Goal: Task Accomplishment & Management: Use online tool/utility

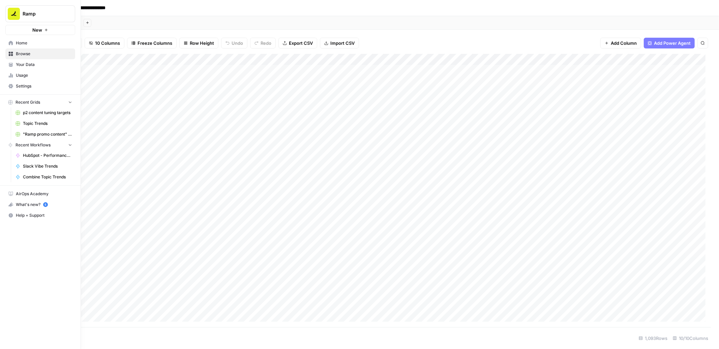
click at [11, 42] on icon at bounding box center [11, 43] width 4 height 4
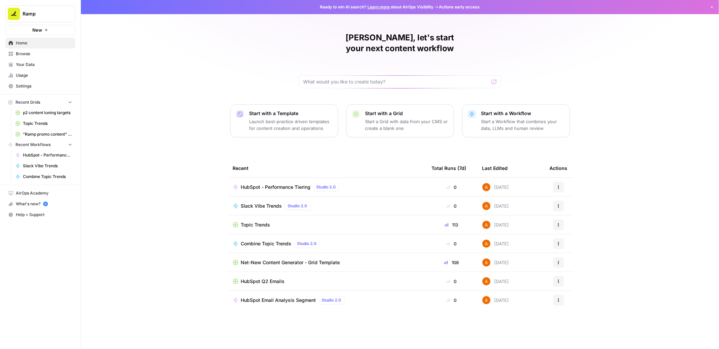
click at [377, 110] on p "Start with a Grid" at bounding box center [406, 113] width 83 height 7
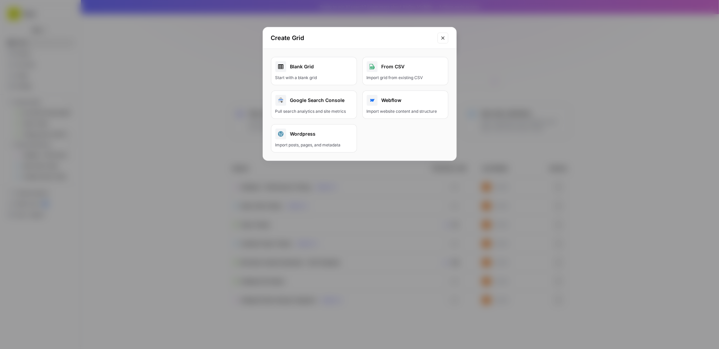
click at [323, 73] on link "Blank Grid Start with a blank grid" at bounding box center [314, 71] width 86 height 28
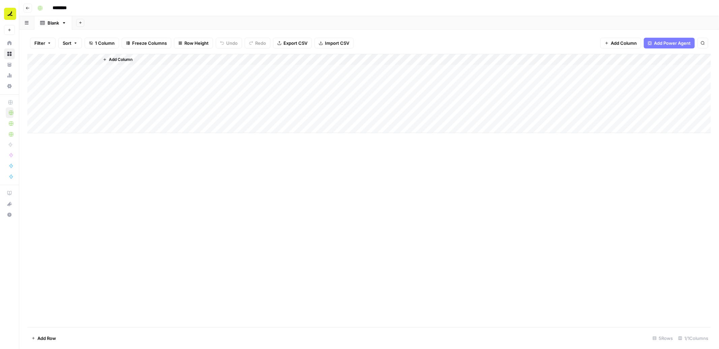
click at [59, 11] on input "********" at bounding box center [69, 8] width 38 height 11
type input "**********"
click at [53, 23] on div "Blank" at bounding box center [53, 23] width 11 height 7
type input "**********"
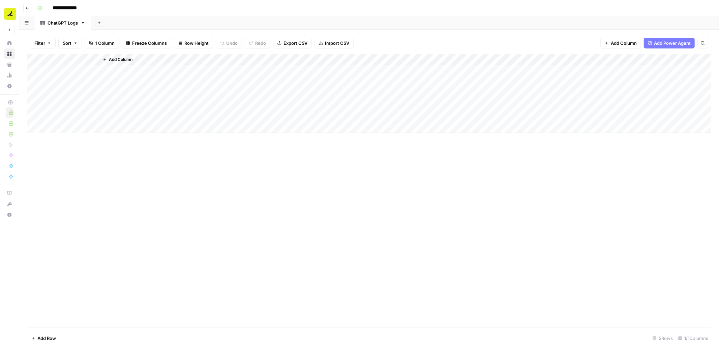
click at [68, 71] on div "Add Column" at bounding box center [368, 94] width 683 height 80
click at [61, 58] on div "Add Column" at bounding box center [368, 94] width 683 height 80
click at [66, 71] on div "Title" at bounding box center [78, 75] width 74 height 11
type input "Query"
click at [80, 71] on div "Add Column" at bounding box center [368, 94] width 683 height 80
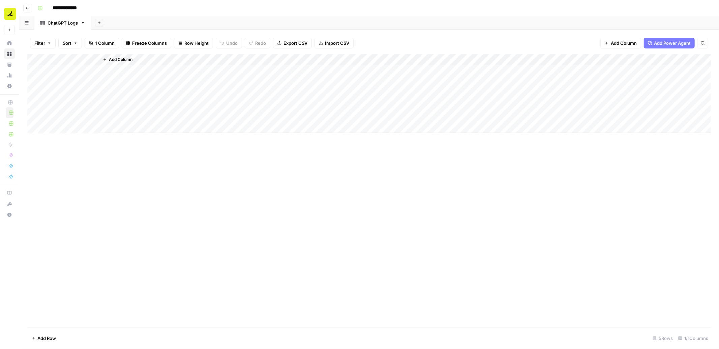
click at [80, 71] on div "Add Column" at bounding box center [368, 94] width 683 height 80
type textarea "**********"
click at [173, 100] on div "Add Column" at bounding box center [405, 93] width 612 height 79
click at [122, 60] on span "Add Column" at bounding box center [121, 60] width 24 height 6
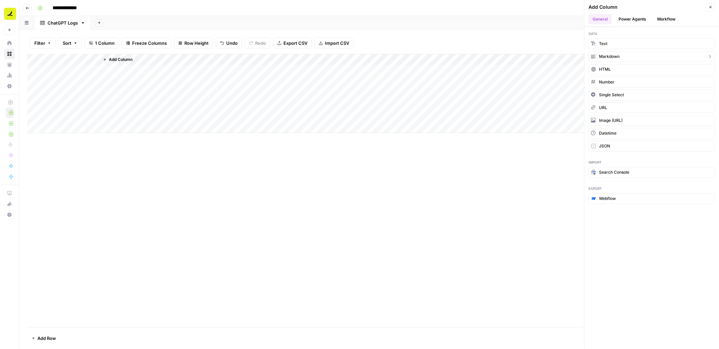
click at [612, 56] on span "Markdown" at bounding box center [609, 57] width 21 height 6
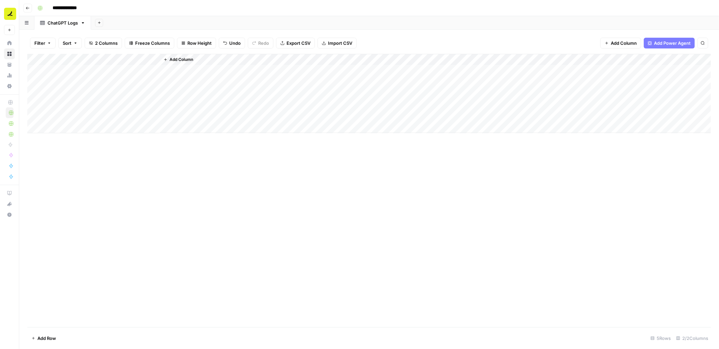
click at [124, 59] on div "Add Column" at bounding box center [368, 94] width 683 height 80
click at [132, 76] on input "New Column" at bounding box center [139, 75] width 68 height 7
type input "First Response"
drag, startPoint x: 158, startPoint y: 60, endPoint x: 238, endPoint y: 62, distance: 79.2
click at [238, 62] on div "Add Column" at bounding box center [368, 94] width 683 height 80
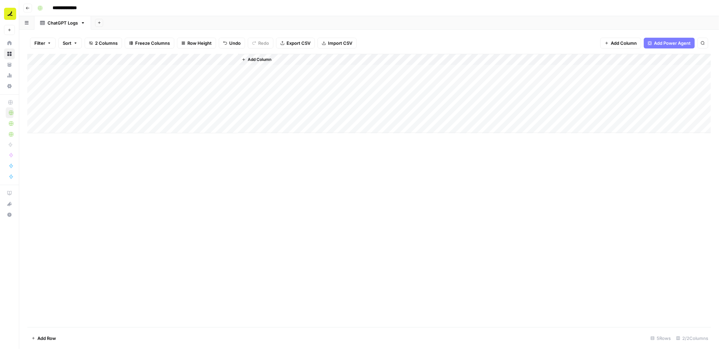
click at [264, 60] on span "Add Column" at bounding box center [260, 60] width 24 height 6
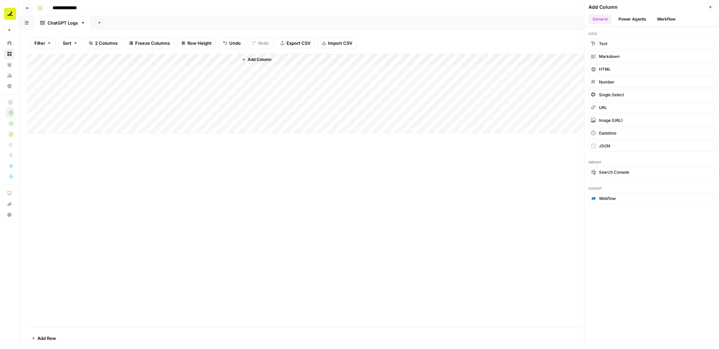
click at [223, 62] on div "Add Column" at bounding box center [368, 94] width 683 height 80
click at [233, 58] on div at bounding box center [168, 60] width 139 height 13
click at [258, 57] on span "Add Column" at bounding box center [260, 60] width 24 height 6
click at [615, 56] on span "Markdown" at bounding box center [609, 57] width 21 height 6
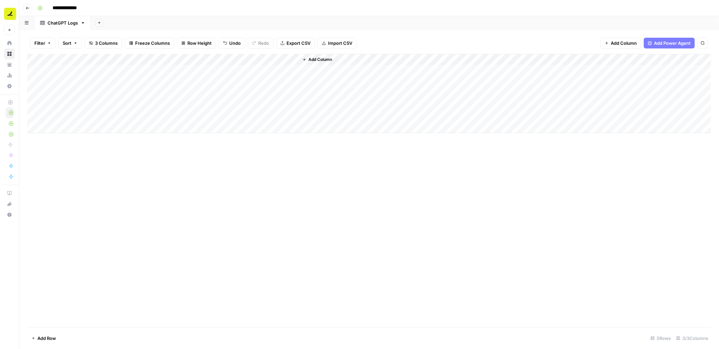
click at [278, 62] on div "Add Column" at bounding box center [368, 94] width 683 height 80
click at [278, 62] on div at bounding box center [268, 60] width 61 height 13
click at [275, 74] on input "New Column" at bounding box center [277, 75] width 68 height 7
type input ""Score both out of 10 and compare""
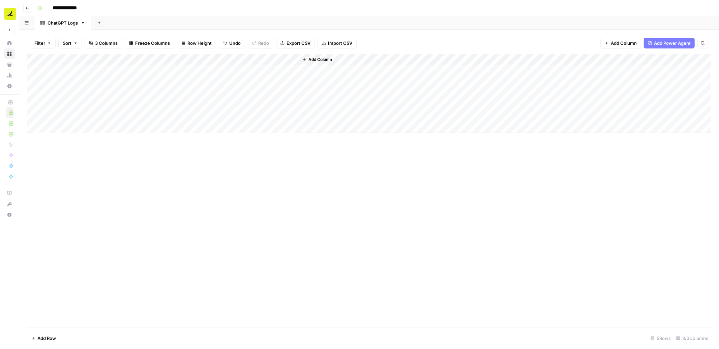
drag, startPoint x: 298, startPoint y: 60, endPoint x: 411, endPoint y: 54, distance: 113.7
click at [411, 54] on div "Filter Sort 3 Columns Freeze Columns Row Height Undo Redo Export CSV Import CSV…" at bounding box center [369, 190] width 700 height 320
click at [298, 60] on div "Add Column" at bounding box center [504, 93] width 412 height 79
click at [286, 70] on div "Add Column" at bounding box center [368, 94] width 683 height 80
drag, startPoint x: 297, startPoint y: 60, endPoint x: 390, endPoint y: 60, distance: 93.0
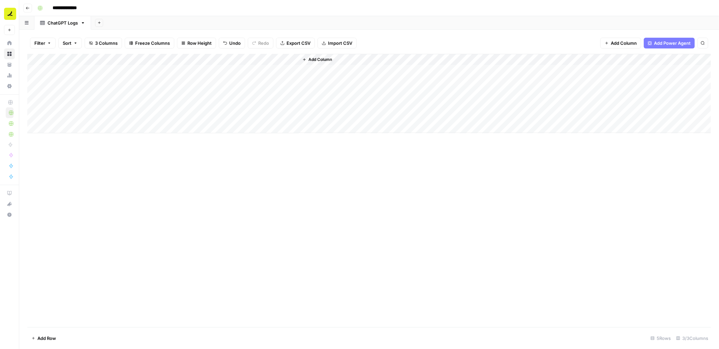
click at [390, 60] on div "Add Column" at bounding box center [368, 94] width 683 height 80
click at [161, 70] on div "Add Column" at bounding box center [368, 94] width 683 height 80
click at [435, 35] on p at bounding box center [539, 34] width 216 height 9
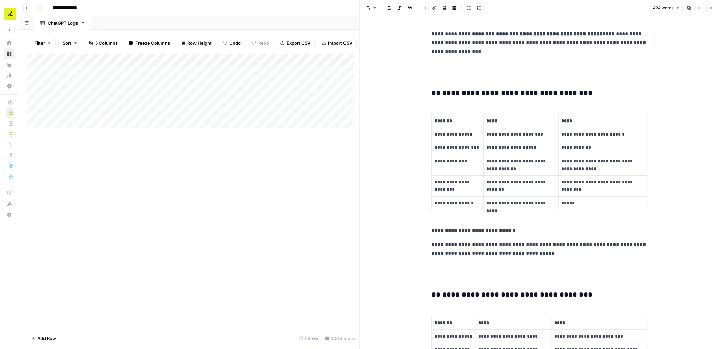
click at [713, 8] on button "Close" at bounding box center [710, 8] width 9 height 9
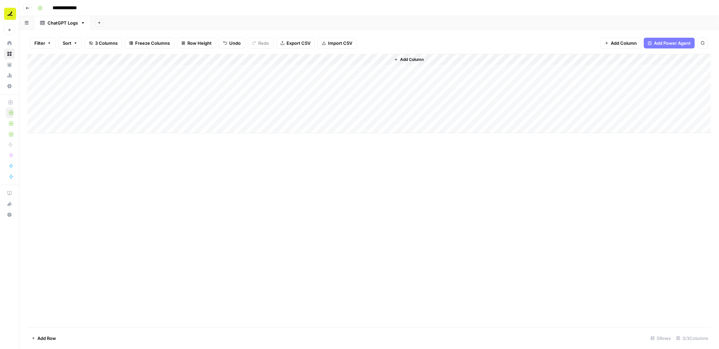
click at [295, 58] on div "Add Column" at bounding box center [368, 94] width 683 height 80
click at [274, 74] on input ""Score both out of 10 and compare"" at bounding box center [277, 75] width 68 height 7
click at [294, 56] on div "Add Column" at bounding box center [368, 94] width 683 height 80
click at [275, 75] on input ""Score both out of 10 and compare"" at bounding box center [277, 75] width 68 height 7
drag, startPoint x: 98, startPoint y: 60, endPoint x: 133, endPoint y: 60, distance: 35.1
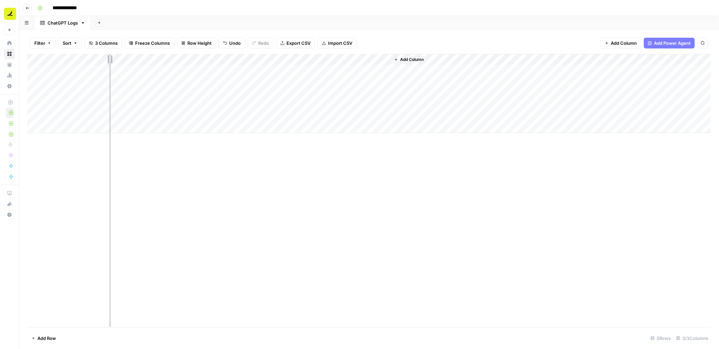
click at [132, 60] on div "Add Column" at bounding box center [368, 94] width 683 height 80
click at [111, 71] on div "Add Column" at bounding box center [368, 94] width 683 height 80
click at [149, 55] on div "Add Column" at bounding box center [368, 94] width 683 height 80
click at [133, 59] on div at bounding box center [201, 60] width 139 height 13
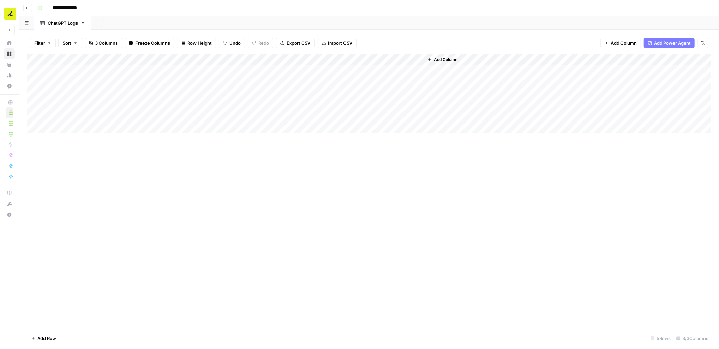
click at [126, 59] on div "Add Column" at bounding box center [368, 94] width 683 height 80
click at [132, 86] on div "Add Column" at bounding box center [368, 94] width 683 height 80
drag, startPoint x: 131, startPoint y: 57, endPoint x: 175, endPoint y: 57, distance: 43.8
click at [175, 57] on div "Add Column" at bounding box center [368, 94] width 683 height 80
click at [147, 69] on div "Add Column" at bounding box center [368, 94] width 683 height 80
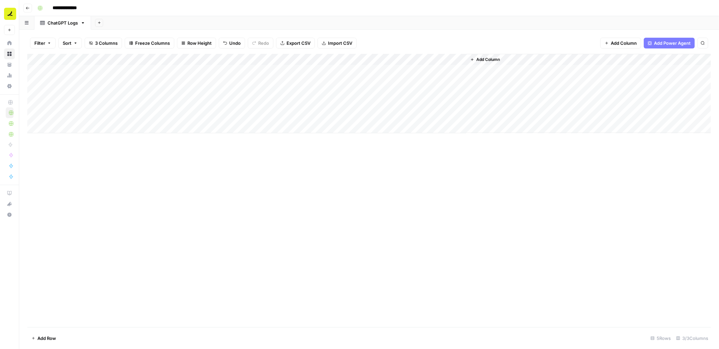
click at [147, 69] on div "Add Column" at bounding box center [368, 94] width 683 height 80
click at [128, 87] on div "Add Column" at bounding box center [368, 94] width 683 height 80
type textarea "**********"
click at [156, 197] on div "Add Column" at bounding box center [368, 191] width 683 height 274
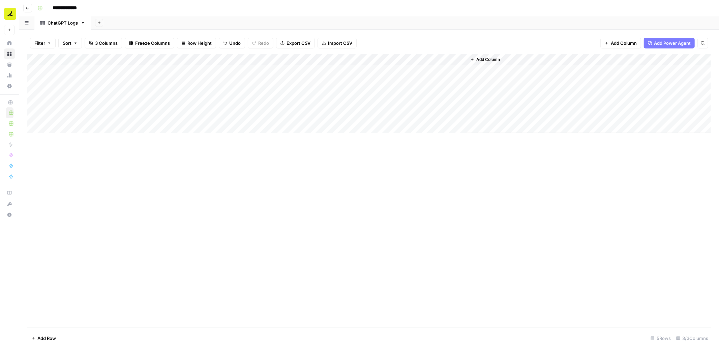
click at [341, 71] on div "Add Column" at bounding box center [368, 94] width 683 height 80
click at [449, 33] on p at bounding box center [539, 34] width 216 height 9
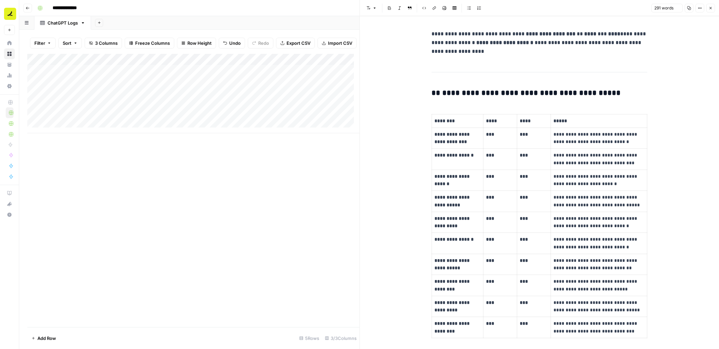
scroll to position [221, 0]
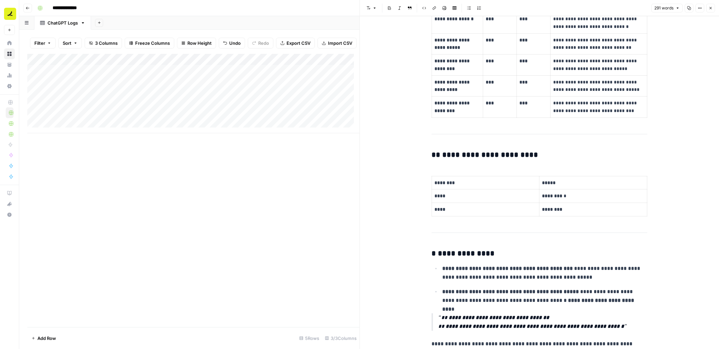
click at [712, 9] on icon "button" at bounding box center [710, 8] width 4 height 4
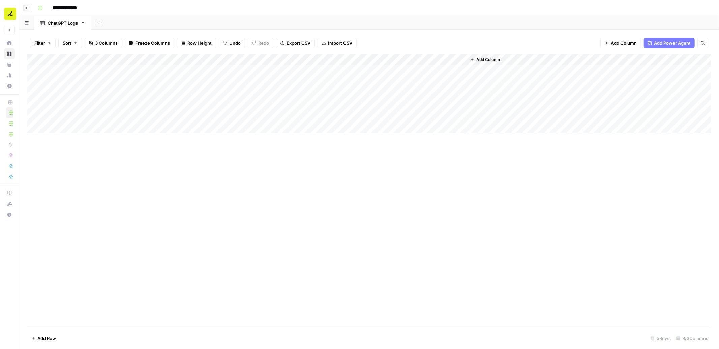
click at [122, 84] on div "Add Column" at bounding box center [368, 94] width 683 height 80
click at [198, 81] on div "Add Column" at bounding box center [368, 94] width 683 height 80
click at [454, 34] on p at bounding box center [539, 34] width 216 height 9
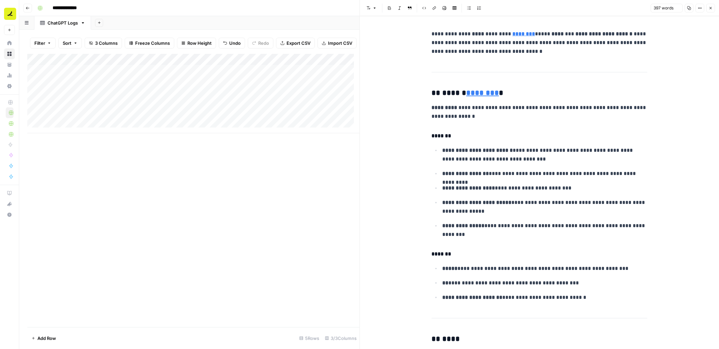
scroll to position [626, 0]
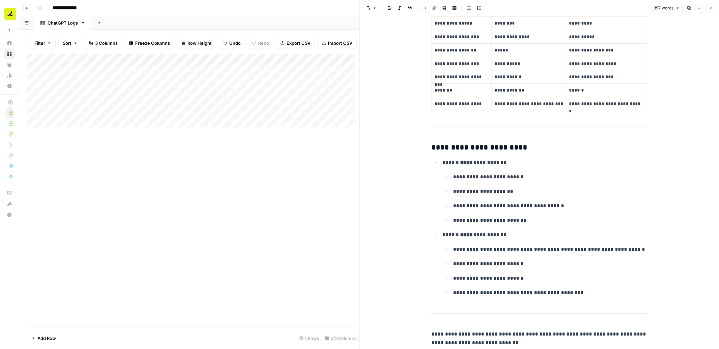
click at [712, 10] on icon "button" at bounding box center [710, 8] width 4 height 4
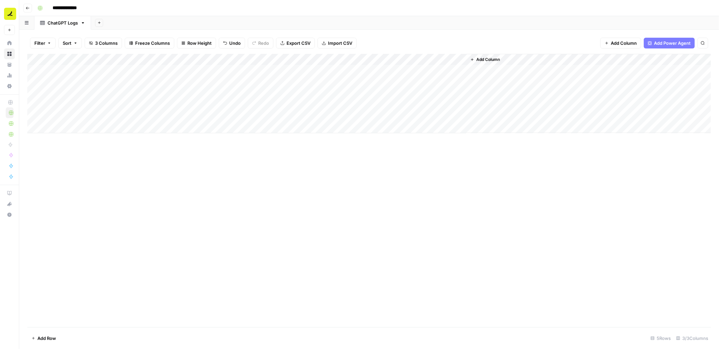
click at [361, 85] on div "Add Column" at bounding box center [368, 94] width 683 height 80
click at [434, 34] on p at bounding box center [539, 34] width 216 height 9
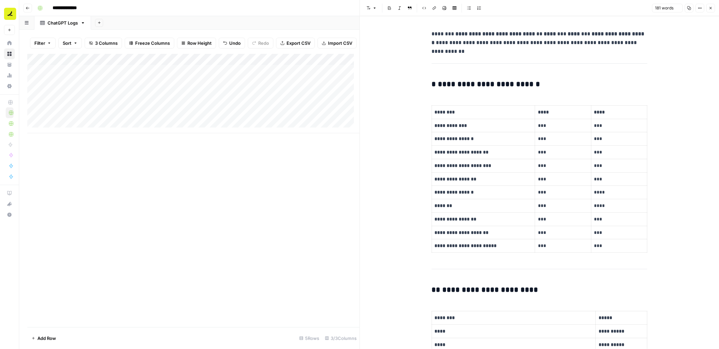
scroll to position [174, 0]
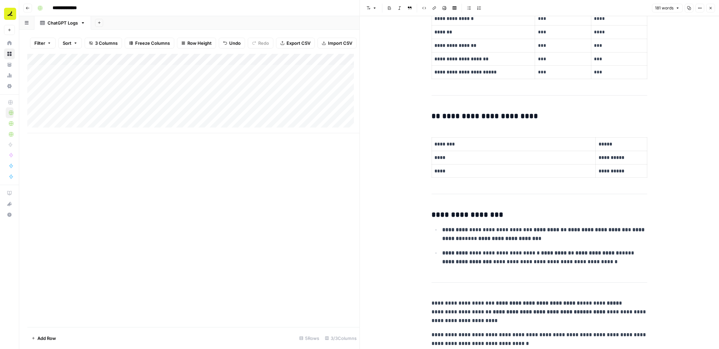
click at [713, 9] on button "Close" at bounding box center [710, 8] width 9 height 9
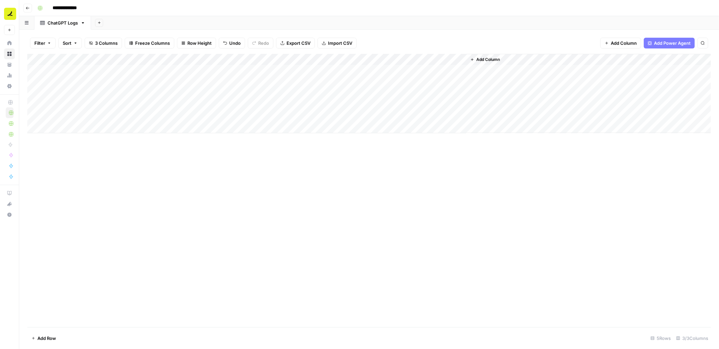
click at [69, 22] on div "ChatGPT Logs" at bounding box center [63, 23] width 30 height 7
click at [68, 23] on input "**********" at bounding box center [63, 23] width 31 height 9
type input "**********"
click at [213, 94] on div "Add Column" at bounding box center [368, 94] width 683 height 80
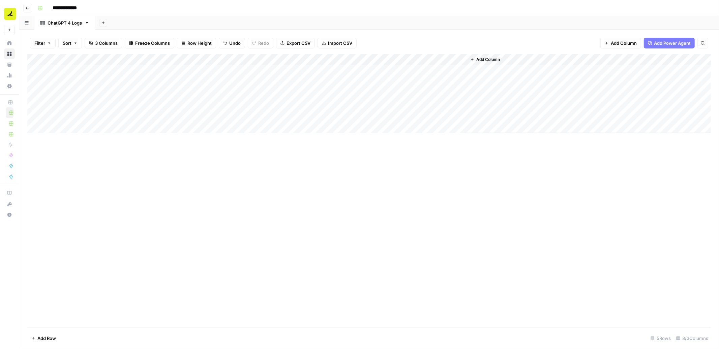
click at [213, 94] on div "Add Column" at bounding box center [368, 94] width 683 height 80
click at [471, 36] on p at bounding box center [539, 34] width 216 height 9
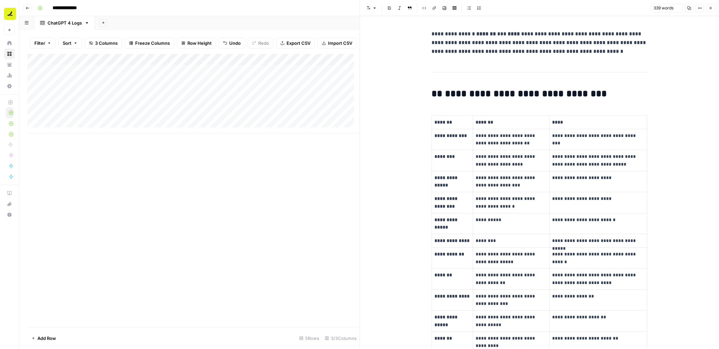
scroll to position [416, 0]
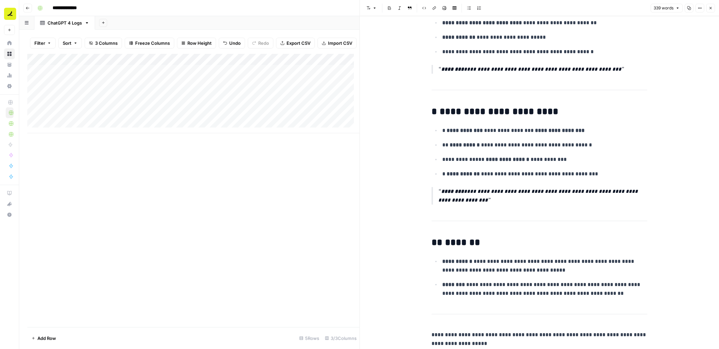
click at [714, 7] on button "Close" at bounding box center [710, 8] width 9 height 9
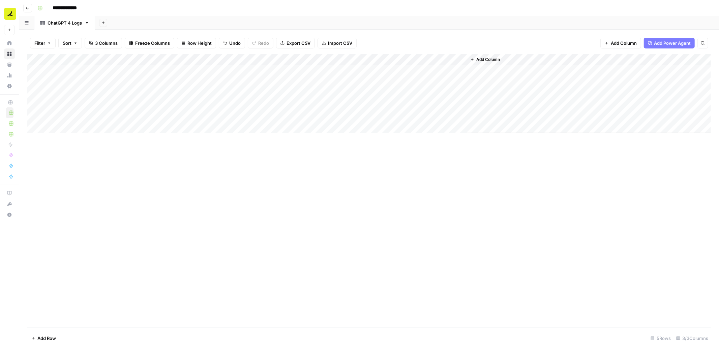
click at [125, 96] on div "Add Column" at bounding box center [368, 94] width 683 height 80
type textarea "**********"
click at [129, 113] on div "Add Column" at bounding box center [368, 94] width 683 height 80
click at [228, 100] on div "Add Column" at bounding box center [368, 94] width 683 height 80
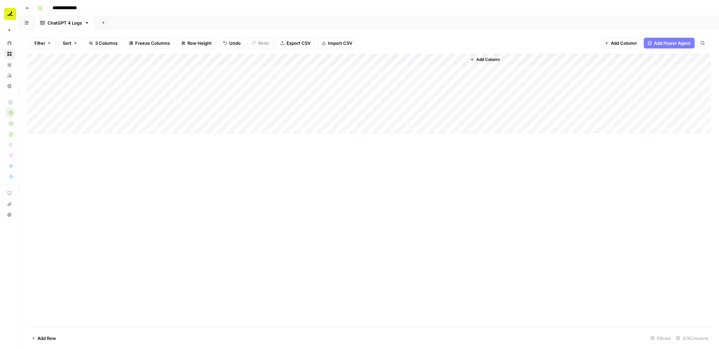
click at [228, 100] on div "Add Column" at bounding box center [368, 94] width 683 height 80
click at [477, 39] on div at bounding box center [539, 34] width 224 height 14
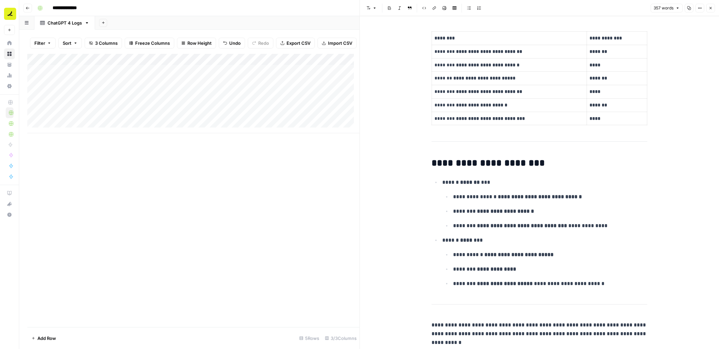
click at [713, 11] on button "Close" at bounding box center [710, 8] width 9 height 9
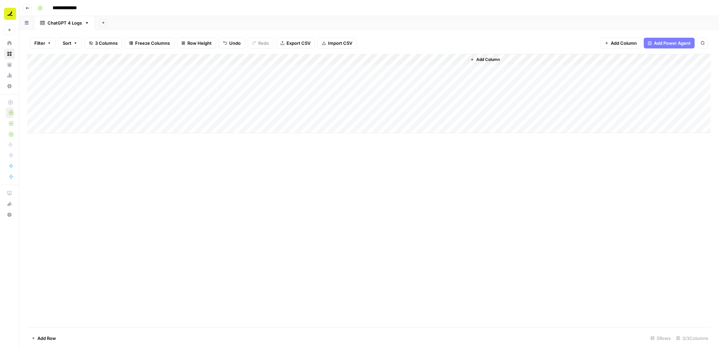
click at [133, 101] on div "Add Column" at bounding box center [368, 94] width 683 height 80
type textarea "**********"
click at [207, 195] on div "Add Column" at bounding box center [368, 191] width 683 height 274
click at [335, 92] on div "Add Column" at bounding box center [368, 94] width 683 height 80
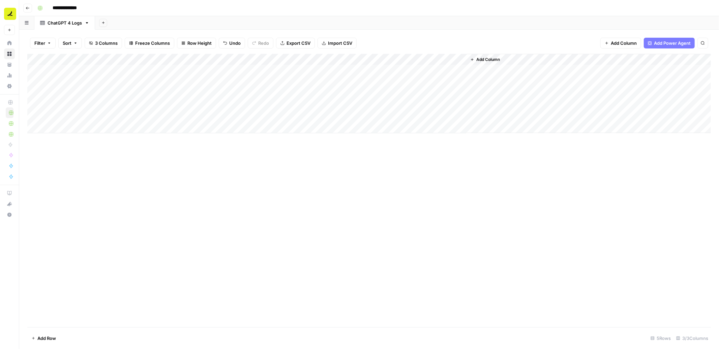
click at [335, 92] on div "Add Column" at bounding box center [368, 94] width 683 height 80
click at [441, 33] on p at bounding box center [539, 34] width 216 height 9
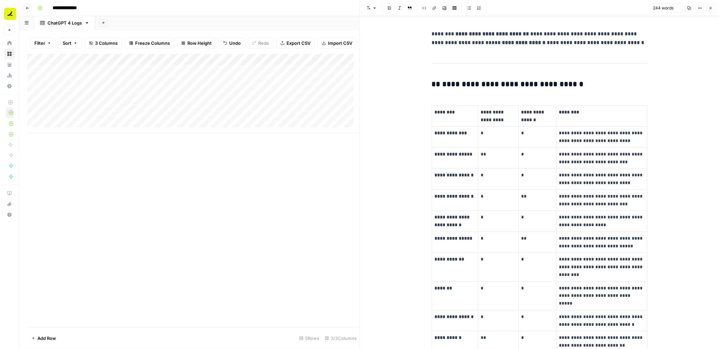
scroll to position [206, 0]
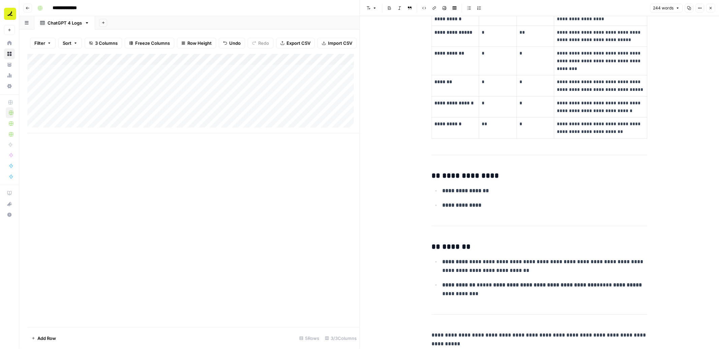
click at [711, 9] on icon "button" at bounding box center [710, 8] width 2 height 2
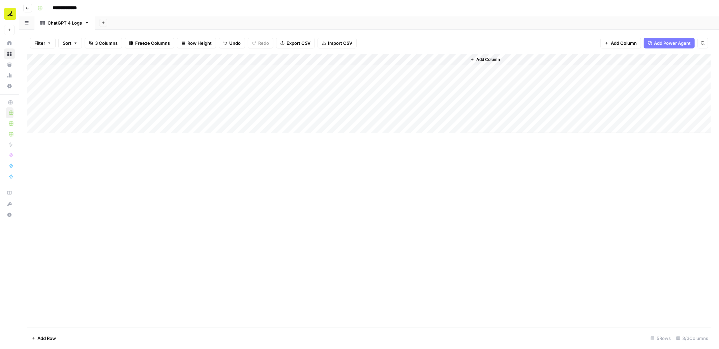
click at [376, 107] on div "Add Column" at bounding box center [368, 94] width 683 height 80
click at [432, 34] on p at bounding box center [539, 34] width 216 height 9
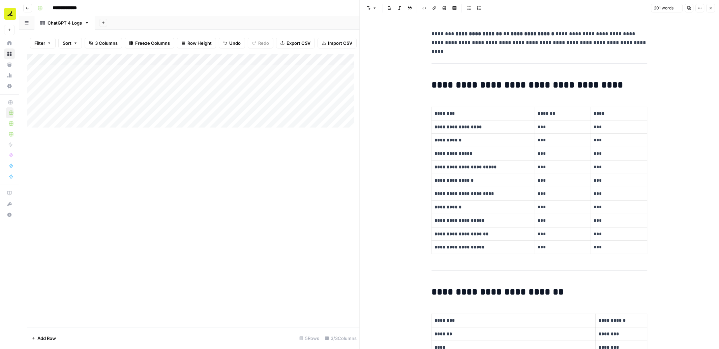
scroll to position [179, 0]
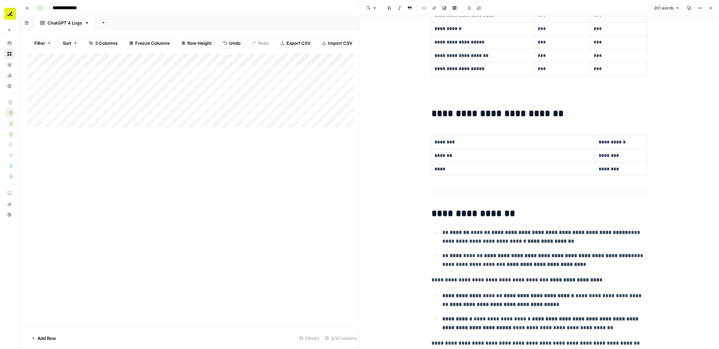
click at [711, 6] on icon "button" at bounding box center [710, 8] width 4 height 4
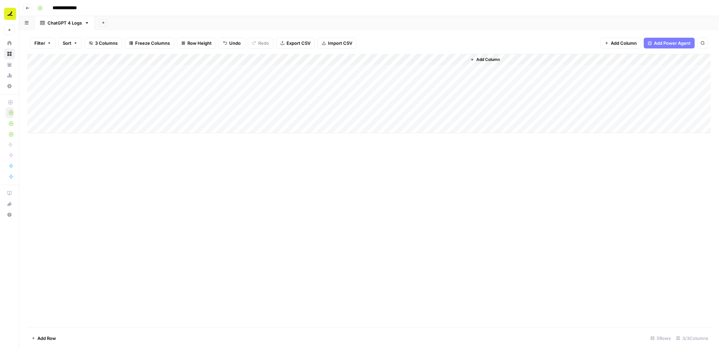
click at [87, 22] on icon "button" at bounding box center [87, 23] width 5 height 5
click at [115, 44] on span "Duplicate Sheet" at bounding box center [114, 44] width 32 height 7
click at [126, 22] on div "ChatGPT 4 Logs" at bounding box center [125, 23] width 34 height 7
click at [131, 22] on input "**********" at bounding box center [125, 23] width 35 height 9
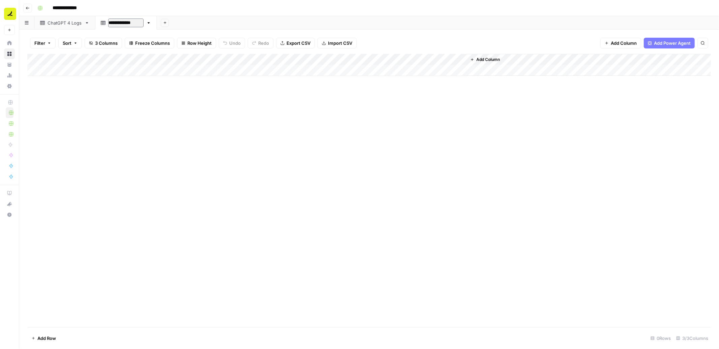
type input "**********"
click at [76, 25] on div "ChatGPT 4 Logs" at bounding box center [65, 23] width 34 height 7
click at [41, 336] on span "Add Row" at bounding box center [46, 338] width 19 height 7
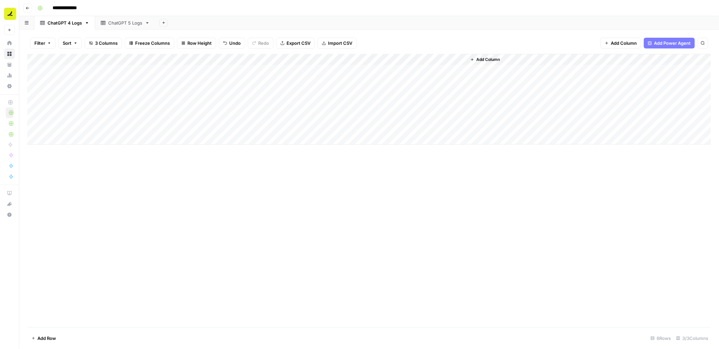
click at [41, 336] on span "Add Row" at bounding box center [46, 338] width 19 height 7
click at [119, 71] on div "Add Column" at bounding box center [368, 105] width 683 height 102
click at [107, 114] on div "Add Column" at bounding box center [368, 105] width 683 height 102
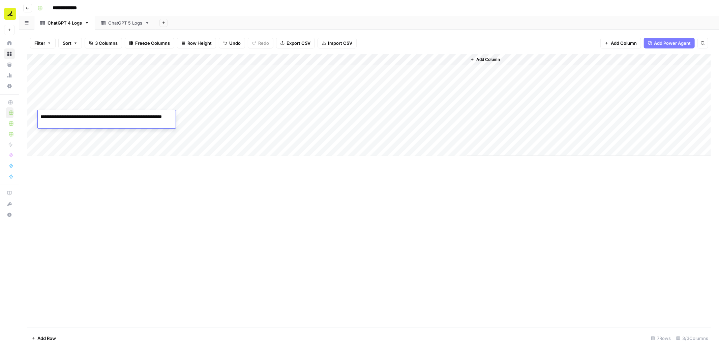
type textarea "**********"
click at [157, 115] on div "Add Column" at bounding box center [368, 105] width 683 height 102
click at [132, 137] on div "Add Column" at bounding box center [368, 105] width 683 height 102
drag, startPoint x: 175, startPoint y: 60, endPoint x: 212, endPoint y: 61, distance: 37.1
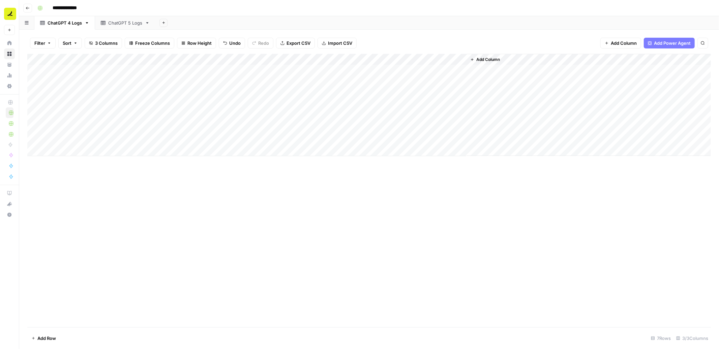
click at [212, 61] on div "Add Column" at bounding box center [368, 105] width 683 height 102
click at [122, 115] on div "Add Column" at bounding box center [368, 105] width 683 height 102
click at [106, 115] on textarea "**********" at bounding box center [125, 116] width 175 height 9
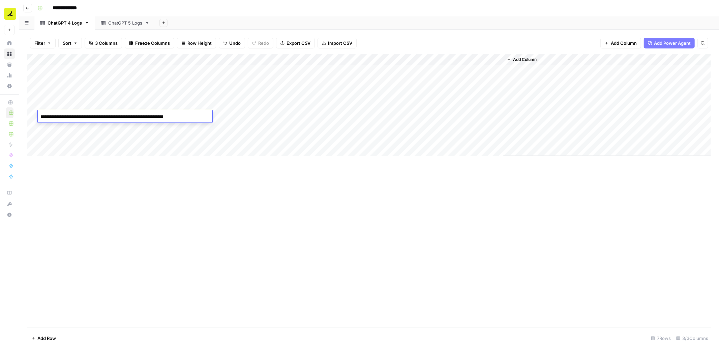
click at [121, 118] on textarea "**********" at bounding box center [125, 116] width 175 height 9
type textarea "**********"
click at [127, 126] on div "Add Column" at bounding box center [368, 105] width 683 height 102
click at [104, 128] on textarea "**********" at bounding box center [125, 128] width 175 height 9
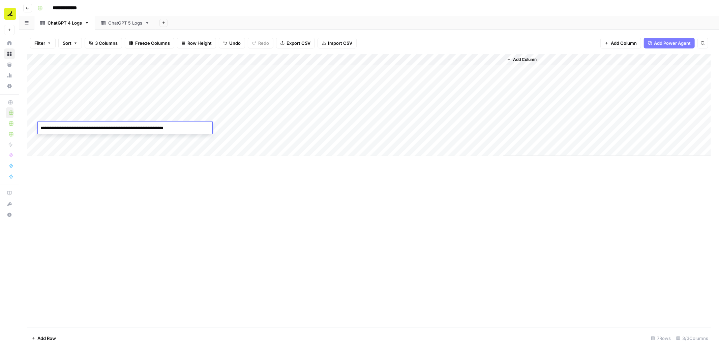
click at [104, 128] on textarea "**********" at bounding box center [125, 128] width 175 height 9
type textarea "**********"
click at [60, 148] on div "Add Column" at bounding box center [368, 105] width 683 height 102
click at [43, 338] on span "Add Row" at bounding box center [46, 338] width 19 height 7
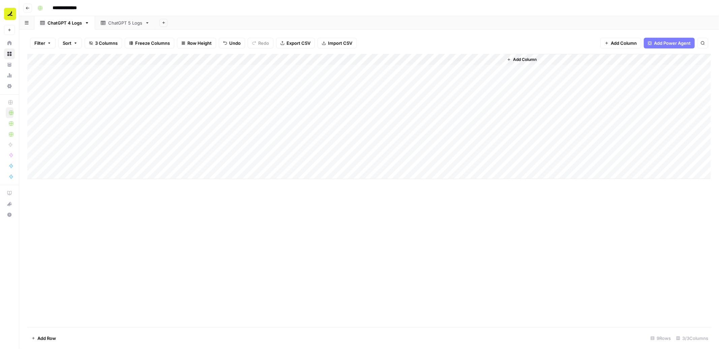
click at [98, 141] on div "Add Column" at bounding box center [368, 116] width 683 height 125
click at [105, 140] on textarea "**********" at bounding box center [125, 139] width 175 height 9
type textarea "**********"
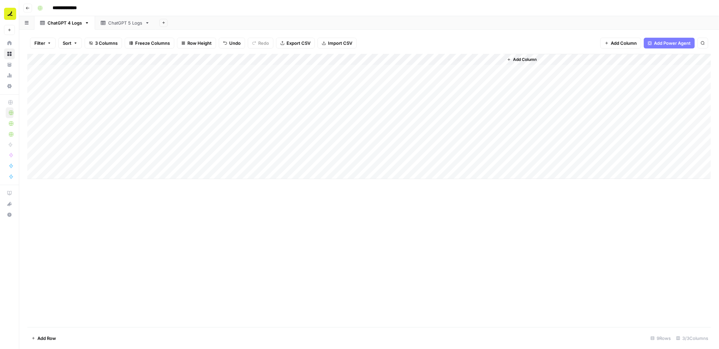
click at [108, 146] on div "Add Column" at bounding box center [368, 116] width 683 height 125
click at [107, 152] on textarea at bounding box center [125, 151] width 175 height 9
paste textarea "**********"
click at [101, 153] on textarea "**********" at bounding box center [125, 151] width 175 height 9
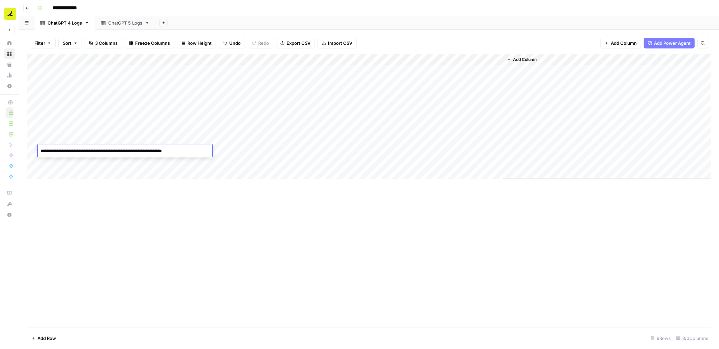
type textarea "**********"
click at [51, 149] on div "Add Column" at bounding box center [368, 116] width 683 height 125
drag, startPoint x: 28, startPoint y: 150, endPoint x: 30, endPoint y: 123, distance: 27.4
click at [30, 123] on div "Add Column" at bounding box center [368, 116] width 683 height 125
click at [98, 159] on div "Add Column" at bounding box center [368, 116] width 683 height 125
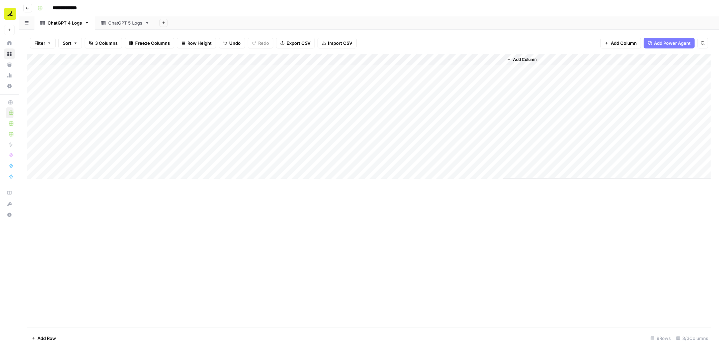
click at [34, 161] on div "Add Column" at bounding box center [368, 116] width 683 height 125
click at [40, 340] on span "Delete 1 Row" at bounding box center [44, 338] width 27 height 7
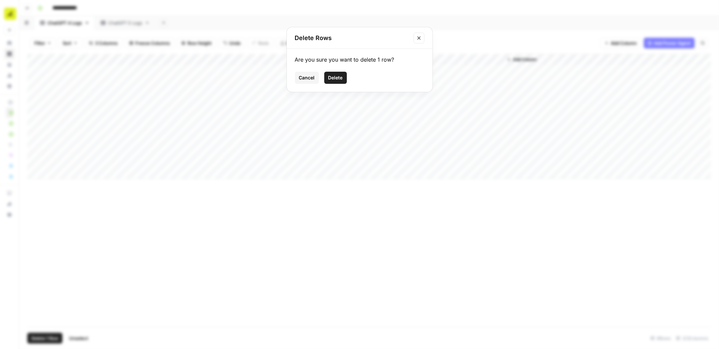
click at [337, 78] on span "Delete" at bounding box center [335, 77] width 14 height 7
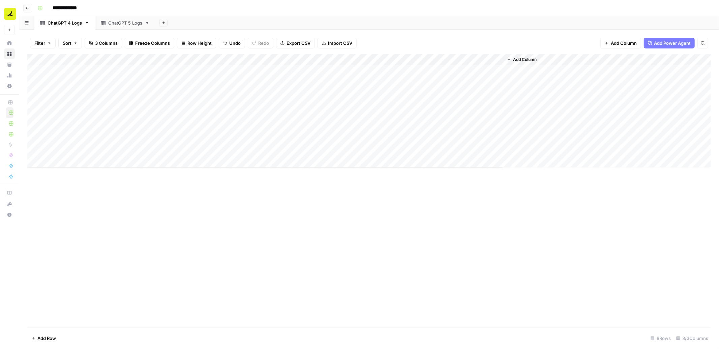
click at [228, 118] on div "Add Column" at bounding box center [368, 111] width 683 height 114
click at [253, 117] on div "Add Column" at bounding box center [368, 111] width 683 height 114
click at [454, 33] on p at bounding box center [539, 34] width 216 height 9
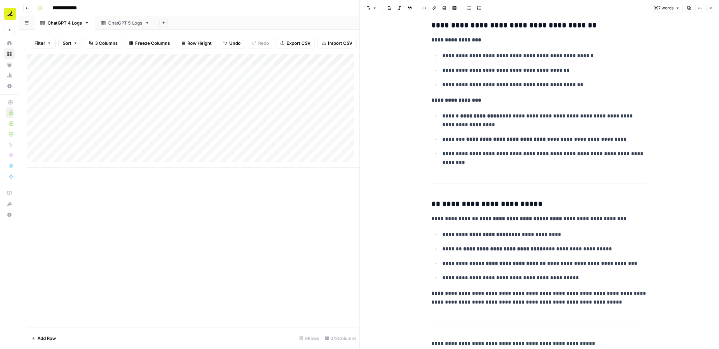
click at [711, 9] on icon "button" at bounding box center [710, 8] width 4 height 4
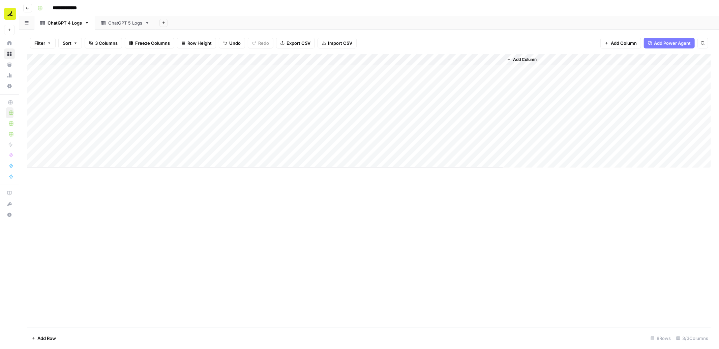
click at [154, 125] on div "Add Column" at bounding box center [368, 111] width 683 height 114
click at [270, 130] on div "Add Column" at bounding box center [368, 111] width 683 height 114
click at [263, 129] on div "Add Column" at bounding box center [368, 111] width 683 height 114
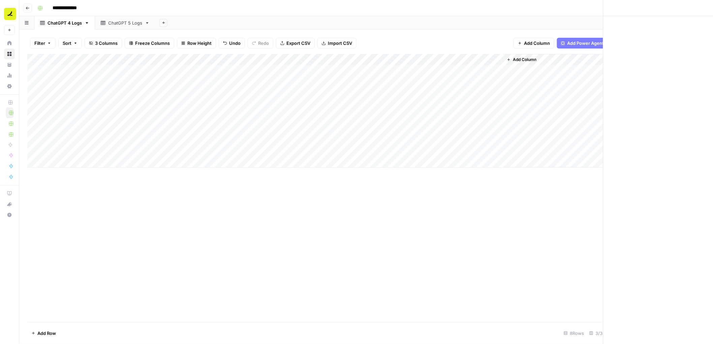
click at [263, 129] on div at bounding box center [281, 128] width 140 height 12
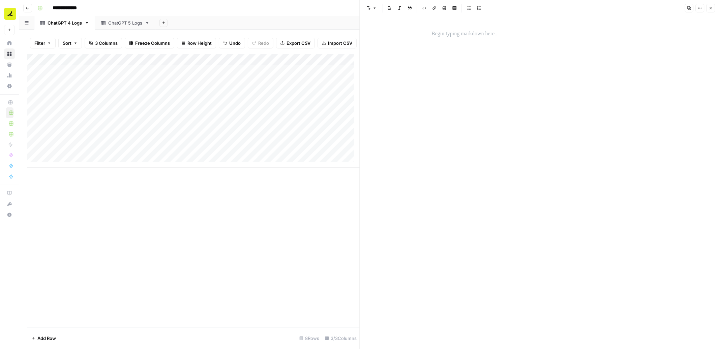
click at [442, 33] on p at bounding box center [539, 34] width 216 height 9
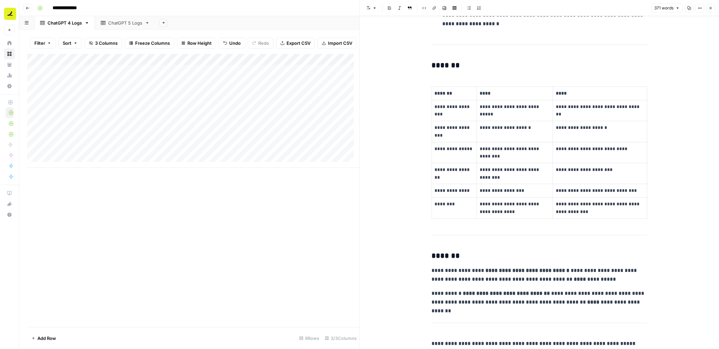
click at [710, 8] on icon "button" at bounding box center [710, 8] width 4 height 4
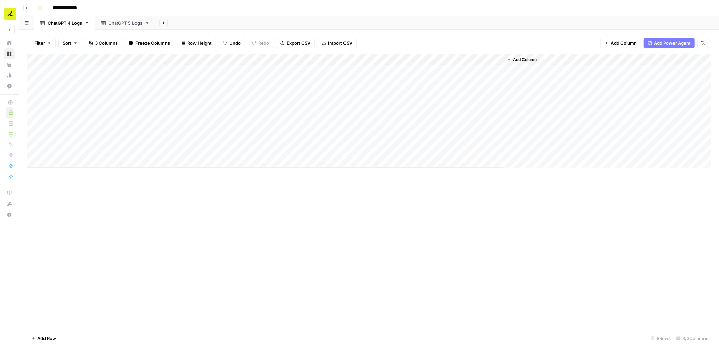
click at [367, 128] on div "Add Column" at bounding box center [368, 111] width 683 height 114
click at [451, 32] on p at bounding box center [539, 34] width 216 height 9
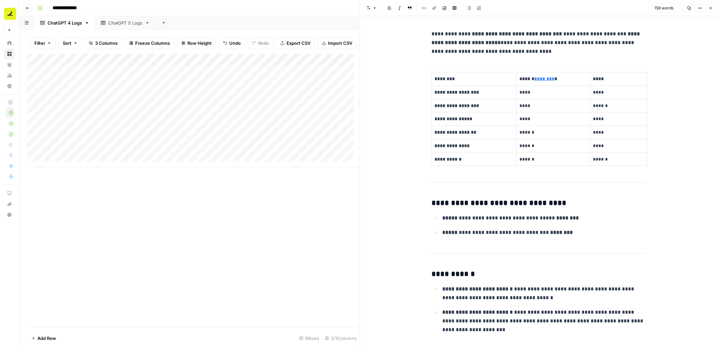
scroll to position [27, 0]
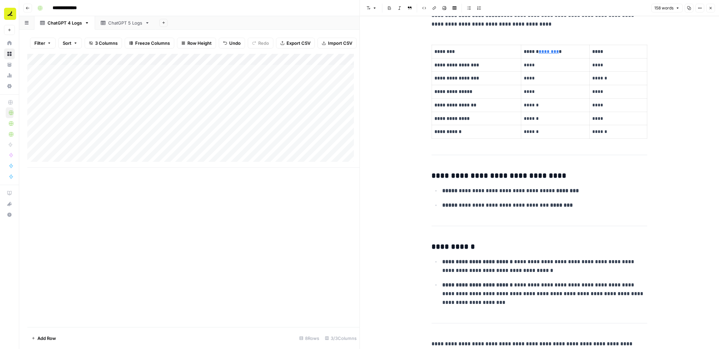
click at [709, 10] on button "Close" at bounding box center [710, 8] width 9 height 9
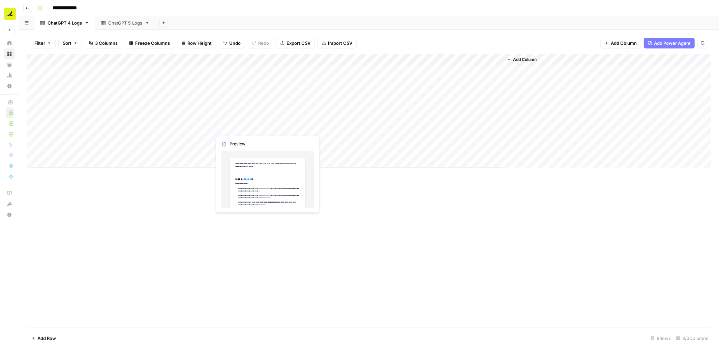
click at [313, 123] on div "Add Column" at bounding box center [368, 111] width 683 height 114
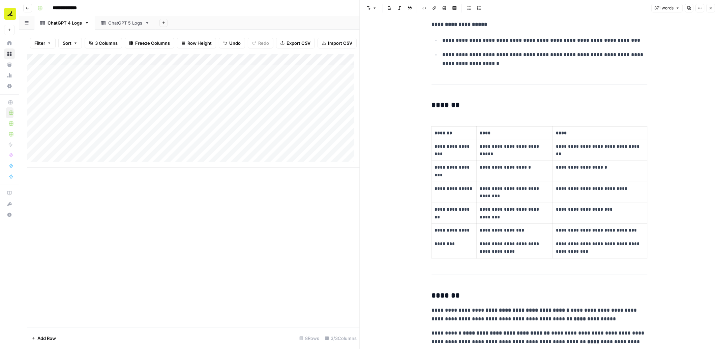
scroll to position [537, 0]
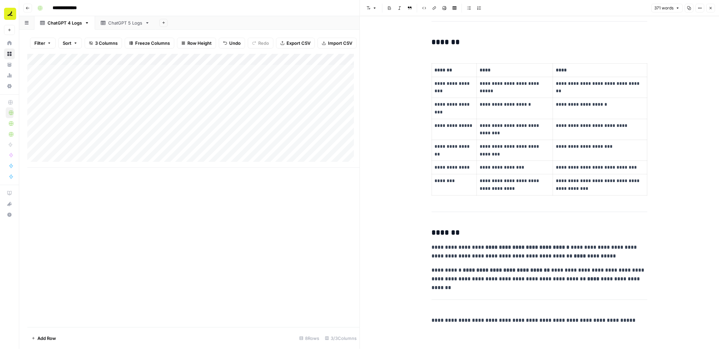
click at [711, 7] on icon "button" at bounding box center [710, 8] width 2 height 2
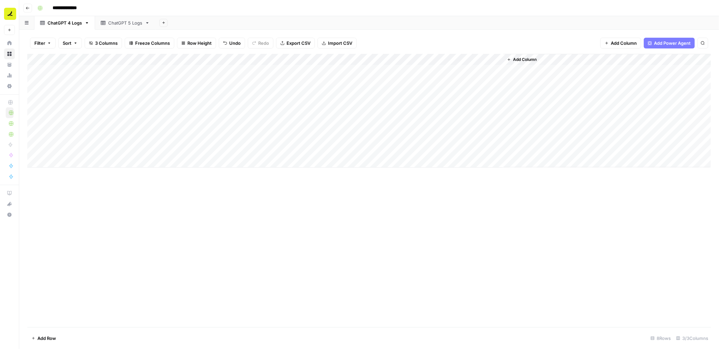
click at [133, 116] on div "Add Column" at bounding box center [368, 111] width 683 height 114
click at [185, 113] on textarea "**********" at bounding box center [125, 116] width 175 height 9
click at [145, 143] on div "Add Column" at bounding box center [368, 111] width 683 height 114
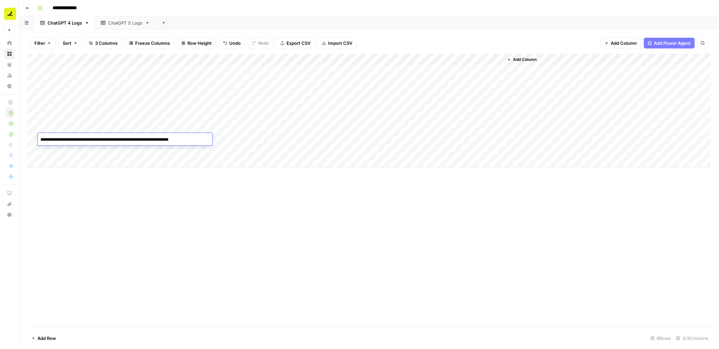
click at [256, 119] on div "Add Column" at bounding box center [368, 111] width 683 height 114
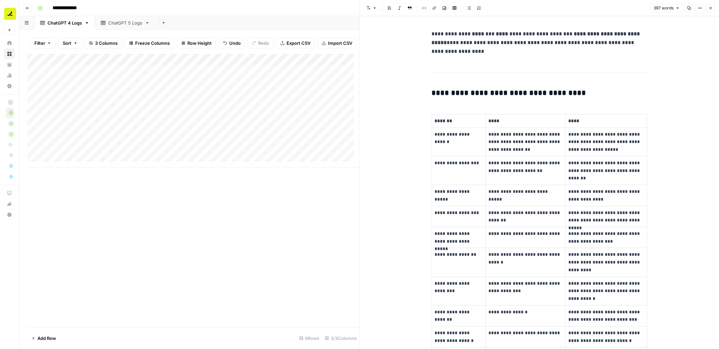
click at [461, 46] on p "**********" at bounding box center [539, 43] width 216 height 26
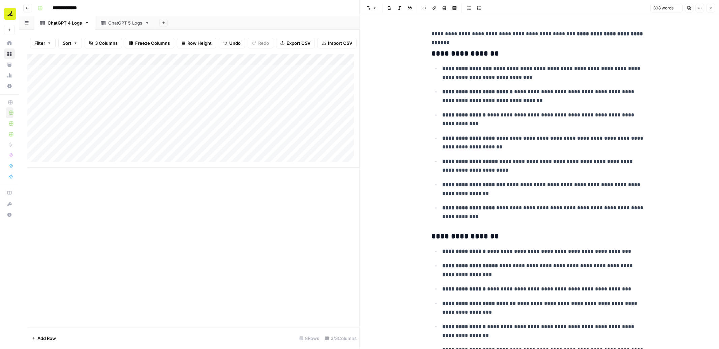
scroll to position [292, 0]
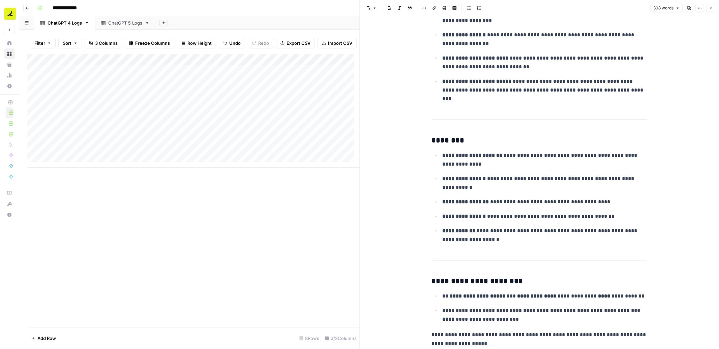
click at [711, 8] on icon "button" at bounding box center [710, 8] width 4 height 4
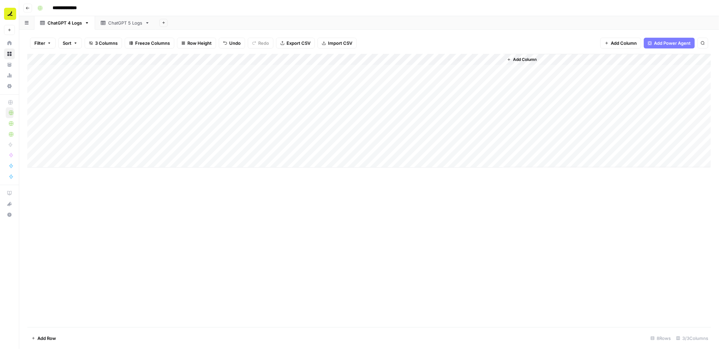
click at [238, 143] on div "Add Column" at bounding box center [368, 111] width 683 height 114
click at [456, 35] on p at bounding box center [539, 34] width 216 height 9
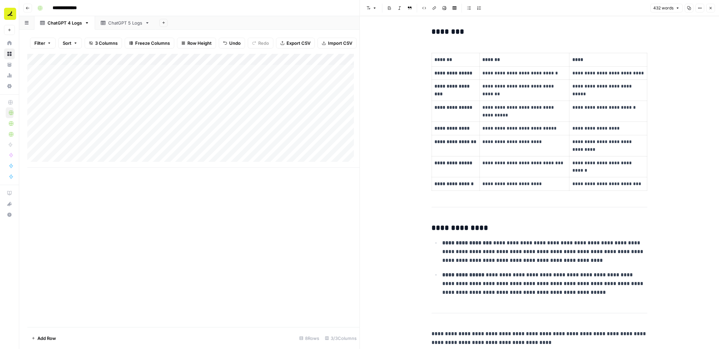
click at [713, 9] on button "Close" at bounding box center [710, 8] width 9 height 9
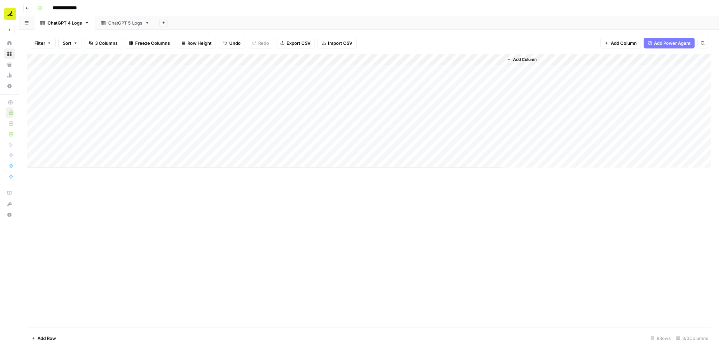
click at [376, 117] on div "Add Column" at bounding box center [368, 111] width 683 height 114
click at [445, 34] on p at bounding box center [539, 34] width 216 height 9
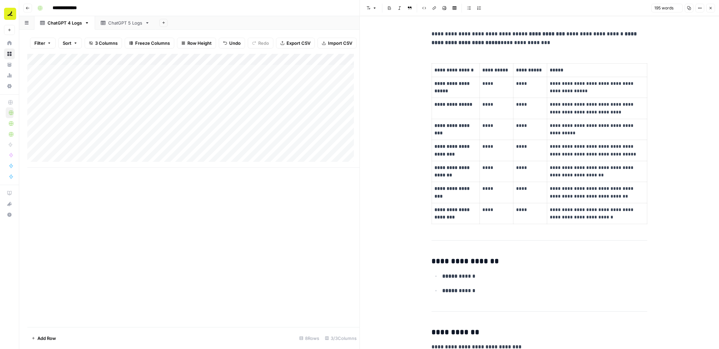
scroll to position [101, 0]
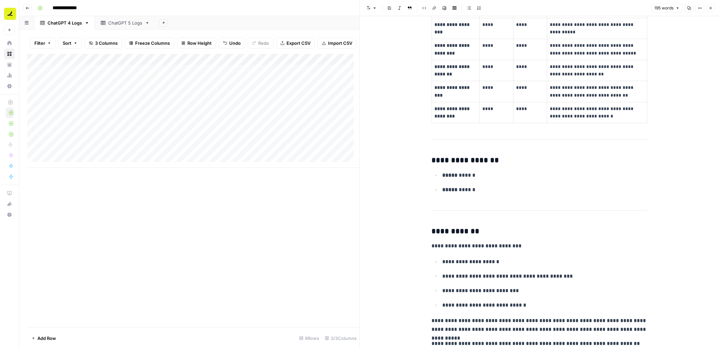
click at [710, 8] on icon "button" at bounding box center [710, 8] width 2 height 2
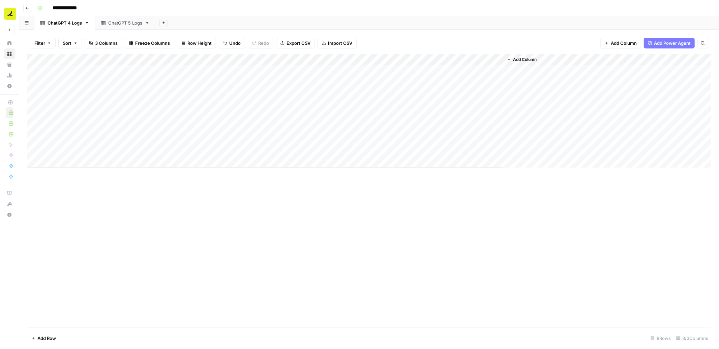
click at [404, 139] on div "Add Column" at bounding box center [368, 111] width 683 height 114
click at [434, 36] on p at bounding box center [539, 34] width 216 height 9
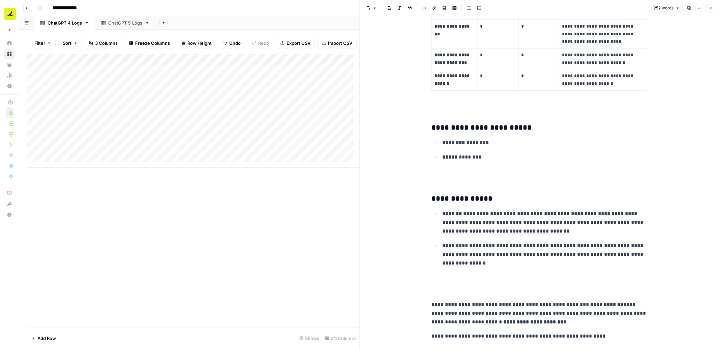
click at [712, 7] on icon "button" at bounding box center [710, 8] width 4 height 4
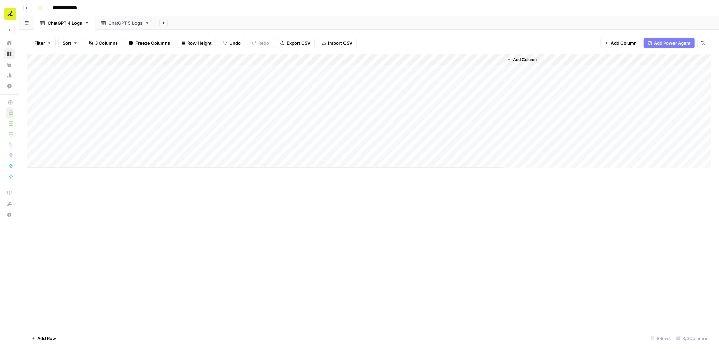
click at [126, 150] on div "Add Column" at bounding box center [368, 111] width 683 height 114
click at [251, 149] on div "Add Column" at bounding box center [368, 111] width 683 height 114
click at [473, 30] on p at bounding box center [539, 34] width 216 height 9
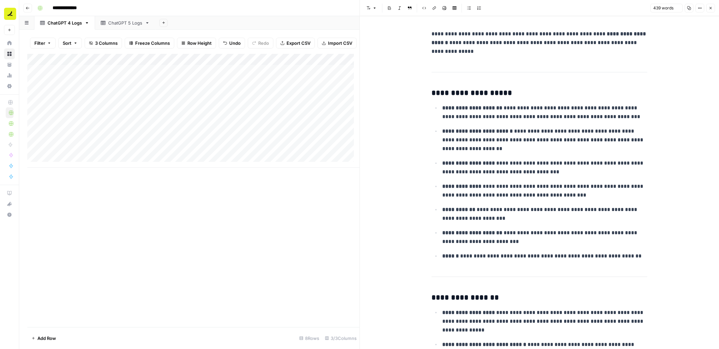
scroll to position [490, 0]
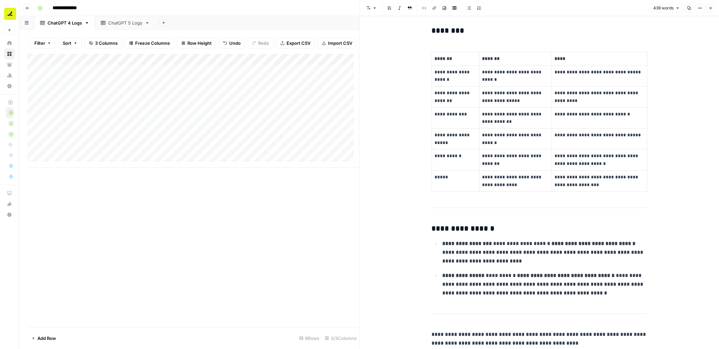
click at [709, 8] on icon "button" at bounding box center [710, 8] width 2 height 2
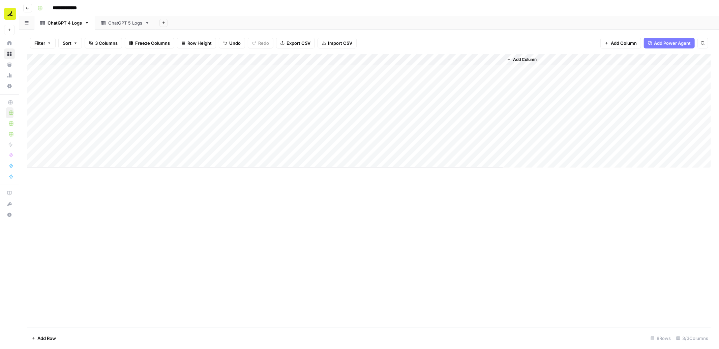
click at [384, 151] on div "Add Column" at bounding box center [368, 111] width 683 height 114
click at [491, 36] on p at bounding box center [539, 34] width 216 height 9
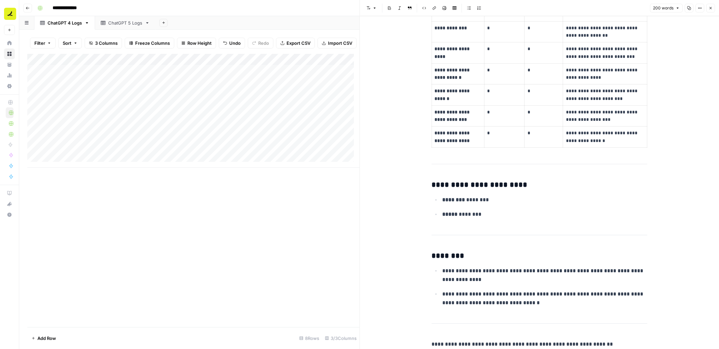
click at [710, 10] on button "Close" at bounding box center [710, 8] width 9 height 9
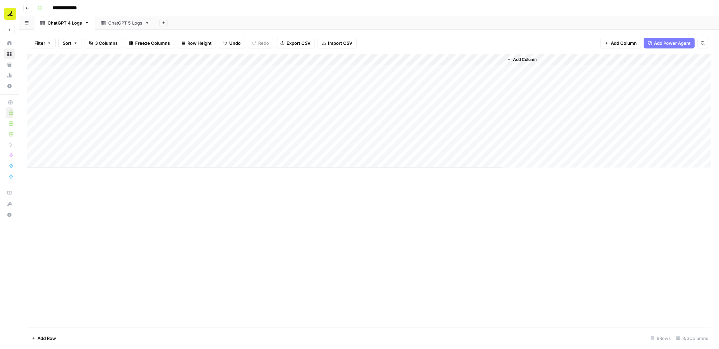
click at [140, 116] on div "Add Column" at bounding box center [368, 111] width 683 height 114
click at [132, 118] on div "Add Column" at bounding box center [368, 111] width 683 height 114
click at [125, 115] on textarea "**********" at bounding box center [125, 116] width 175 height 9
click at [125, 25] on div "ChatGPT 5 Logs" at bounding box center [125, 23] width 34 height 7
click at [107, 70] on div "Add Column" at bounding box center [368, 65] width 683 height 22
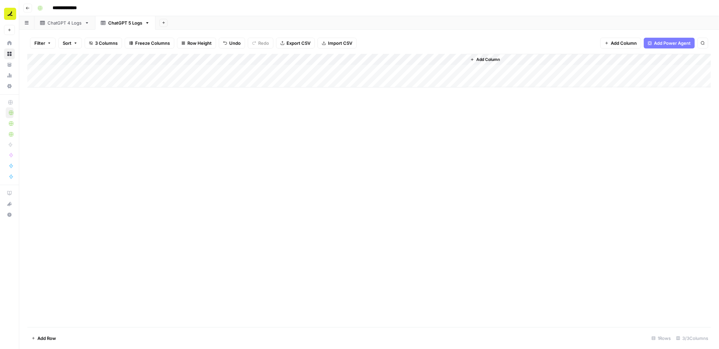
click at [42, 339] on span "Add Row" at bounding box center [46, 338] width 19 height 7
click at [76, 69] on div "Add Column" at bounding box center [368, 88] width 683 height 68
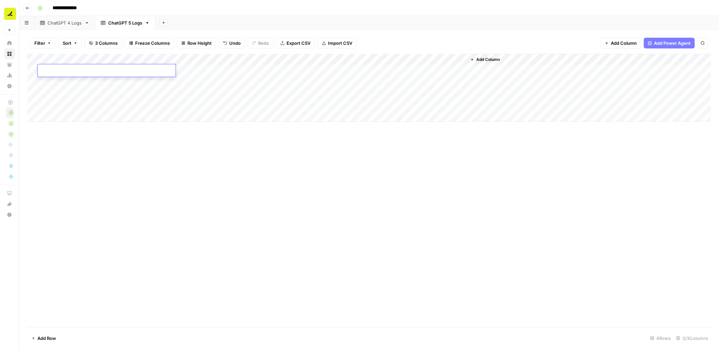
type textarea "**********"
click at [68, 189] on div "Add Column" at bounding box center [368, 191] width 683 height 274
click at [60, 23] on div "ChatGPT 4 Logs" at bounding box center [65, 23] width 34 height 7
click at [109, 117] on div "Add Column" at bounding box center [368, 111] width 683 height 114
click at [110, 125] on div "Add Column" at bounding box center [368, 111] width 683 height 114
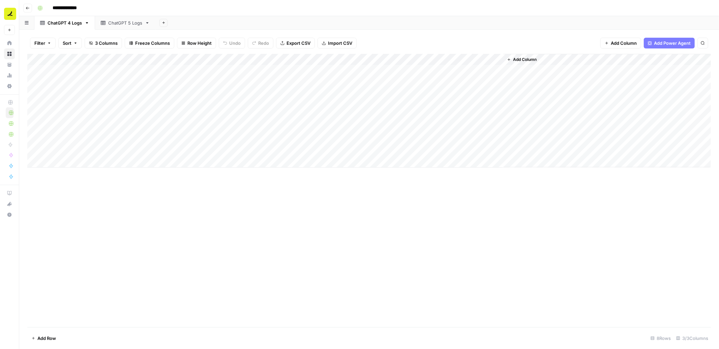
click at [111, 145] on div "Add Column" at bounding box center [368, 111] width 683 height 114
click at [122, 24] on div "ChatGPT 5 Logs" at bounding box center [125, 23] width 34 height 7
click at [87, 81] on div "Add Column" at bounding box center [368, 88] width 683 height 68
click at [164, 157] on div "Add Column" at bounding box center [368, 191] width 683 height 274
click at [217, 72] on div "Add Column" at bounding box center [368, 88] width 683 height 68
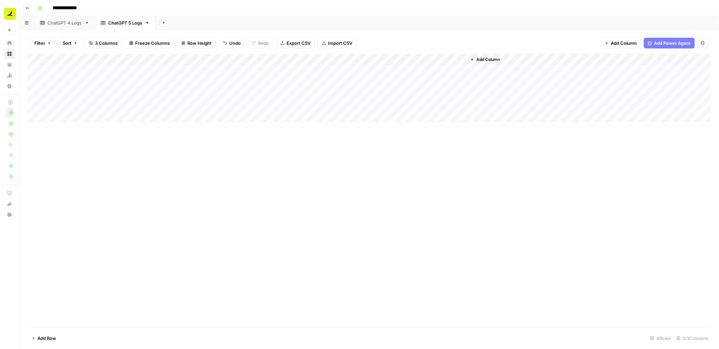
click at [217, 72] on div "Add Column" at bounding box center [368, 88] width 683 height 68
click at [478, 33] on p at bounding box center [539, 34] width 216 height 9
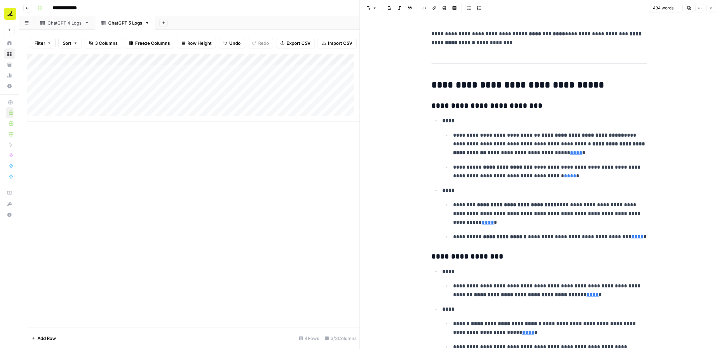
scroll to position [659, 0]
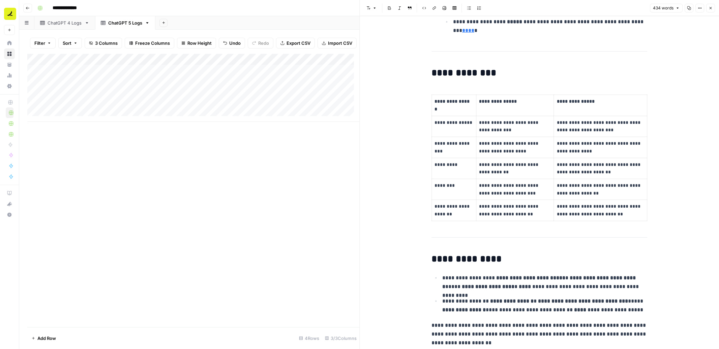
click at [710, 10] on button "Close" at bounding box center [710, 8] width 9 height 9
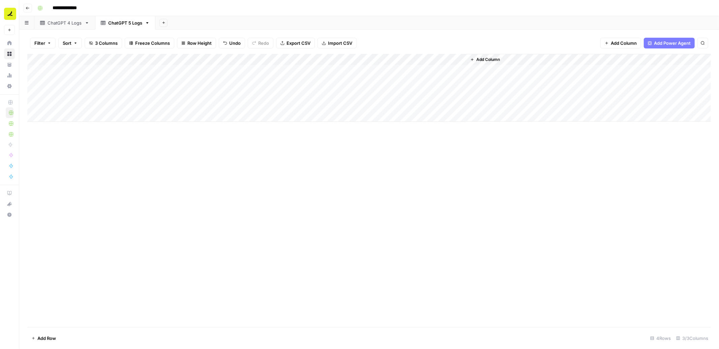
click at [270, 70] on div "Add Column" at bounding box center [368, 88] width 683 height 68
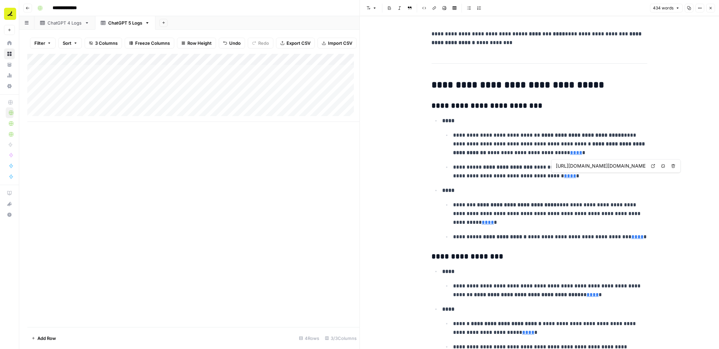
type input "[URL][DOMAIN_NAME][DOMAIN_NAME]"
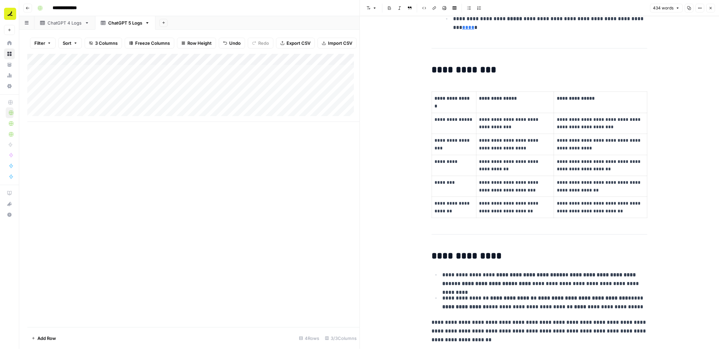
scroll to position [682, 0]
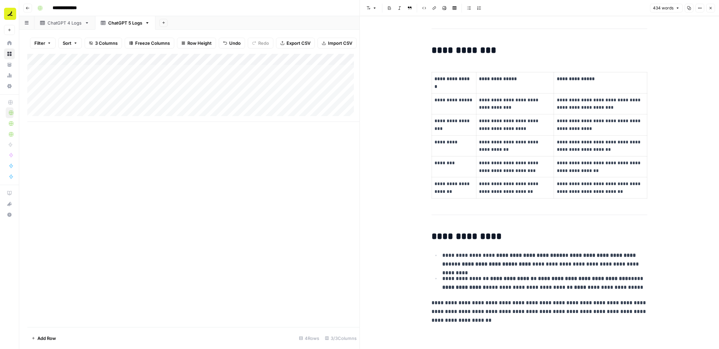
click at [709, 9] on icon "button" at bounding box center [710, 8] width 4 height 4
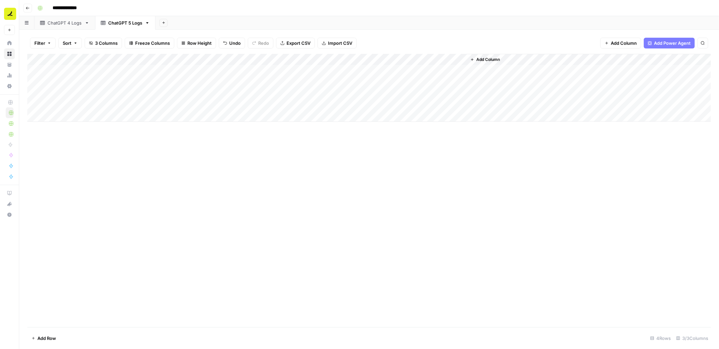
click at [344, 70] on div "Add Column" at bounding box center [368, 88] width 683 height 68
click at [436, 33] on p at bounding box center [539, 34] width 216 height 9
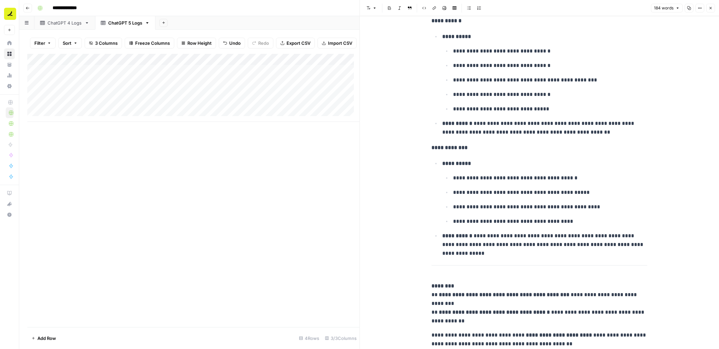
click at [713, 5] on button "Close" at bounding box center [710, 8] width 9 height 9
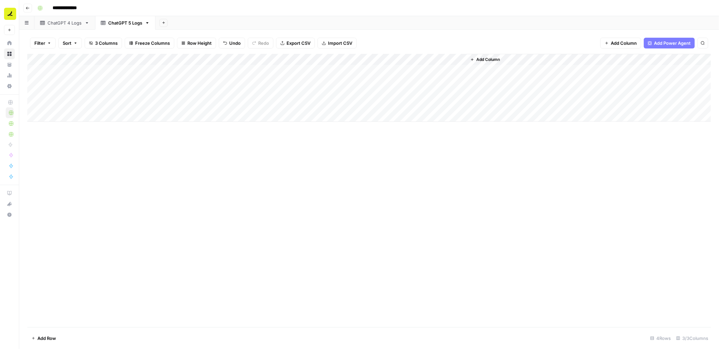
click at [123, 81] on div "Add Column" at bounding box center [368, 88] width 683 height 68
click at [238, 83] on div "Add Column" at bounding box center [368, 88] width 683 height 68
click at [488, 32] on p at bounding box center [539, 34] width 216 height 9
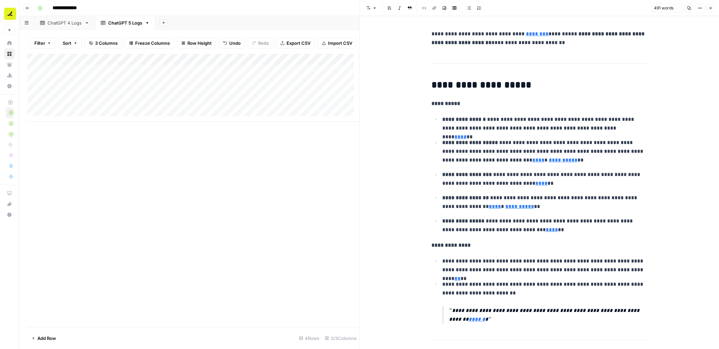
scroll to position [594, 0]
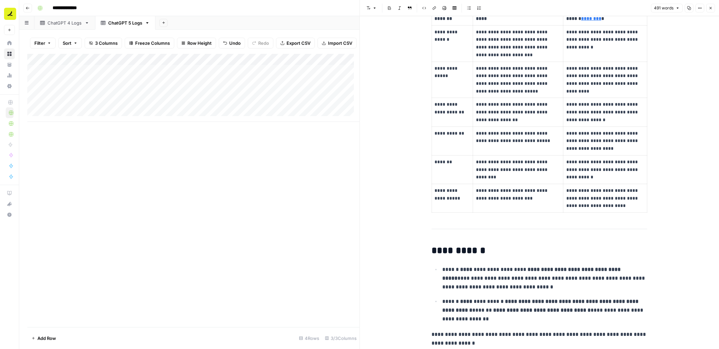
click at [711, 10] on button "Close" at bounding box center [710, 8] width 9 height 9
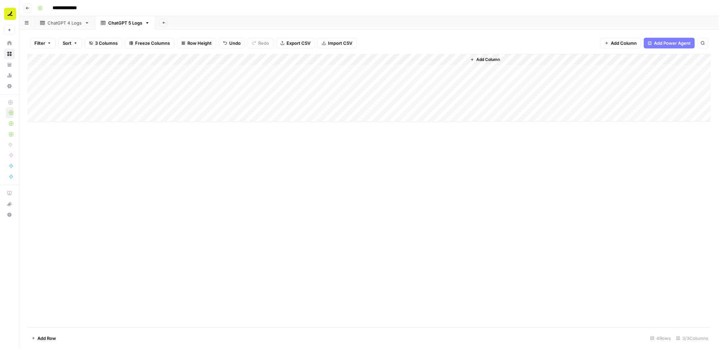
click at [357, 81] on div "Add Column" at bounding box center [368, 88] width 683 height 68
click at [441, 33] on p at bounding box center [539, 34] width 216 height 9
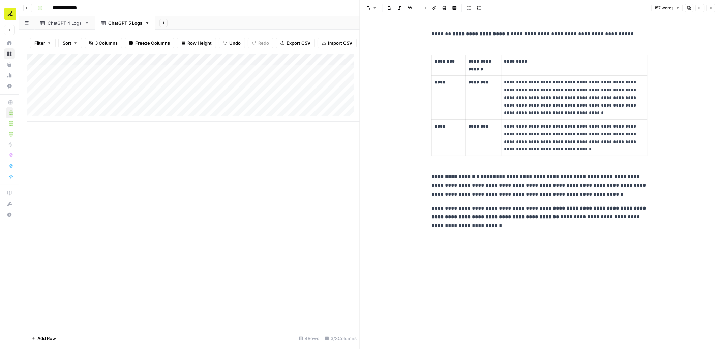
click at [714, 8] on button "Close" at bounding box center [710, 8] width 9 height 9
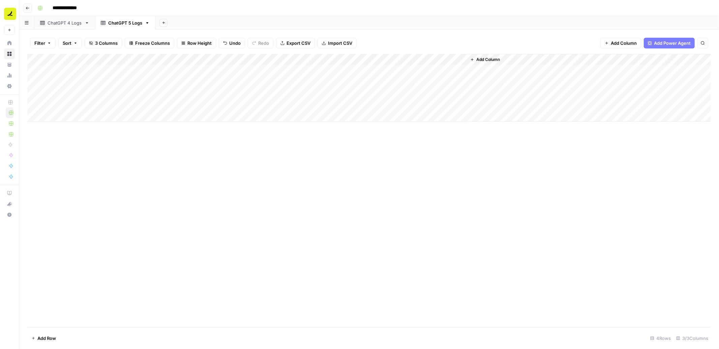
click at [99, 95] on div "Add Column" at bounding box center [368, 88] width 683 height 68
click at [116, 71] on div "Add Column" at bounding box center [368, 88] width 683 height 68
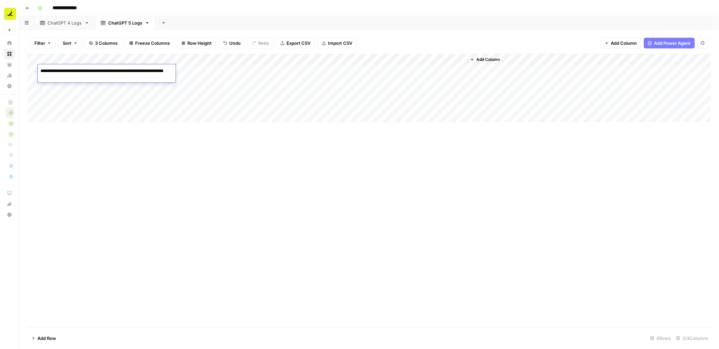
click at [220, 94] on div "Add Column" at bounding box center [368, 88] width 683 height 68
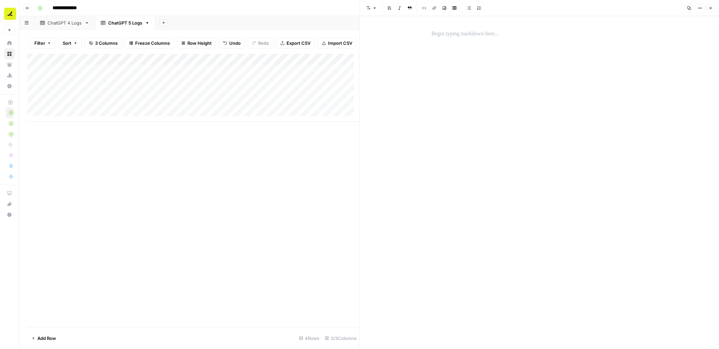
click at [489, 35] on p at bounding box center [539, 34] width 216 height 9
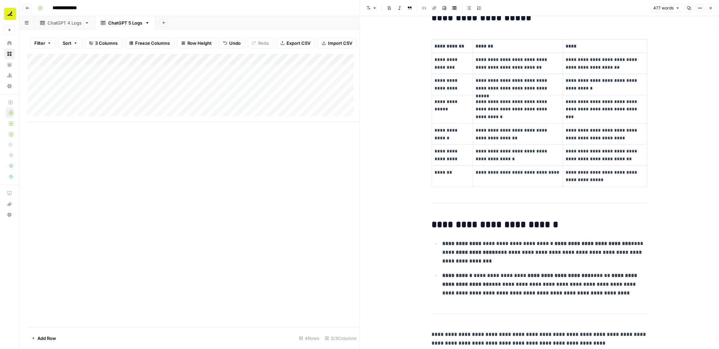
click at [712, 7] on icon "button" at bounding box center [710, 8] width 4 height 4
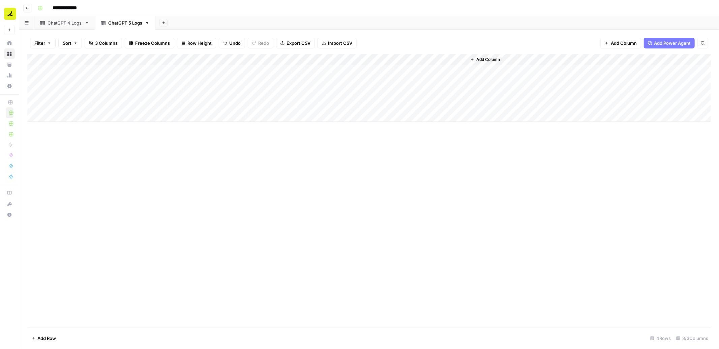
click at [437, 91] on div "Add Column" at bounding box center [368, 88] width 683 height 68
click at [511, 34] on p at bounding box center [539, 34] width 216 height 9
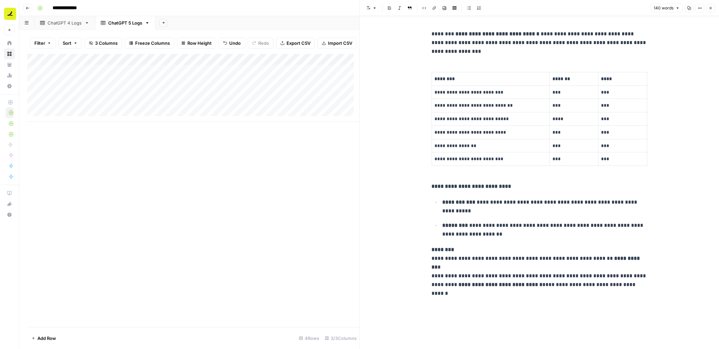
click at [709, 9] on icon "button" at bounding box center [710, 8] width 4 height 4
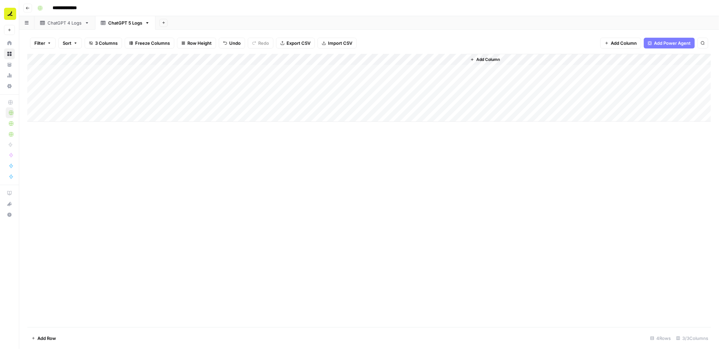
click at [102, 107] on div "Add Column" at bounding box center [368, 88] width 683 height 68
click at [258, 96] on div "Add Column" at bounding box center [368, 88] width 683 height 68
click at [348, 92] on div "Add Column" at bounding box center [368, 88] width 683 height 68
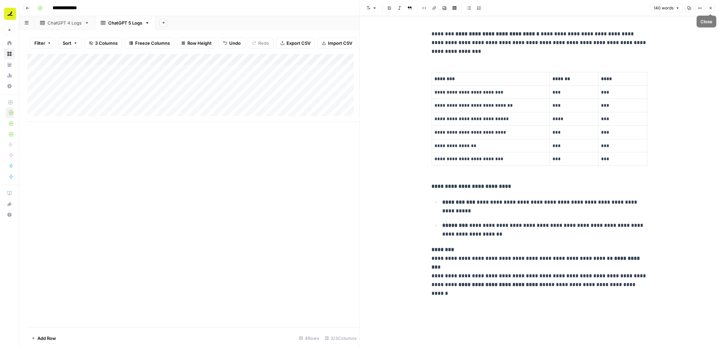
click at [710, 8] on icon "button" at bounding box center [710, 8] width 2 height 2
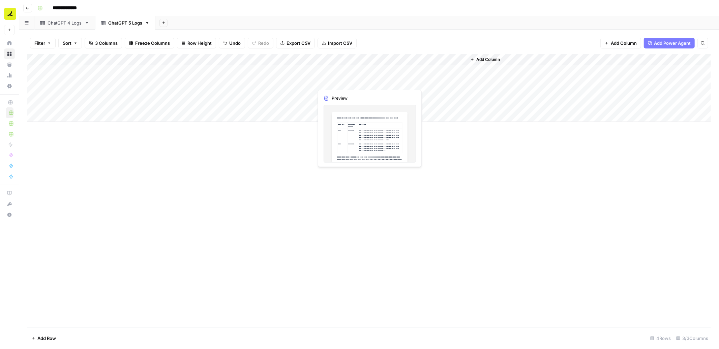
click at [407, 81] on div "Add Column" at bounding box center [368, 88] width 683 height 68
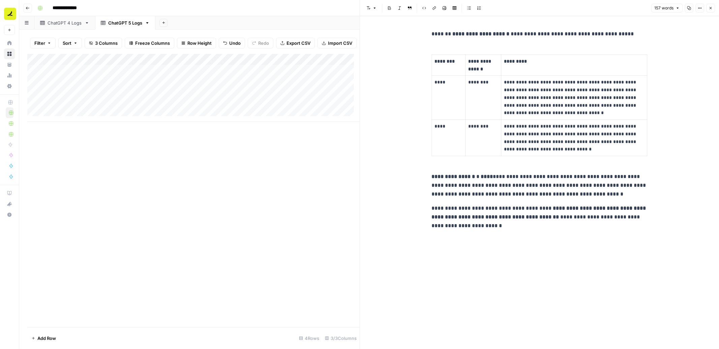
click at [272, 86] on div "Add Column" at bounding box center [193, 88] width 332 height 68
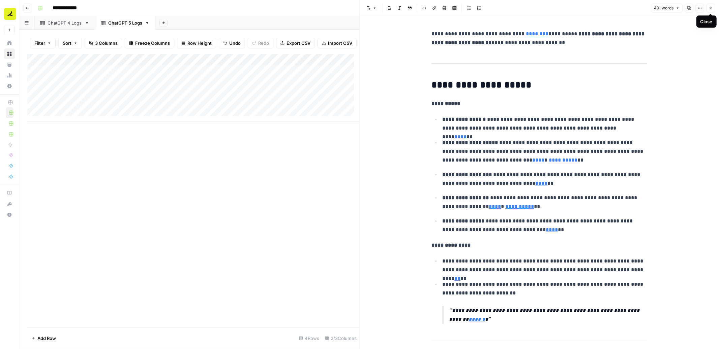
click at [713, 7] on button "Close" at bounding box center [710, 8] width 9 height 9
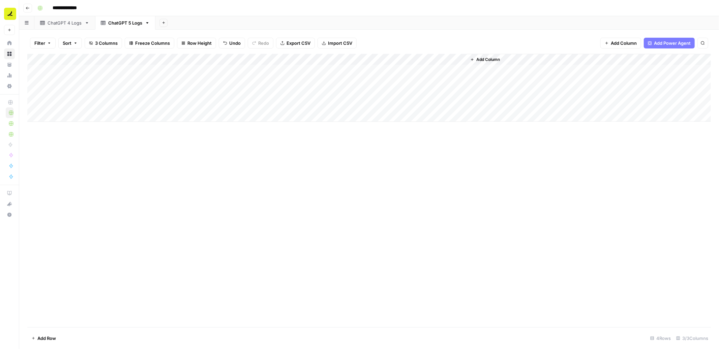
click at [203, 108] on div "Add Column" at bounding box center [368, 88] width 683 height 68
click at [437, 32] on p at bounding box center [539, 34] width 216 height 9
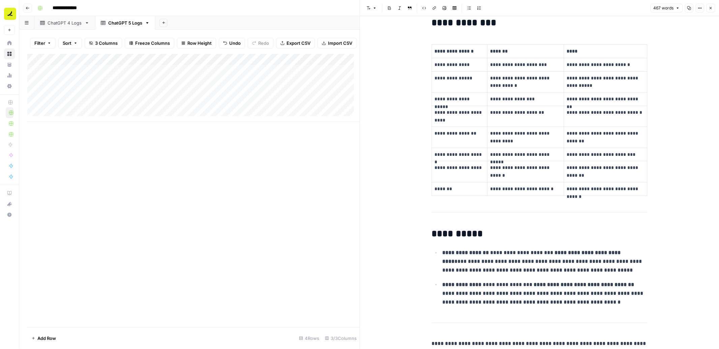
click at [710, 8] on icon "button" at bounding box center [710, 8] width 2 height 2
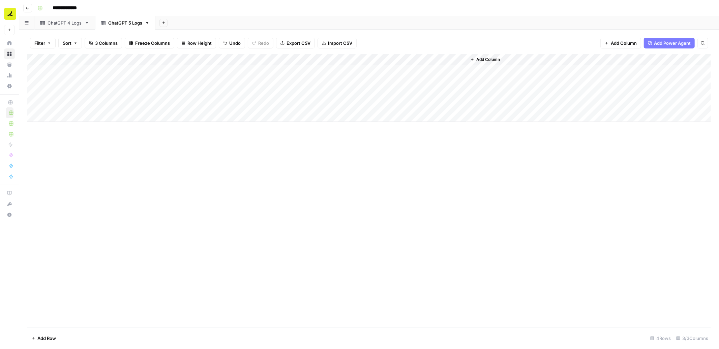
click at [381, 104] on div "Add Column" at bounding box center [368, 88] width 683 height 68
click at [485, 36] on p at bounding box center [539, 34] width 216 height 9
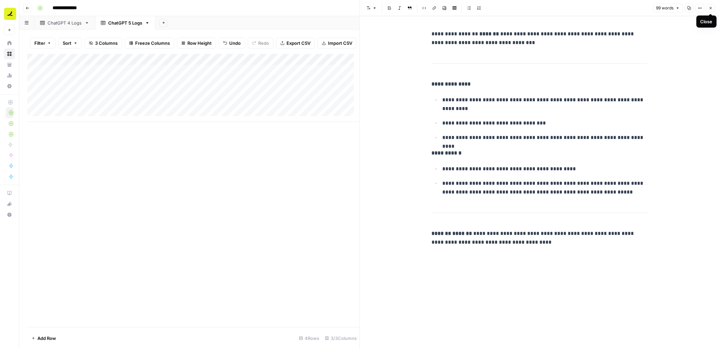
click at [713, 8] on button "Close" at bounding box center [710, 8] width 9 height 9
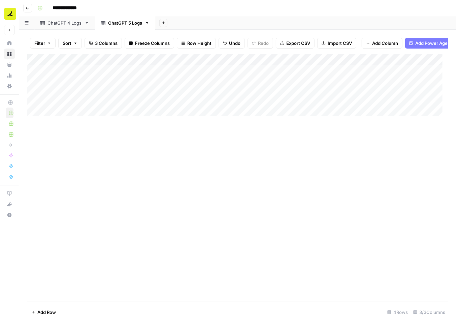
click at [109, 87] on div "Add Column" at bounding box center [237, 88] width 421 height 68
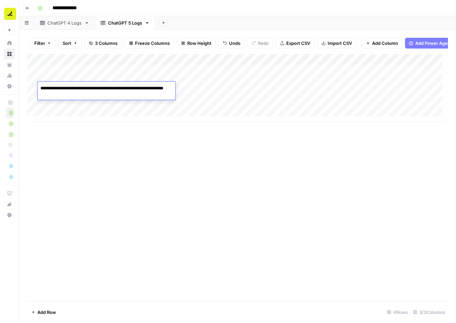
click at [258, 169] on div "Add Column" at bounding box center [237, 177] width 421 height 247
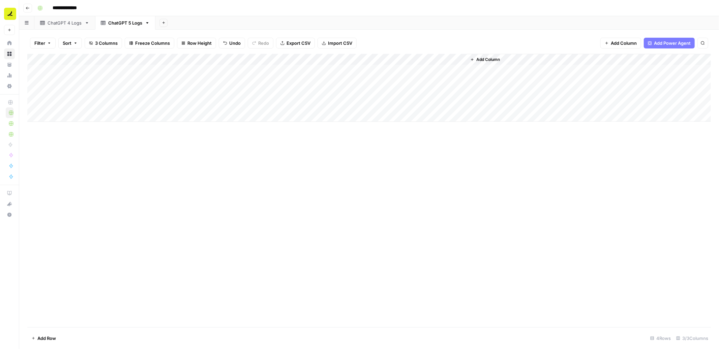
click at [118, 68] on div "Add Column" at bounding box center [368, 88] width 683 height 68
click at [439, 104] on div "Add Column" at bounding box center [368, 88] width 683 height 68
click at [56, 24] on div "ChatGPT 4 Logs" at bounding box center [65, 23] width 34 height 7
click at [531, 62] on span "Add Column" at bounding box center [525, 60] width 24 height 6
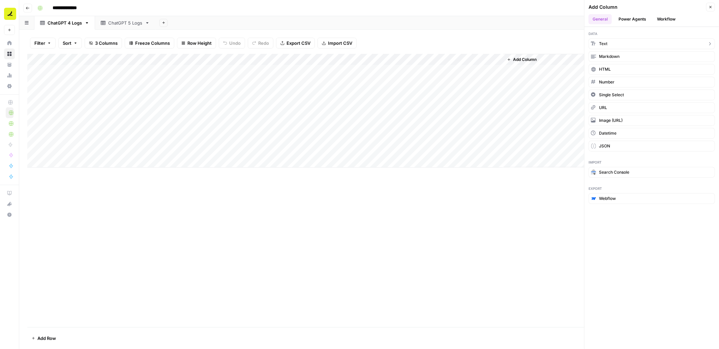
click at [605, 44] on span "Text" at bounding box center [603, 44] width 8 height 6
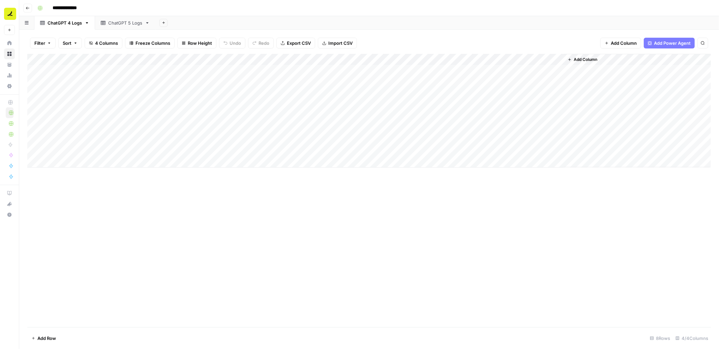
click at [529, 59] on div "Add Column" at bounding box center [368, 111] width 683 height 114
click at [529, 80] on div "New Column" at bounding box center [543, 75] width 74 height 11
type input "LLM"
drag, startPoint x: 541, startPoint y: 59, endPoint x: 91, endPoint y: 66, distance: 450.3
click at [91, 66] on div "Add Column" at bounding box center [368, 111] width 683 height 114
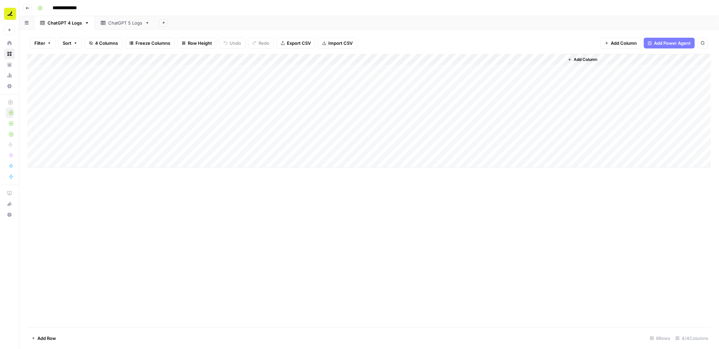
click at [74, 71] on div "Add Column" at bounding box center [368, 111] width 683 height 114
type textarea "********"
click at [85, 72] on div "Add Column" at bounding box center [368, 111] width 683 height 114
drag, startPoint x: 97, startPoint y: 76, endPoint x: 89, endPoint y: 150, distance: 74.3
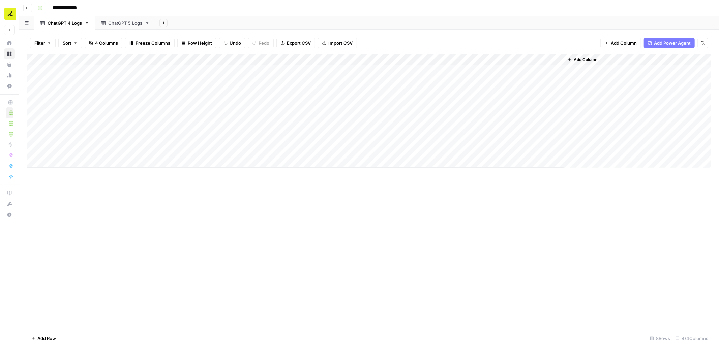
click at [89, 150] on div "Add Column" at bounding box center [368, 111] width 683 height 114
click at [47, 335] on button "Add Row" at bounding box center [43, 338] width 33 height 11
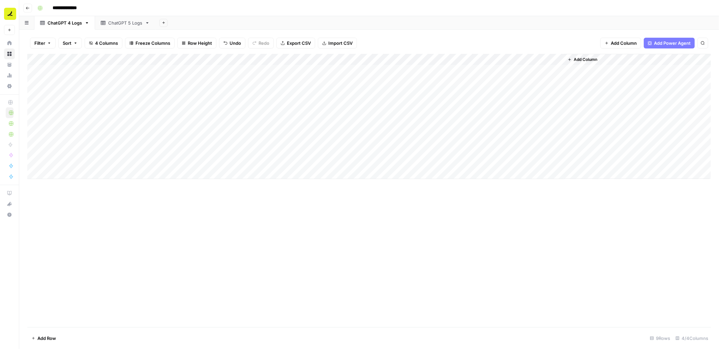
click at [47, 335] on button "Add Row" at bounding box center [43, 338] width 33 height 11
click at [116, 22] on div "ChatGPT 5 Logs" at bounding box center [125, 23] width 34 height 7
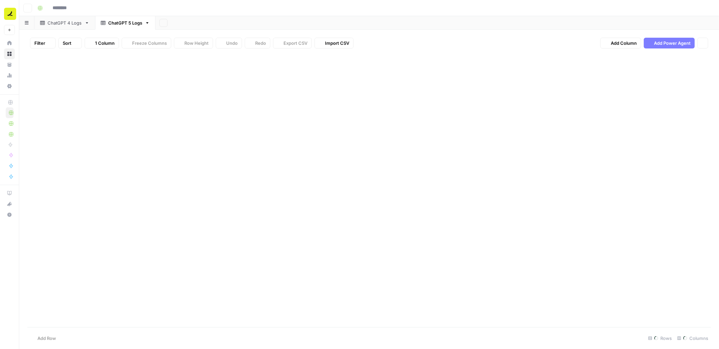
type input "**********"
click at [58, 67] on div "Add Column" at bounding box center [368, 88] width 683 height 68
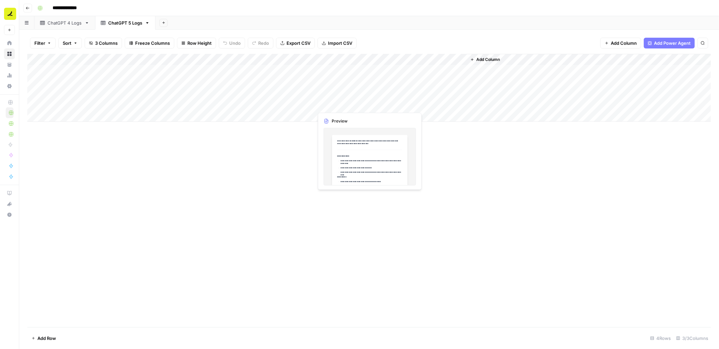
click at [346, 105] on div "Add Column" at bounding box center [368, 88] width 683 height 68
click at [68, 25] on div "ChatGPT 4 Logs" at bounding box center [65, 23] width 34 height 7
click at [83, 164] on div "Add Column" at bounding box center [368, 134] width 683 height 160
click at [187, 163] on div "Add Column" at bounding box center [368, 134] width 683 height 160
click at [65, 161] on div "Add Column" at bounding box center [368, 134] width 683 height 160
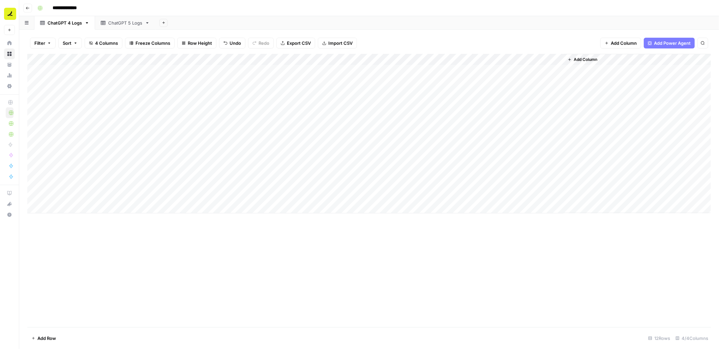
click at [65, 161] on div "Add Column" at bounding box center [368, 134] width 683 height 160
type textarea "********"
click at [68, 162] on div "Add Column" at bounding box center [368, 134] width 683 height 160
drag, startPoint x: 98, startPoint y: 167, endPoint x: 94, endPoint y: 193, distance: 25.9
click at [94, 193] on div "Add Column" at bounding box center [368, 134] width 683 height 160
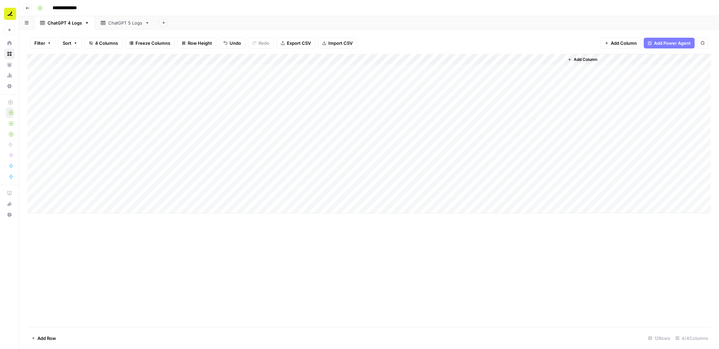
click at [189, 166] on div "Add Column" at bounding box center [368, 134] width 683 height 160
click at [459, 199] on div "Add Column" at bounding box center [368, 134] width 683 height 160
click at [40, 338] on span "Add Row" at bounding box center [46, 338] width 19 height 7
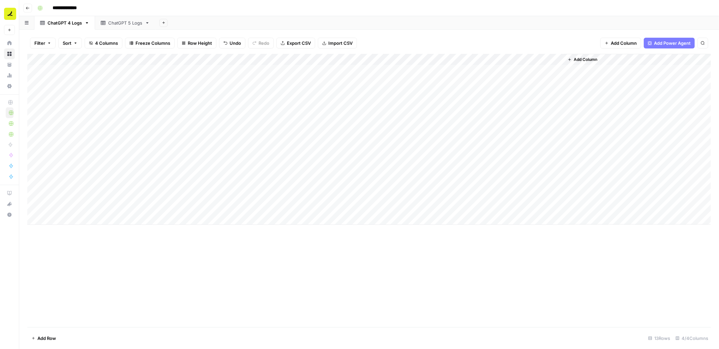
click at [40, 338] on span "Add Row" at bounding box center [46, 338] width 19 height 7
click at [50, 210] on div "Add Column" at bounding box center [368, 157] width 683 height 206
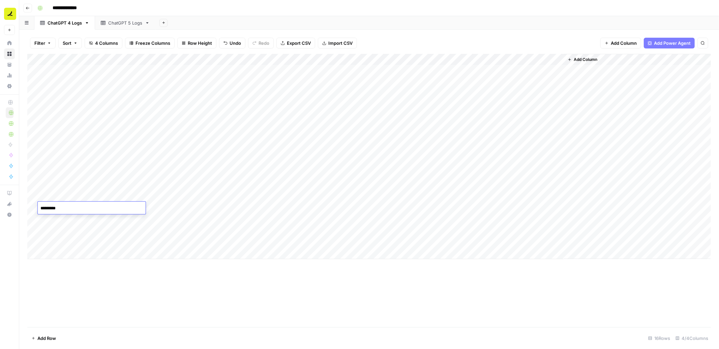
type textarea "**********"
click at [54, 208] on div "Add Column" at bounding box center [368, 157] width 683 height 206
click at [62, 221] on div "Add Column" at bounding box center [368, 157] width 683 height 206
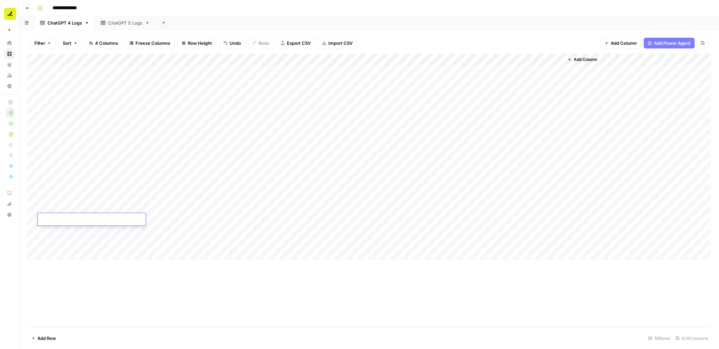
type textarea "**********"
click at [62, 234] on div "Add Column" at bounding box center [368, 157] width 683 height 206
click at [62, 244] on div "Add Column" at bounding box center [368, 157] width 683 height 206
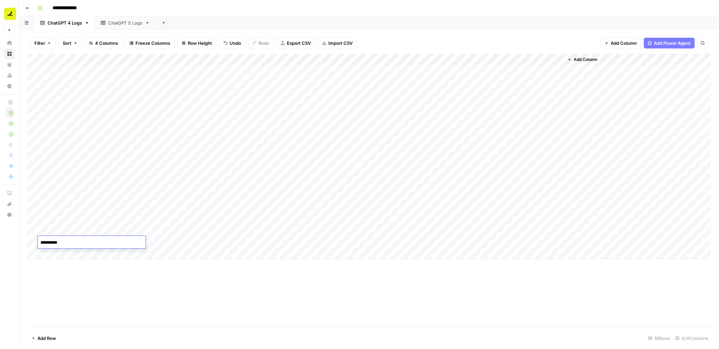
click at [136, 283] on div "Add Column" at bounding box center [368, 191] width 683 height 274
click at [311, 207] on div "Add Column" at bounding box center [368, 157] width 683 height 206
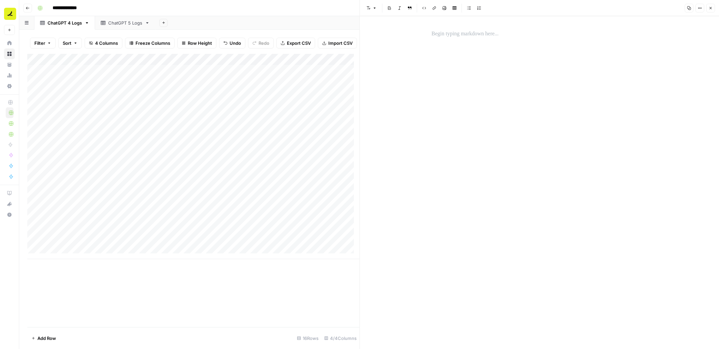
click at [468, 34] on p at bounding box center [539, 34] width 216 height 9
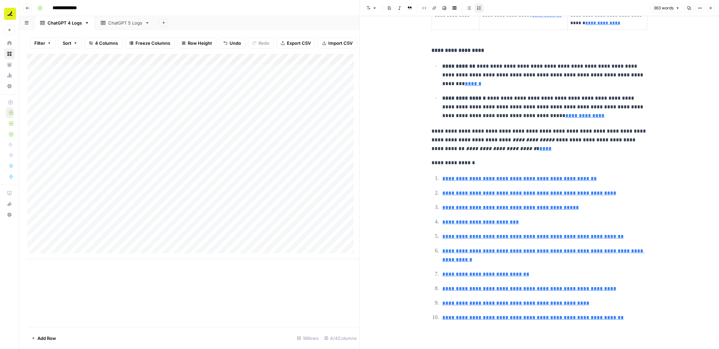
scroll to position [504, 0]
click at [709, 9] on icon "button" at bounding box center [710, 8] width 4 height 4
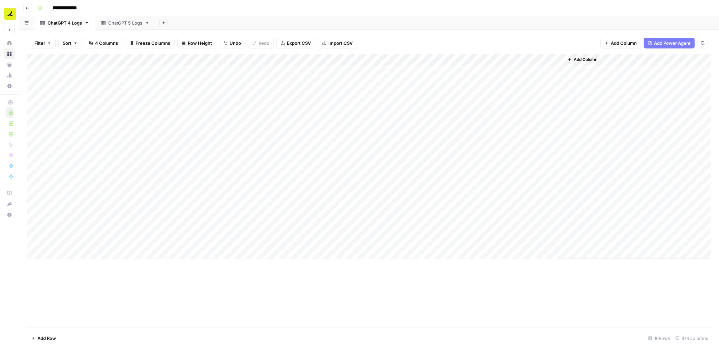
click at [176, 160] on div "Add Column" at bounding box center [368, 157] width 683 height 206
click at [177, 193] on div "Add Column" at bounding box center [368, 157] width 683 height 206
click at [171, 207] on div "Add Column" at bounding box center [368, 157] width 683 height 206
click at [442, 209] on div "Add Column" at bounding box center [368, 157] width 683 height 206
click at [441, 207] on div "Add Column" at bounding box center [368, 157] width 683 height 206
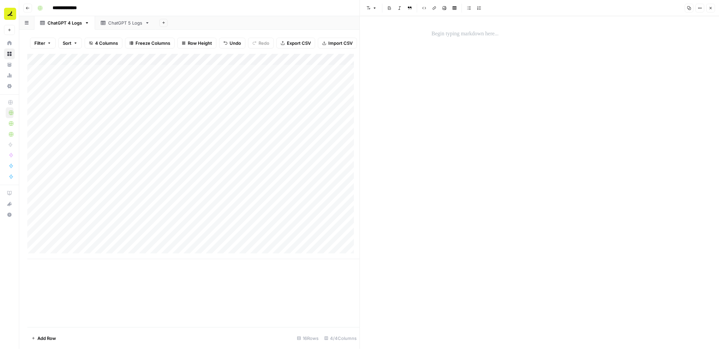
click at [474, 35] on p at bounding box center [539, 34] width 216 height 9
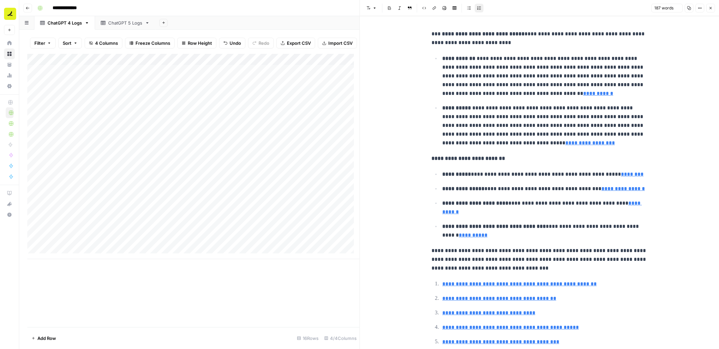
scroll to position [79, 0]
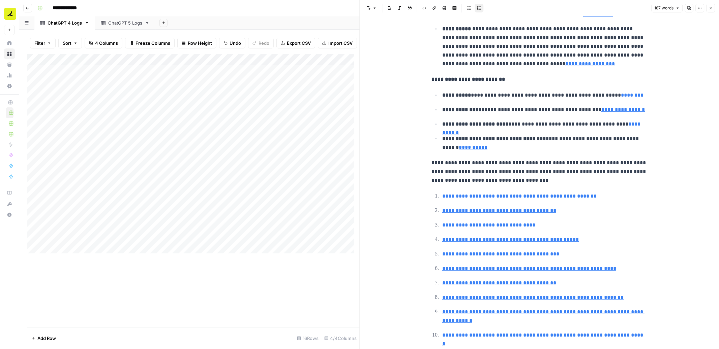
click at [711, 9] on icon "button" at bounding box center [710, 8] width 4 height 4
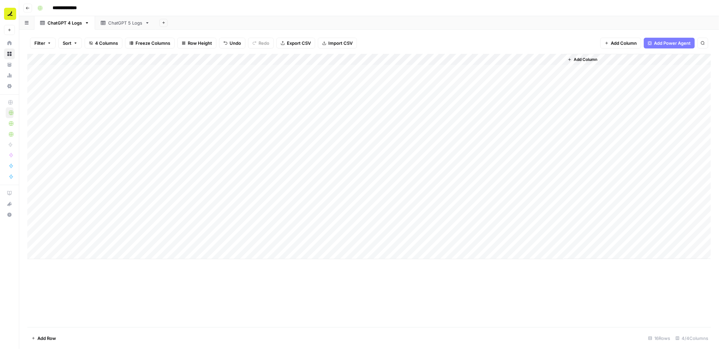
click at [184, 220] on div "Add Column" at bounding box center [368, 157] width 683 height 206
click at [212, 234] on div "Add Column" at bounding box center [368, 157] width 683 height 206
click at [304, 224] on div "Add Column" at bounding box center [368, 157] width 683 height 206
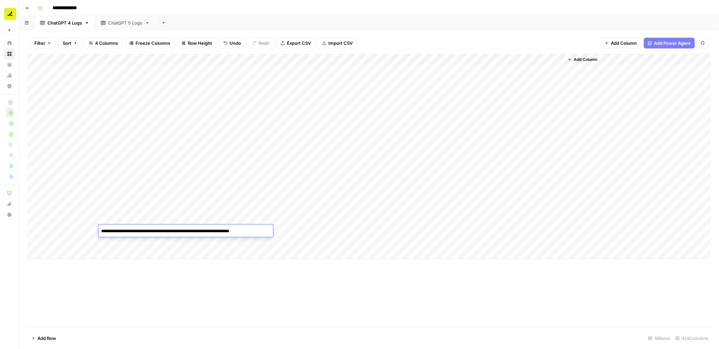
click at [304, 224] on div "Add Column" at bounding box center [368, 157] width 683 height 206
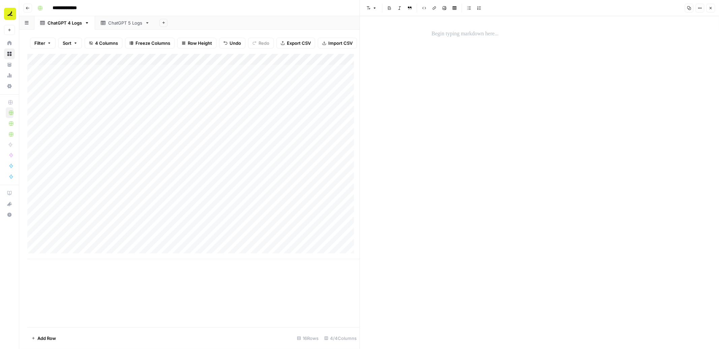
click at [459, 34] on p at bounding box center [539, 34] width 216 height 9
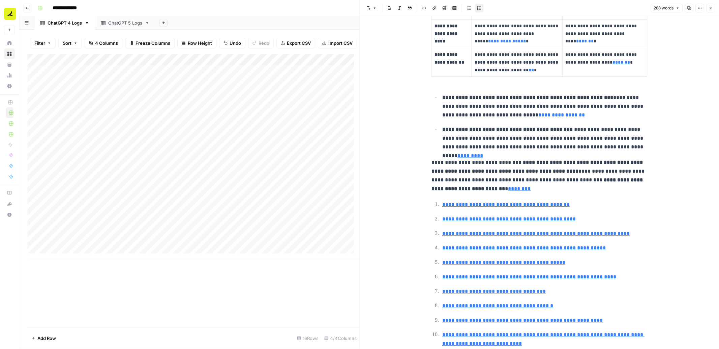
click at [712, 9] on icon "button" at bounding box center [710, 8] width 4 height 4
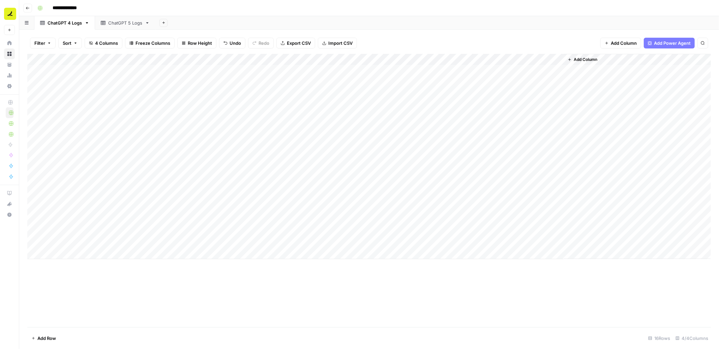
click at [455, 222] on div "Add Column" at bounding box center [368, 157] width 683 height 206
click at [472, 34] on p at bounding box center [539, 34] width 216 height 9
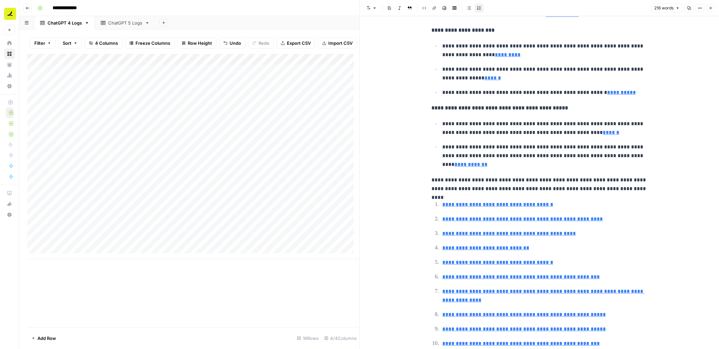
click at [711, 11] on button "Close" at bounding box center [710, 8] width 9 height 9
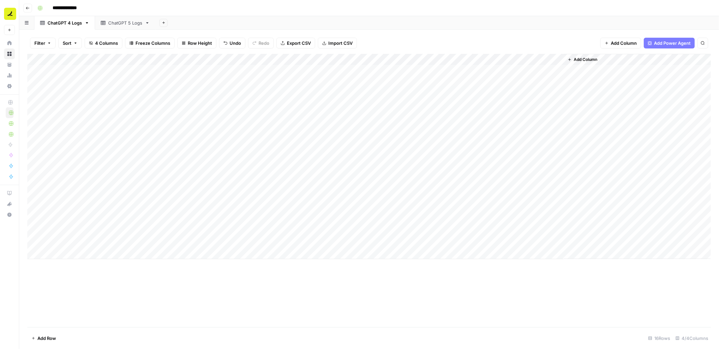
click at [345, 234] on div "Add Column" at bounding box center [368, 157] width 683 height 206
click at [489, 36] on p at bounding box center [539, 34] width 216 height 9
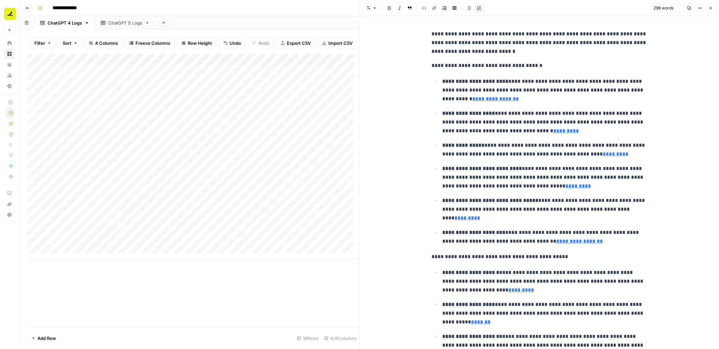
scroll to position [245, 0]
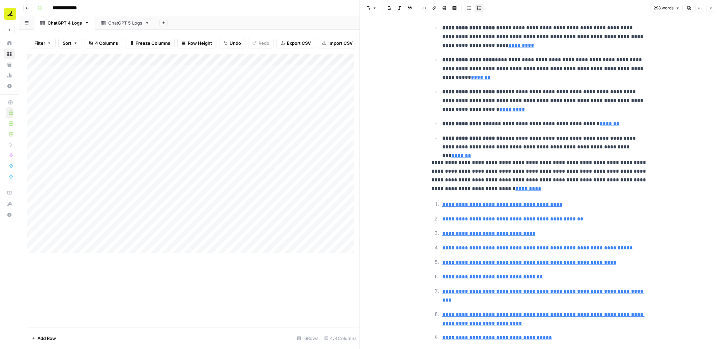
click at [710, 12] on button "Close" at bounding box center [710, 8] width 9 height 9
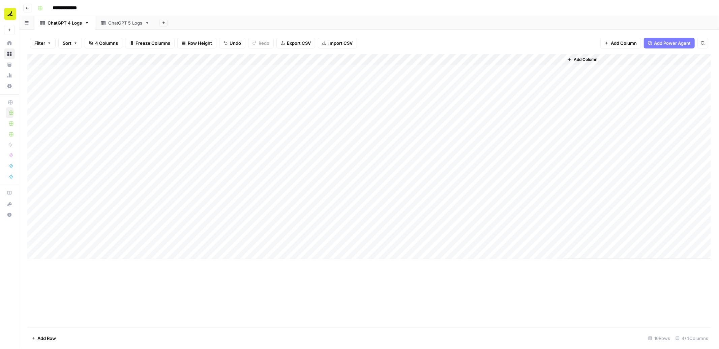
click at [233, 242] on div "Add Column" at bounding box center [368, 157] width 683 height 206
click at [434, 228] on div "Add Column" at bounding box center [368, 157] width 683 height 206
click at [474, 39] on div at bounding box center [539, 34] width 224 height 14
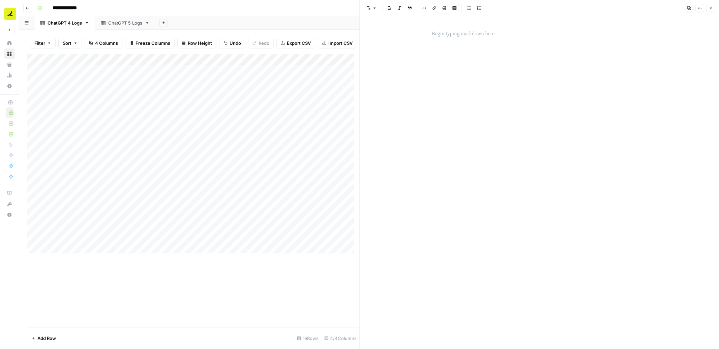
scroll to position [315, 0]
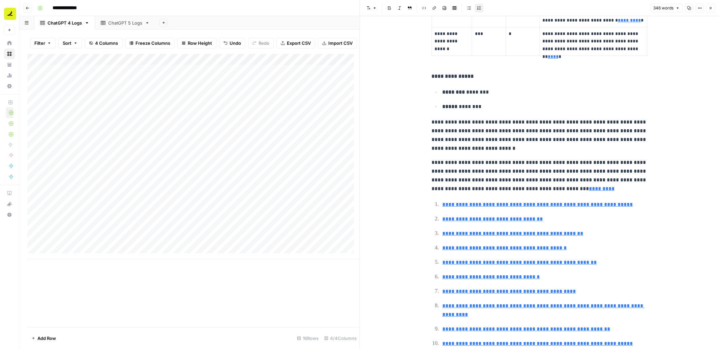
click at [711, 8] on icon "button" at bounding box center [710, 8] width 4 height 4
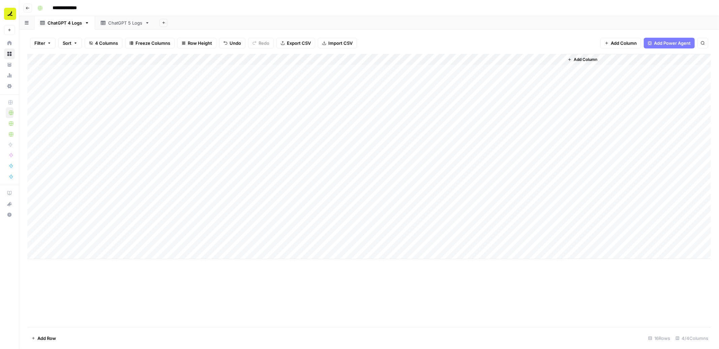
click at [361, 242] on div "Add Column" at bounding box center [368, 157] width 683 height 206
click at [449, 33] on p at bounding box center [539, 34] width 216 height 9
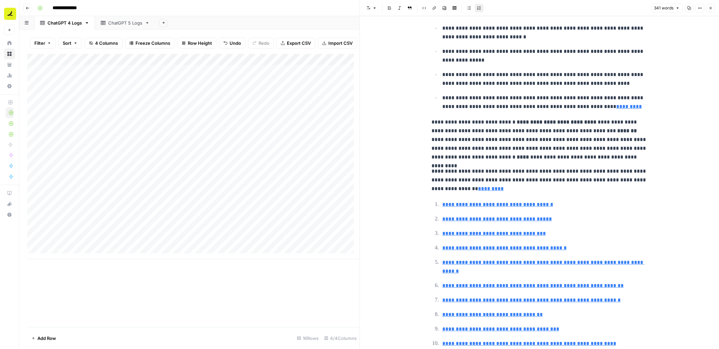
click at [712, 5] on button "Close" at bounding box center [710, 8] width 9 height 9
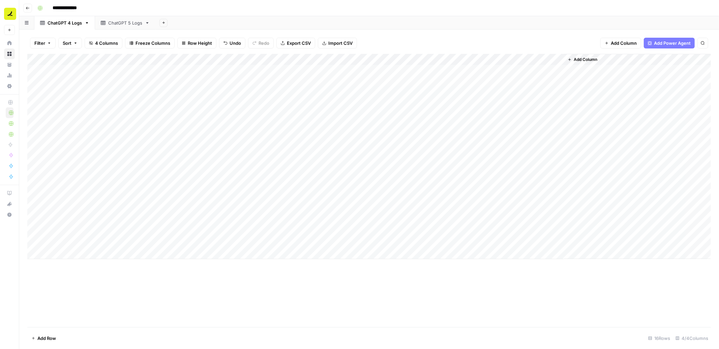
click at [448, 243] on div "Add Column" at bounding box center [368, 157] width 683 height 206
click at [452, 36] on p at bounding box center [539, 34] width 216 height 9
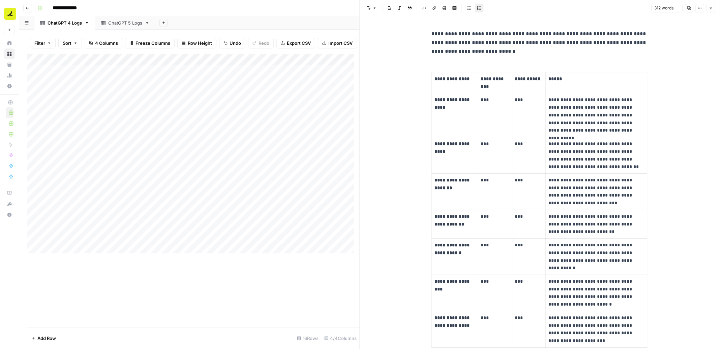
scroll to position [283, 0]
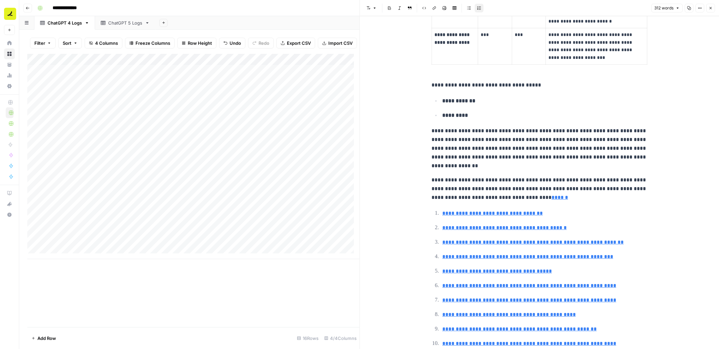
click at [713, 6] on button "Close" at bounding box center [710, 8] width 9 height 9
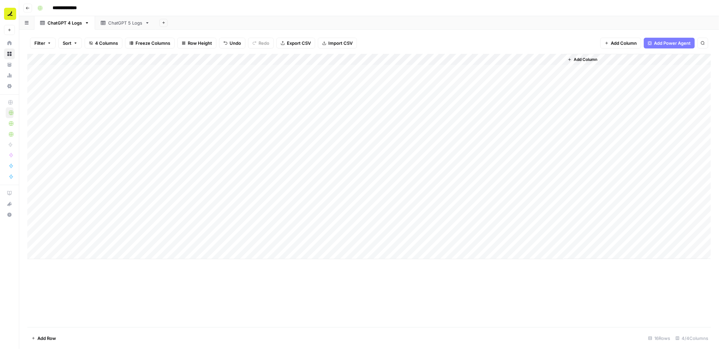
click at [94, 59] on div "Add Column" at bounding box center [368, 157] width 683 height 206
click at [586, 57] on span "Add Column" at bounding box center [586, 60] width 24 height 6
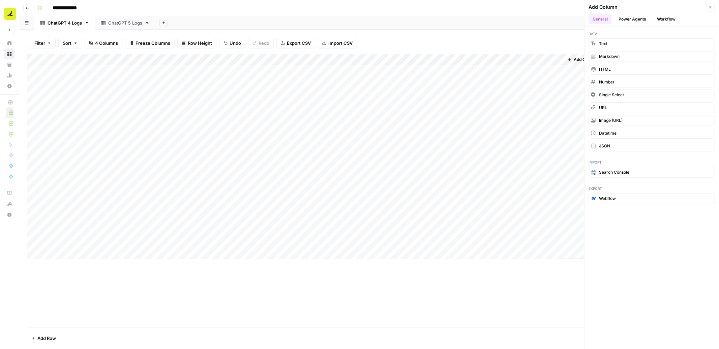
click at [95, 59] on div "Add Column" at bounding box center [368, 157] width 683 height 206
click at [714, 7] on button "Close" at bounding box center [710, 7] width 9 height 9
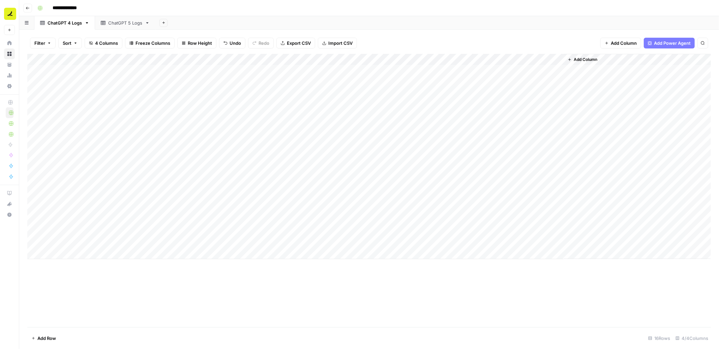
click at [74, 71] on div "Add Column" at bounding box center [368, 157] width 683 height 206
click at [79, 94] on div "Add Column" at bounding box center [368, 157] width 683 height 206
click at [79, 240] on div "Add Column" at bounding box center [368, 157] width 683 height 206
click at [80, 71] on div "Add Column" at bounding box center [368, 157] width 683 height 206
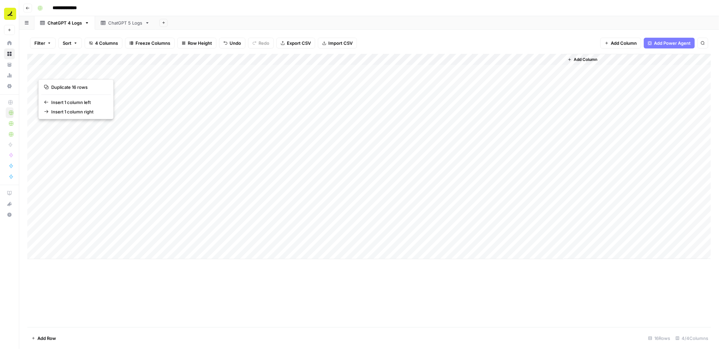
click at [146, 291] on div "Add Column" at bounding box center [368, 191] width 683 height 274
click at [188, 286] on div "Add Column" at bounding box center [368, 191] width 683 height 274
click at [589, 59] on span "Add Column" at bounding box center [586, 60] width 24 height 6
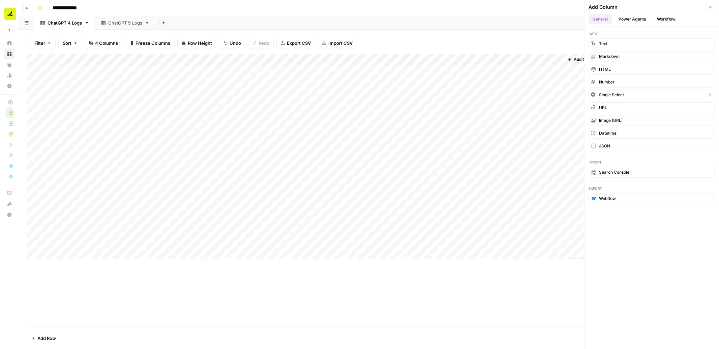
click at [611, 92] on span "Single Select" at bounding box center [611, 95] width 25 height 6
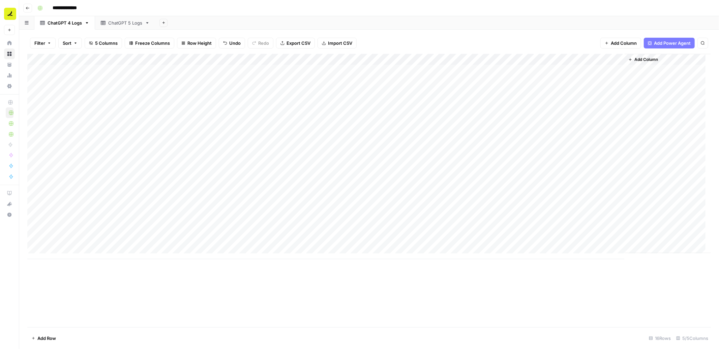
click at [586, 68] on div "Add Column" at bounding box center [368, 157] width 683 height 206
type input "ChatGPT 4"
click at [597, 73] on div "Add Column" at bounding box center [368, 157] width 683 height 206
click at [613, 74] on input "text" at bounding box center [615, 73] width 29 height 6
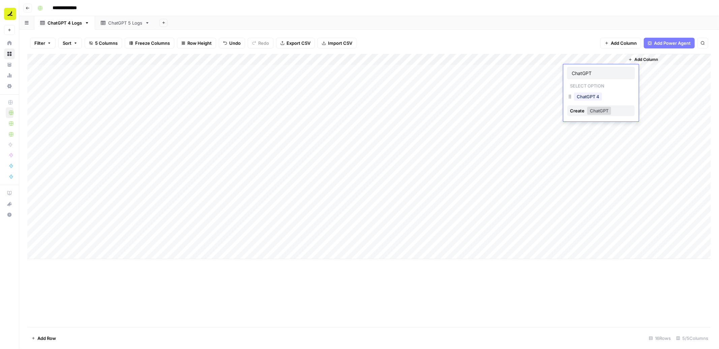
type input "ChatGPT 5"
click at [615, 74] on div "Add Column" at bounding box center [368, 157] width 683 height 206
type input "Perplexity"
click at [617, 74] on div "Add Column" at bounding box center [368, 157] width 683 height 206
click at [600, 96] on button "ChatGPT 4" at bounding box center [588, 97] width 28 height 8
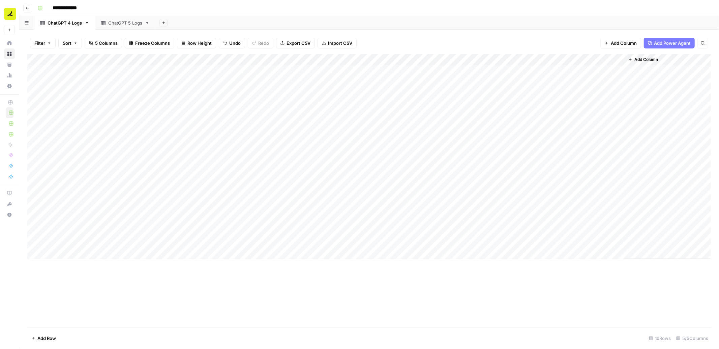
drag, startPoint x: 623, startPoint y: 75, endPoint x: 609, endPoint y: 152, distance: 78.5
click at [609, 152] on div "Add Column" at bounding box center [368, 157] width 683 height 206
click at [604, 163] on div "Add Column" at bounding box center [368, 157] width 683 height 206
click at [596, 200] on button "ChatGPT 5" at bounding box center [588, 200] width 28 height 8
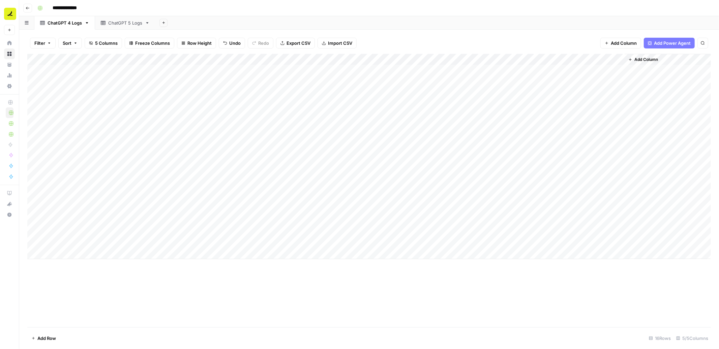
drag, startPoint x: 623, startPoint y: 167, endPoint x: 616, endPoint y: 206, distance: 39.3
click at [616, 206] on div "Add Column" at bounding box center [368, 157] width 683 height 206
click at [604, 219] on div "Add Column" at bounding box center [368, 157] width 683 height 206
click at [591, 268] on button "Perplexity" at bounding box center [587, 270] width 26 height 8
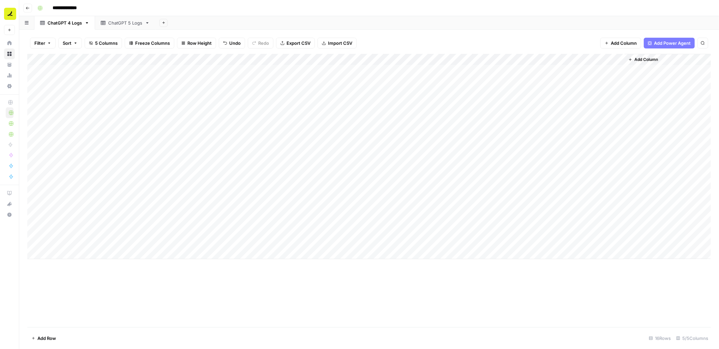
drag, startPoint x: 623, startPoint y: 224, endPoint x: 619, endPoint y: 243, distance: 19.3
click at [619, 243] on div "Add Column" at bounding box center [368, 157] width 683 height 206
click at [591, 207] on div "Add Column" at bounding box center [368, 157] width 683 height 206
click at [583, 255] on button "Perplexity" at bounding box center [587, 258] width 26 height 8
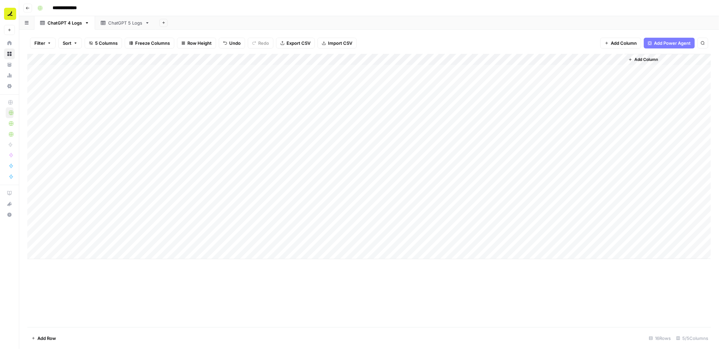
drag, startPoint x: 609, startPoint y: 59, endPoint x: 117, endPoint y: 71, distance: 492.5
click at [117, 71] on div "Add Column" at bounding box center [368, 157] width 683 height 206
click at [117, 57] on div "Add Column" at bounding box center [368, 157] width 683 height 206
click at [117, 57] on div at bounding box center [129, 60] width 61 height 13
click at [129, 77] on input "New Column" at bounding box center [150, 75] width 91 height 7
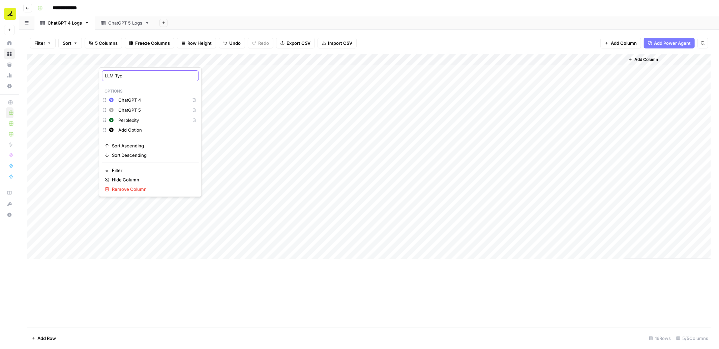
type input "LLM Type"
click at [93, 60] on div "Add Column" at bounding box center [368, 157] width 683 height 206
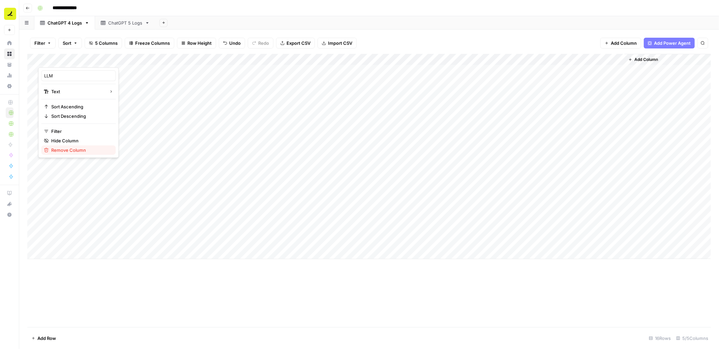
click at [74, 149] on span "Remove Column" at bounding box center [80, 150] width 59 height 7
click at [337, 70] on span "Delete" at bounding box center [335, 69] width 14 height 7
click at [60, 23] on div "ChatGPT 4 Logs" at bounding box center [65, 23] width 34 height 7
type input "*******"
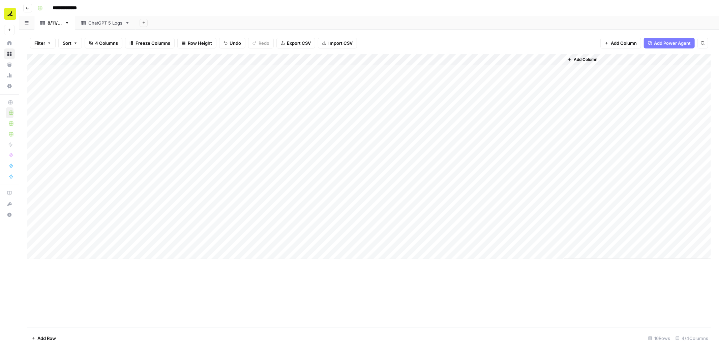
click at [106, 22] on div "ChatGPT 5 Logs" at bounding box center [105, 23] width 34 height 7
click at [129, 22] on icon "button" at bounding box center [127, 23] width 5 height 5
click at [164, 56] on button "Delete Sheet" at bounding box center [153, 59] width 48 height 9
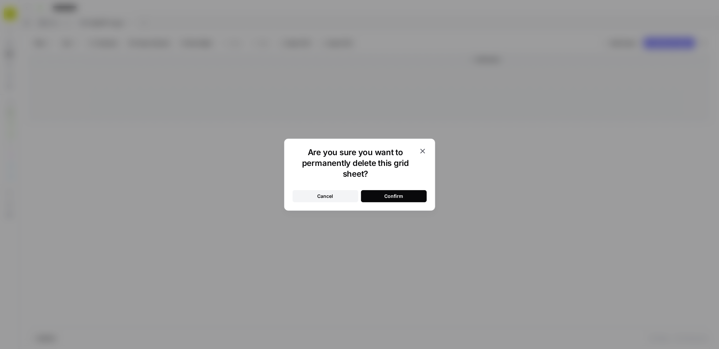
click at [392, 193] on div "Confirm" at bounding box center [393, 196] width 19 height 7
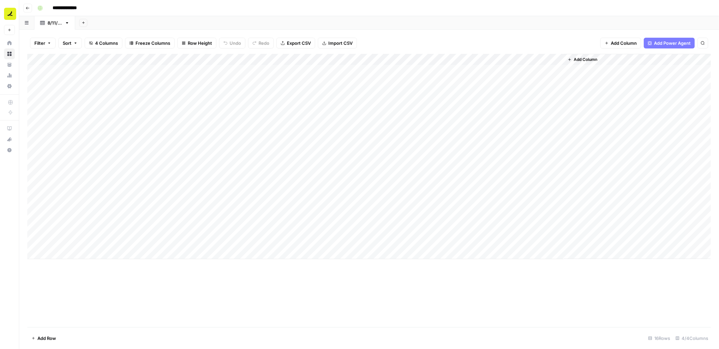
click at [40, 339] on span "Add Row" at bounding box center [46, 338] width 19 height 7
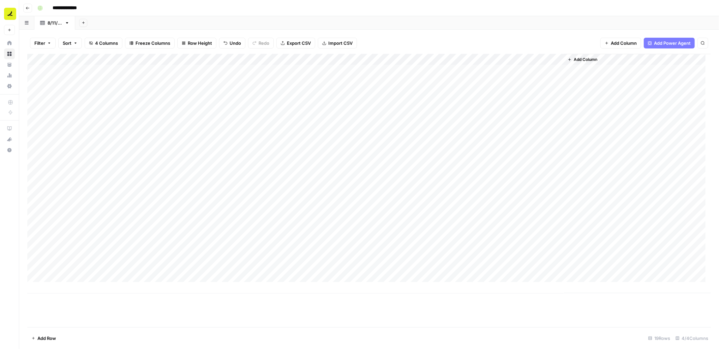
click at [40, 339] on span "Add Row" at bounding box center [46, 338] width 19 height 7
click at [128, 254] on div "Add Column" at bounding box center [368, 185] width 683 height 263
click at [158, 68] on div "Add Column" at bounding box center [368, 185] width 683 height 263
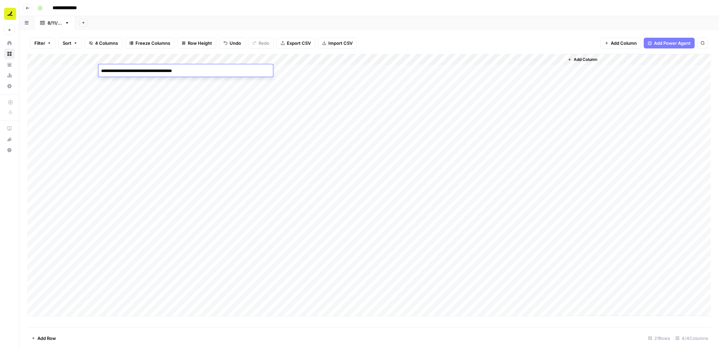
click at [157, 85] on div "Add Column" at bounding box center [368, 185] width 683 height 263
click at [176, 93] on div "Add Column" at bounding box center [368, 185] width 683 height 263
click at [296, 253] on div "Add Column" at bounding box center [368, 185] width 683 height 263
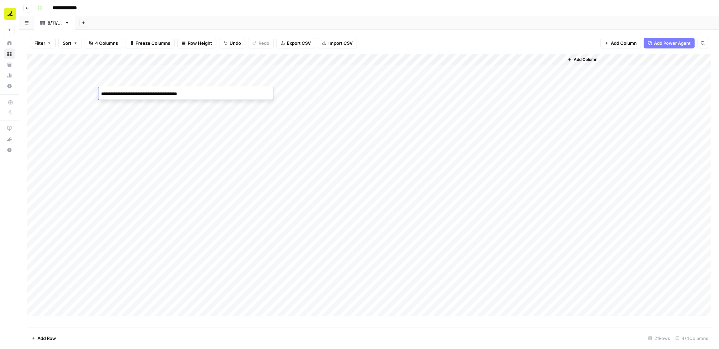
click at [296, 253] on div "Add Column" at bounding box center [368, 185] width 683 height 263
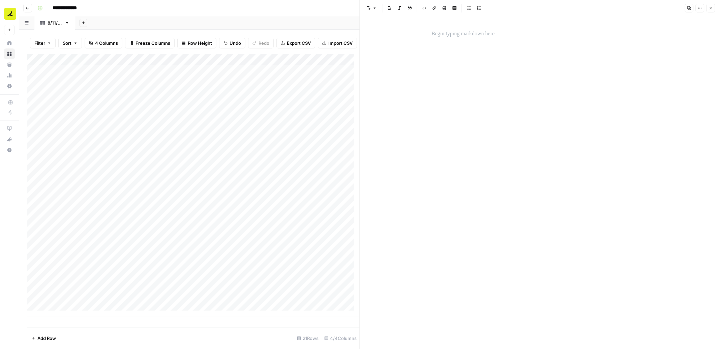
click at [464, 32] on p at bounding box center [539, 34] width 216 height 9
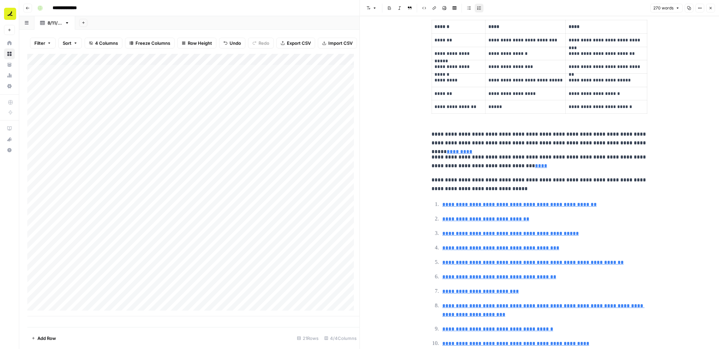
click at [712, 8] on span "Close" at bounding box center [712, 8] width 0 height 0
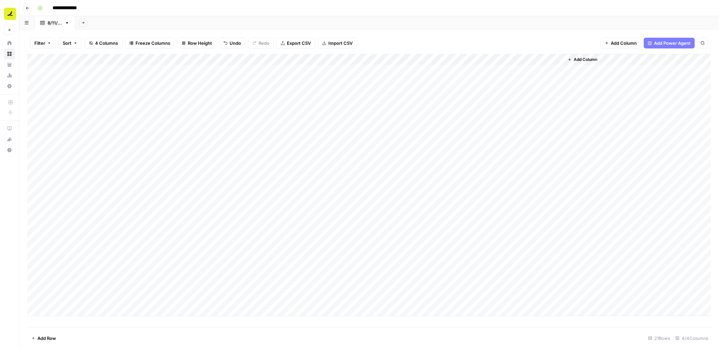
click at [364, 265] on div "Add Column" at bounding box center [368, 185] width 683 height 263
click at [483, 32] on p at bounding box center [539, 34] width 216 height 9
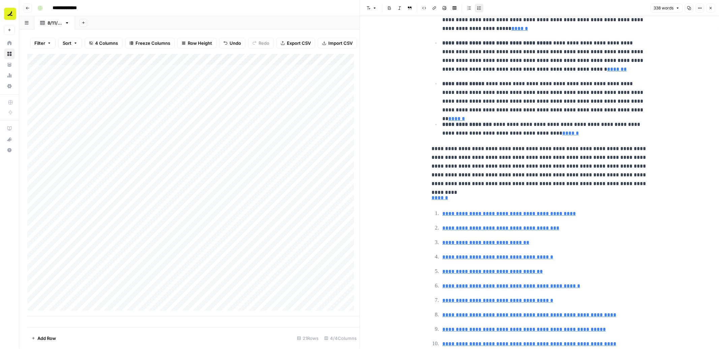
click at [710, 11] on button "Close" at bounding box center [710, 8] width 9 height 9
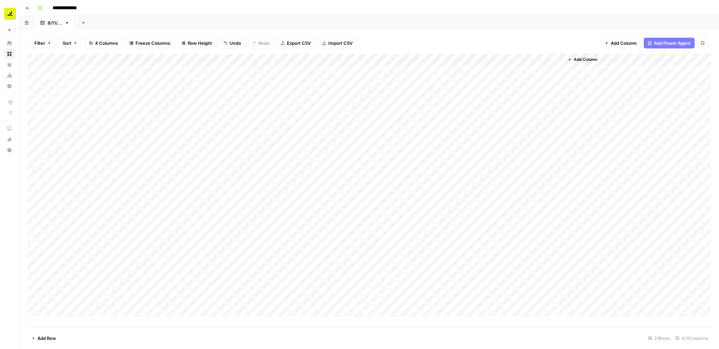
click at [370, 274] on div "Add Column" at bounding box center [368, 185] width 683 height 263
click at [475, 29] on div at bounding box center [539, 34] width 224 height 14
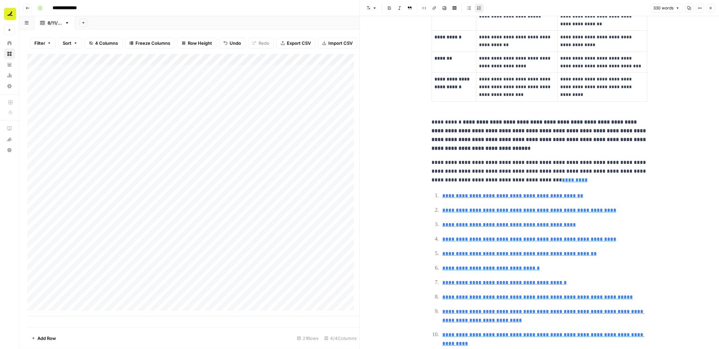
click at [713, 11] on button "Close" at bounding box center [710, 8] width 9 height 9
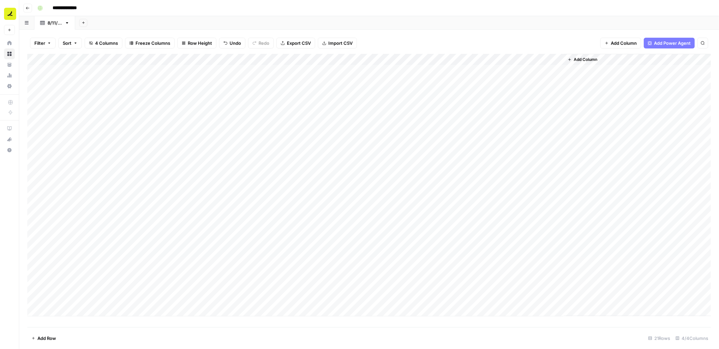
click at [424, 255] on div "Add Column" at bounding box center [368, 185] width 683 height 263
click at [461, 37] on p at bounding box center [539, 34] width 216 height 9
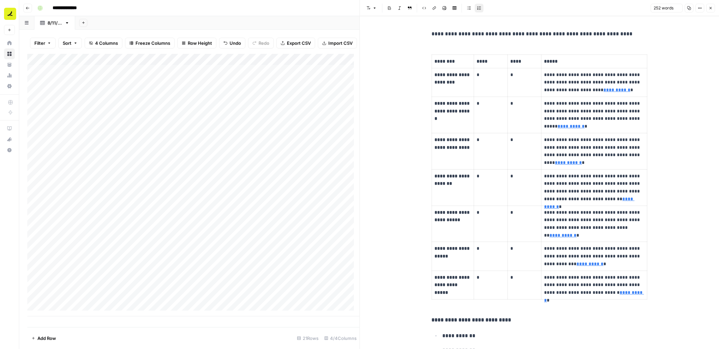
scroll to position [221, 0]
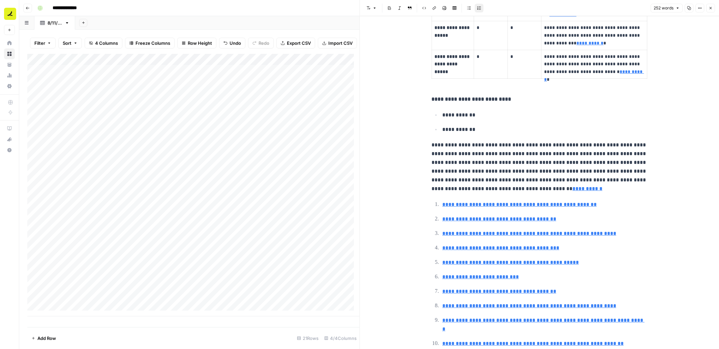
click at [710, 9] on icon "button" at bounding box center [710, 8] width 4 height 4
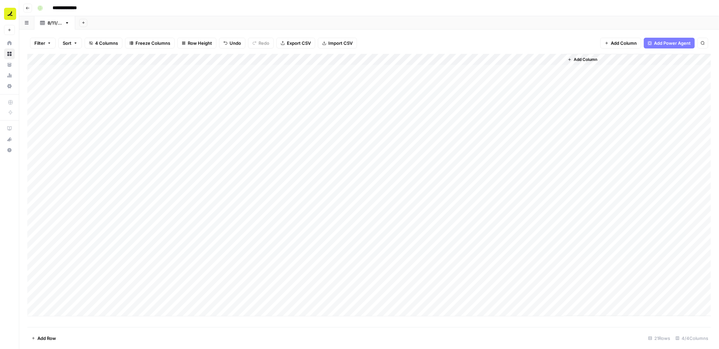
click at [91, 244] on div "Add Column" at bounding box center [368, 185] width 683 height 263
drag, startPoint x: 98, startPoint y: 247, endPoint x: 93, endPoint y: 286, distance: 39.0
click at [93, 286] on div "Add Column" at bounding box center [368, 185] width 683 height 263
click at [175, 72] on div "Add Column" at bounding box center [368, 185] width 683 height 263
click at [179, 104] on div "Add Column" at bounding box center [368, 185] width 683 height 263
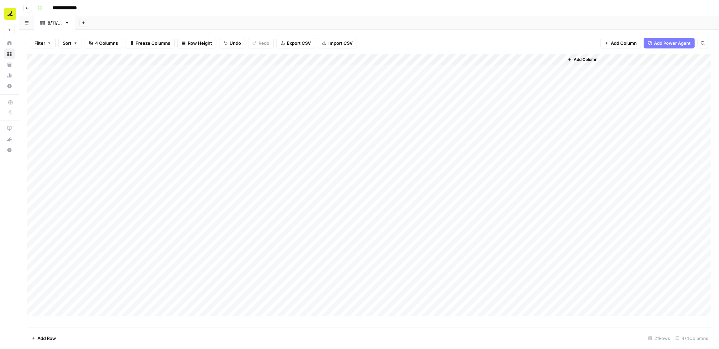
click at [155, 255] on div "Add Column" at bounding box center [368, 185] width 683 height 263
click at [448, 266] on div "Add Column" at bounding box center [368, 185] width 683 height 263
click at [439, 33] on p at bounding box center [539, 34] width 216 height 9
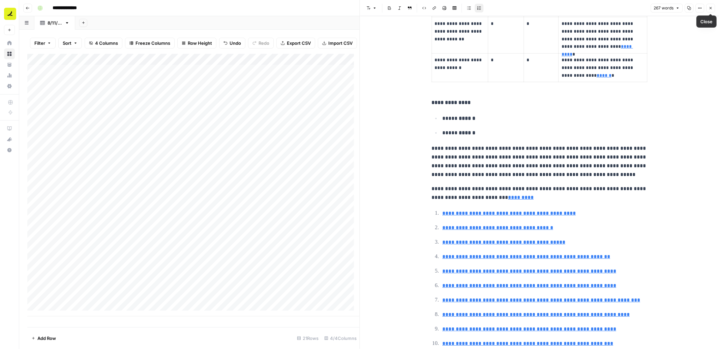
click at [712, 8] on button "Close" at bounding box center [710, 8] width 9 height 9
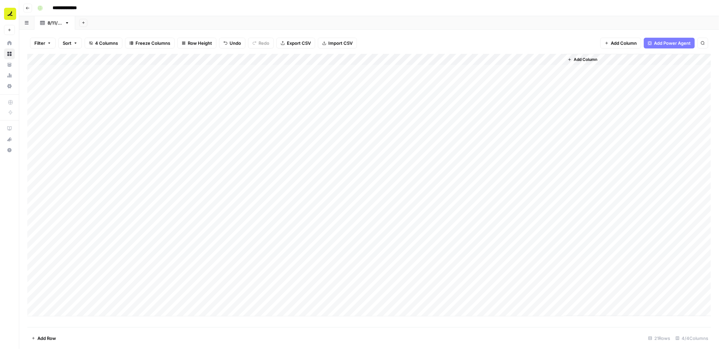
click at [476, 279] on div "Add Column" at bounding box center [368, 185] width 683 height 263
click at [478, 35] on p at bounding box center [539, 34] width 216 height 9
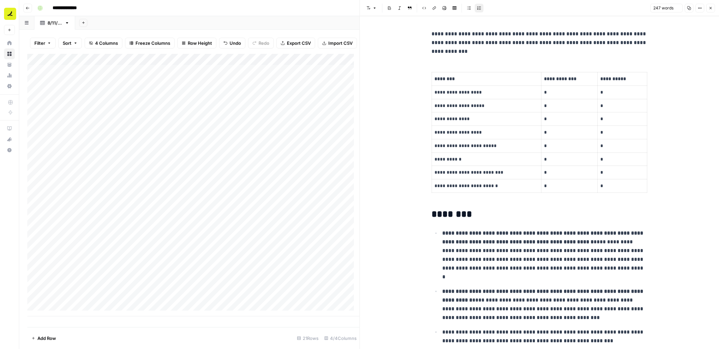
scroll to position [182, 0]
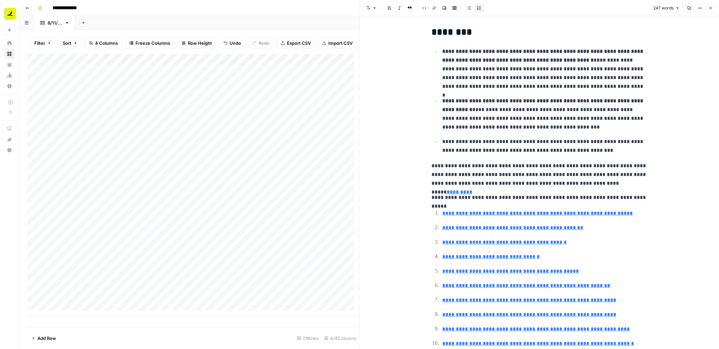
click at [713, 9] on button "Close" at bounding box center [710, 8] width 9 height 9
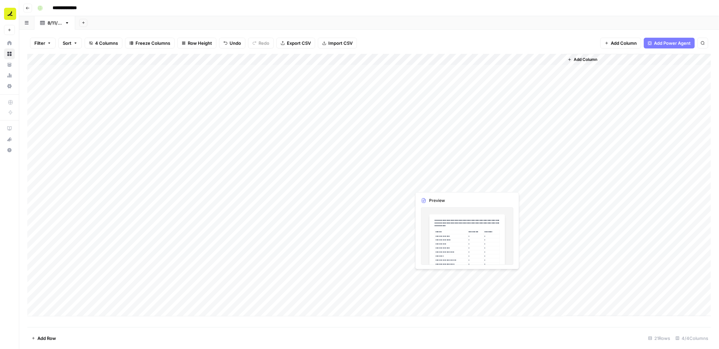
click at [518, 276] on div "Add Column" at bounding box center [368, 185] width 683 height 263
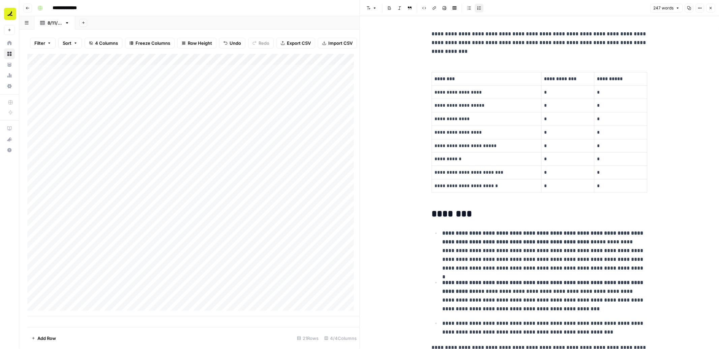
click at [705, 11] on div "247 words Copy Options Close" at bounding box center [682, 8] width 65 height 9
click at [711, 11] on button "Close" at bounding box center [710, 8] width 9 height 9
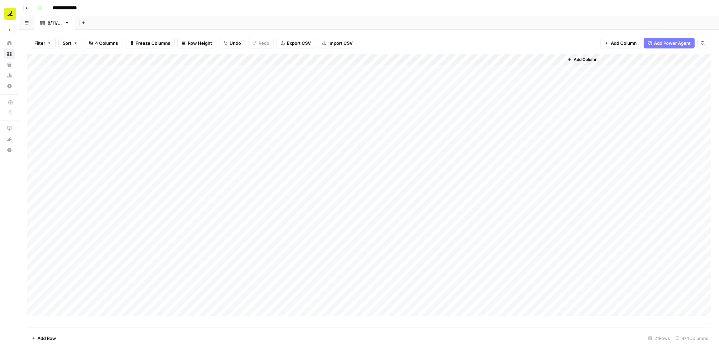
click at [225, 286] on div "Add Column" at bounding box center [368, 185] width 683 height 263
drag, startPoint x: 28, startPoint y: 253, endPoint x: 30, endPoint y: 207, distance: 46.9
click at [30, 207] on div "Add Column" at bounding box center [368, 185] width 683 height 263
drag, startPoint x: 27, startPoint y: 266, endPoint x: 29, endPoint y: 216, distance: 49.9
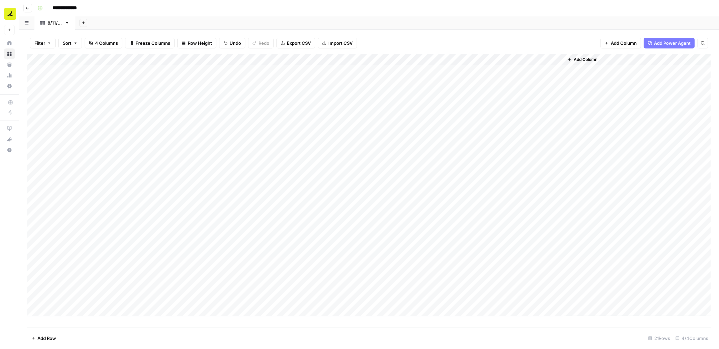
click at [29, 216] on div "Add Column" at bounding box center [368, 185] width 683 height 263
drag, startPoint x: 29, startPoint y: 266, endPoint x: 27, endPoint y: 220, distance: 45.2
click at [27, 220] on div "Add Column" at bounding box center [368, 185] width 683 height 263
drag, startPoint x: 29, startPoint y: 276, endPoint x: 31, endPoint y: 234, distance: 42.8
click at [31, 234] on div "Add Column" at bounding box center [368, 185] width 683 height 263
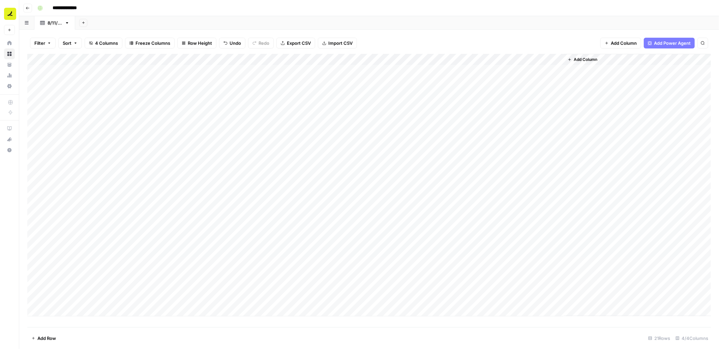
drag, startPoint x: 30, startPoint y: 288, endPoint x: 31, endPoint y: 239, distance: 49.5
click at [31, 239] on div "Add Column" at bounding box center [368, 185] width 683 height 263
click at [311, 240] on div "Add Column" at bounding box center [368, 185] width 683 height 263
click at [437, 34] on p at bounding box center [539, 34] width 216 height 9
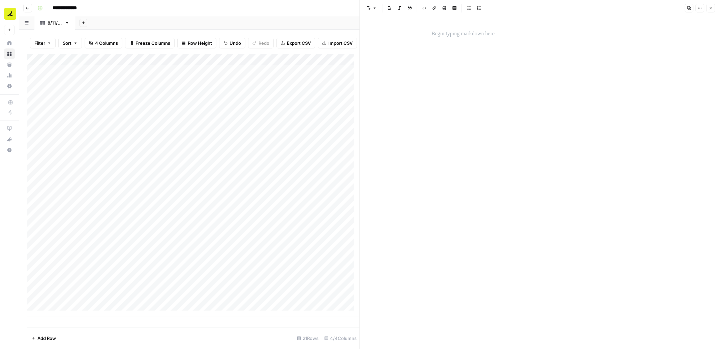
scroll to position [88, 0]
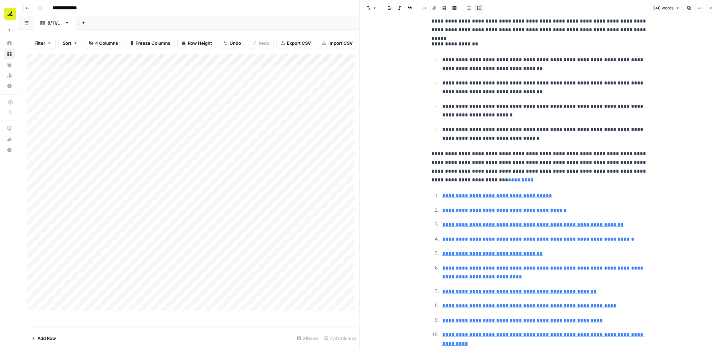
click at [711, 11] on button "Close" at bounding box center [710, 8] width 9 height 9
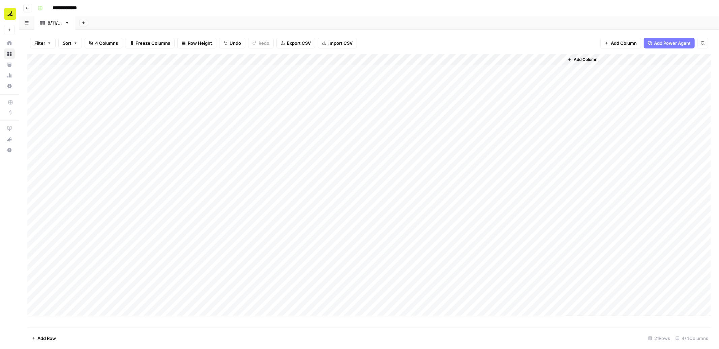
click at [436, 240] on div "Add Column" at bounding box center [368, 185] width 683 height 263
click at [461, 30] on p at bounding box center [539, 34] width 216 height 9
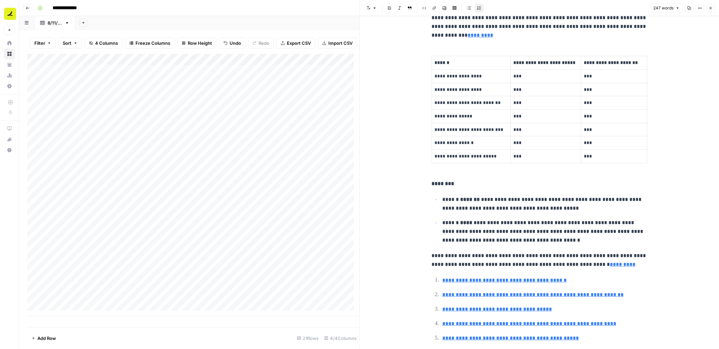
scroll to position [110, 0]
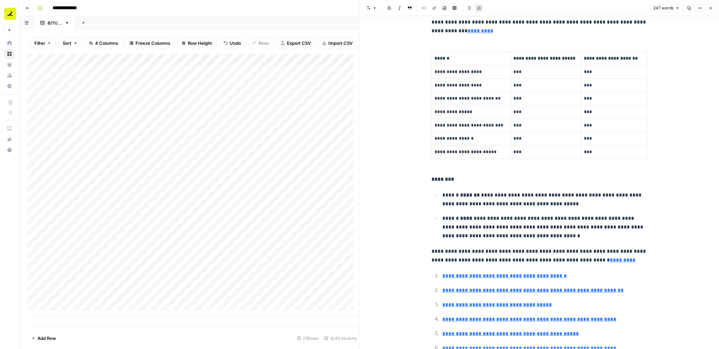
click at [713, 8] on button "Close" at bounding box center [710, 8] width 9 height 9
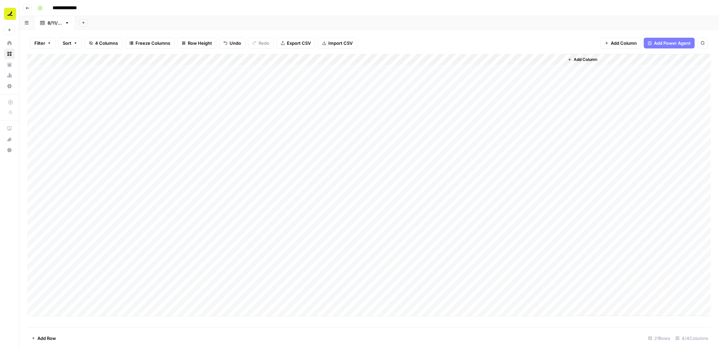
click at [47, 338] on span "Add Row" at bounding box center [46, 338] width 19 height 7
click at [51, 323] on div "Add Column" at bounding box center [368, 191] width 683 height 274
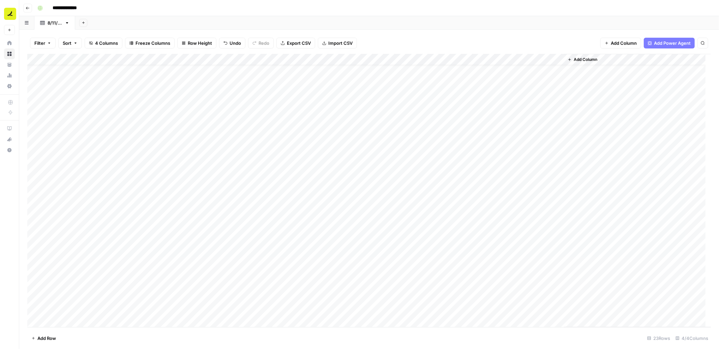
scroll to position [24, 0]
click at [125, 291] on div "Add Column" at bounding box center [368, 191] width 683 height 274
click at [81, 273] on div "Add Column" at bounding box center [368, 191] width 683 height 274
click at [71, 315] on button "ChatGPT 5" at bounding box center [63, 314] width 28 height 8
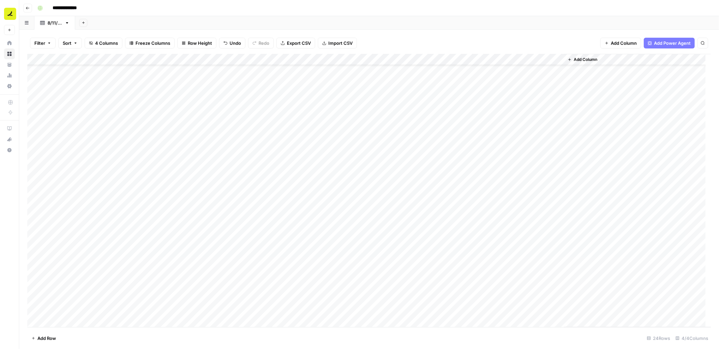
drag, startPoint x: 99, startPoint y: 281, endPoint x: 96, endPoint y: 310, distance: 29.5
click at [96, 310] on div "Add Column" at bounding box center [368, 191] width 683 height 274
click at [137, 138] on div "Add Column" at bounding box center [368, 191] width 683 height 274
click at [139, 70] on div "Add Column" at bounding box center [368, 191] width 683 height 274
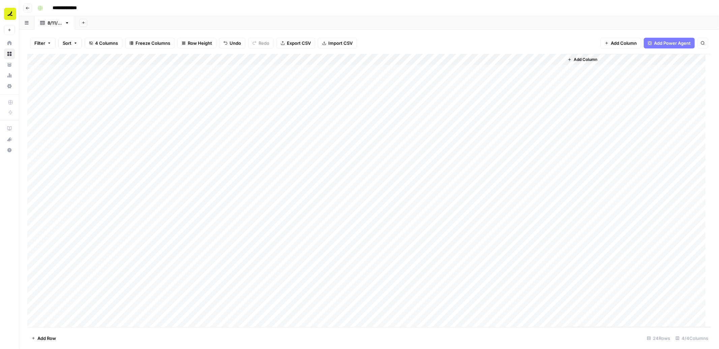
click at [139, 108] on div "Add Column" at bounding box center [368, 191] width 683 height 274
click at [142, 301] on div "Add Column" at bounding box center [368, 191] width 683 height 274
drag, startPoint x: 28, startPoint y: 276, endPoint x: 33, endPoint y: 132, distance: 144.0
click at [33, 132] on div "Add Column" at bounding box center [368, 191] width 683 height 274
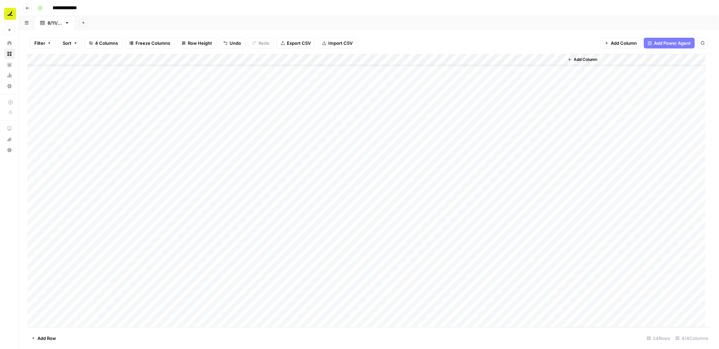
click at [27, 139] on div "Add Column" at bounding box center [368, 191] width 683 height 274
drag, startPoint x: 28, startPoint y: 139, endPoint x: 28, endPoint y: 125, distance: 13.8
click at [28, 125] on div "Add Column" at bounding box center [368, 191] width 683 height 274
drag, startPoint x: 29, startPoint y: 288, endPoint x: 29, endPoint y: 146, distance: 142.2
click at [29, 146] on div "Add Column" at bounding box center [368, 191] width 683 height 274
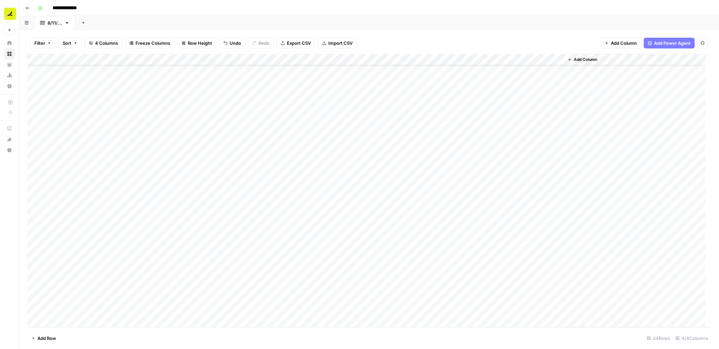
drag, startPoint x: 30, startPoint y: 298, endPoint x: 32, endPoint y: 161, distance: 136.5
click at [32, 161] on div "Add Column" at bounding box center [368, 191] width 683 height 274
drag, startPoint x: 29, startPoint y: 310, endPoint x: 32, endPoint y: 169, distance: 140.5
click at [32, 169] on div "Add Column" at bounding box center [368, 191] width 683 height 274
click at [309, 142] on div "Add Column" at bounding box center [368, 191] width 683 height 274
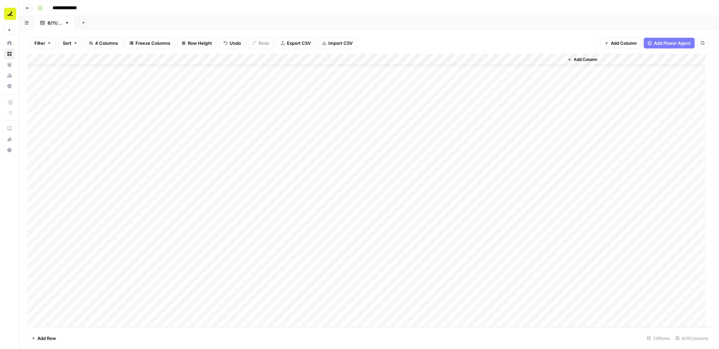
click at [226, 137] on div "Add Column" at bounding box center [368, 191] width 683 height 274
click at [311, 137] on div "Add Column" at bounding box center [368, 191] width 683 height 274
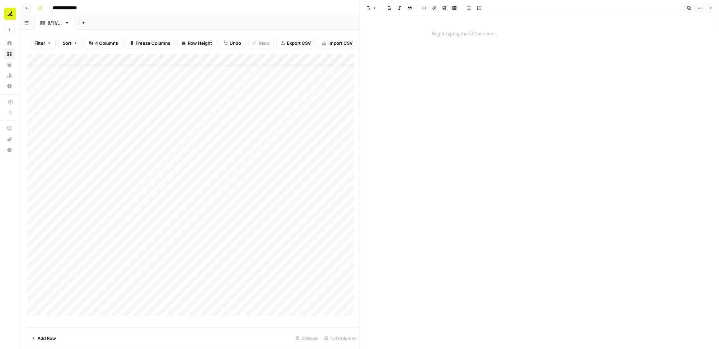
click at [444, 30] on p at bounding box center [539, 34] width 216 height 9
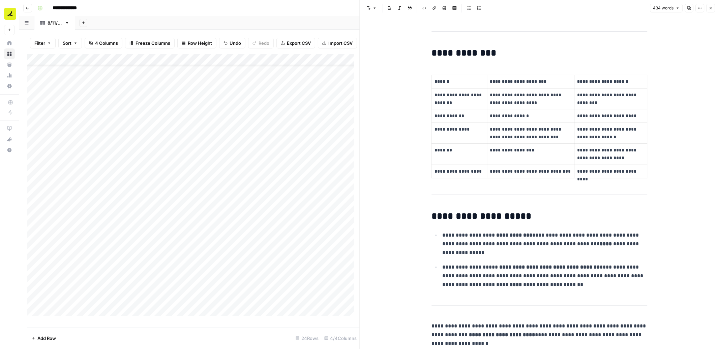
click at [714, 7] on button "Close" at bounding box center [710, 8] width 9 height 9
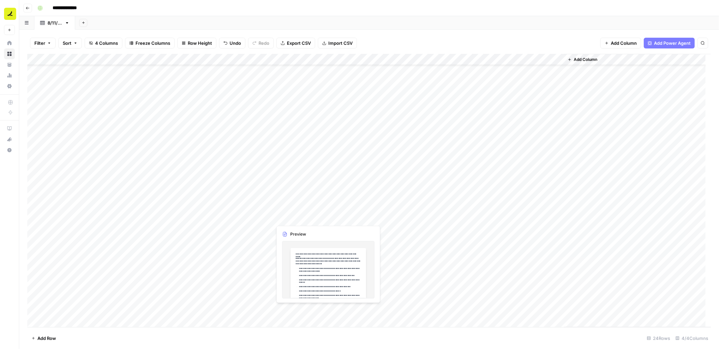
click at [438, 138] on div "Add Column" at bounding box center [368, 191] width 683 height 274
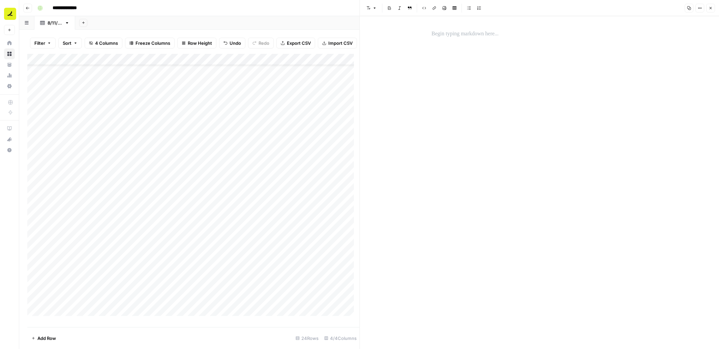
click at [458, 31] on p at bounding box center [539, 34] width 216 height 9
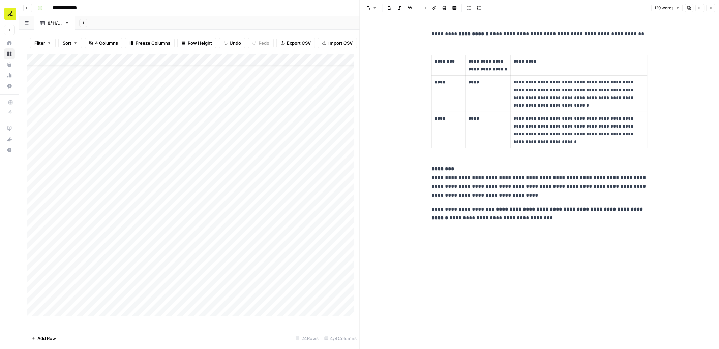
click at [711, 6] on icon "button" at bounding box center [710, 8] width 4 height 4
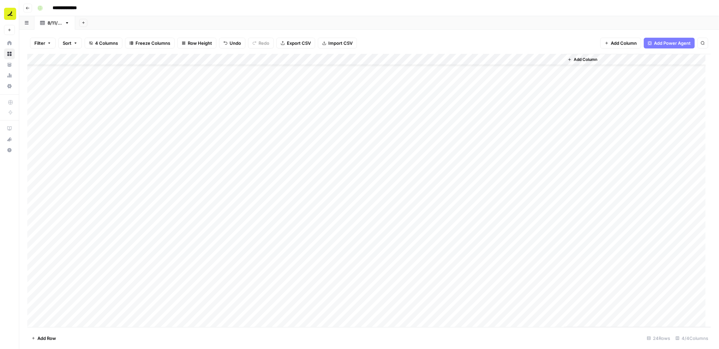
click at [224, 148] on div "Add Column" at bounding box center [368, 191] width 683 height 274
click at [249, 163] on div "Add Column" at bounding box center [368, 191] width 683 height 274
click at [322, 150] on div "Add Column" at bounding box center [368, 191] width 683 height 274
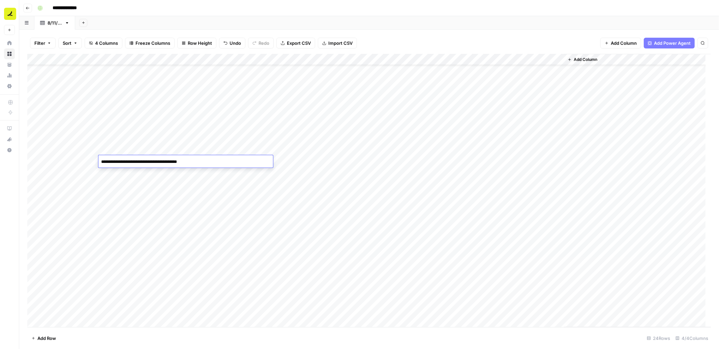
click at [322, 150] on div "Add Column" at bounding box center [368, 191] width 683 height 274
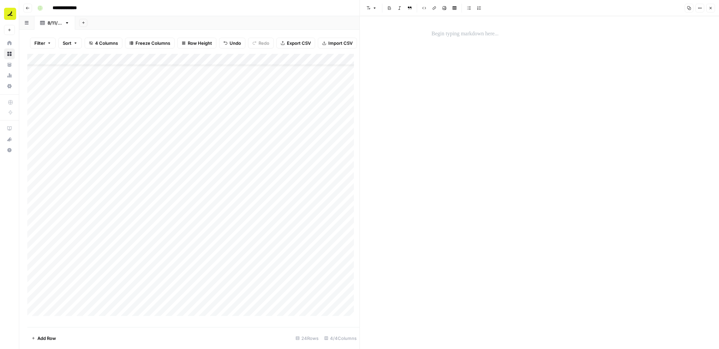
click at [468, 35] on p at bounding box center [539, 34] width 216 height 9
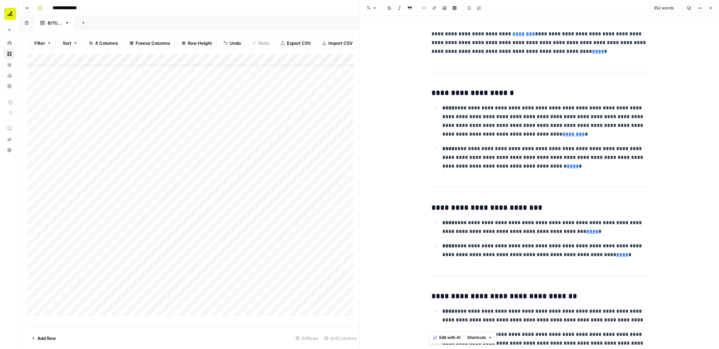
scroll to position [339, 0]
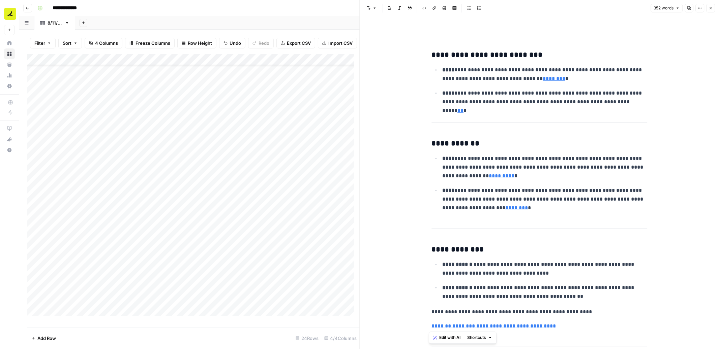
click at [711, 9] on icon "button" at bounding box center [710, 8] width 4 height 4
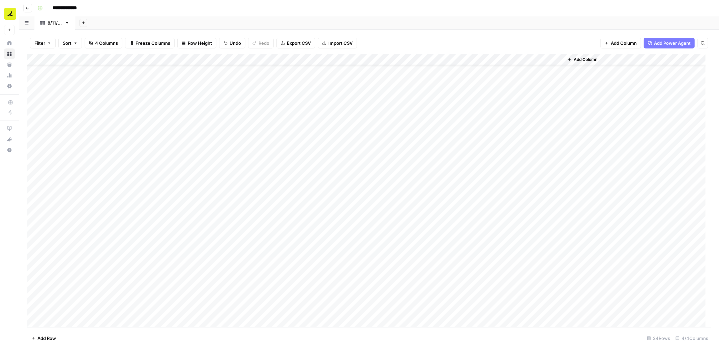
click at [339, 160] on div "Add Column" at bounding box center [368, 191] width 683 height 274
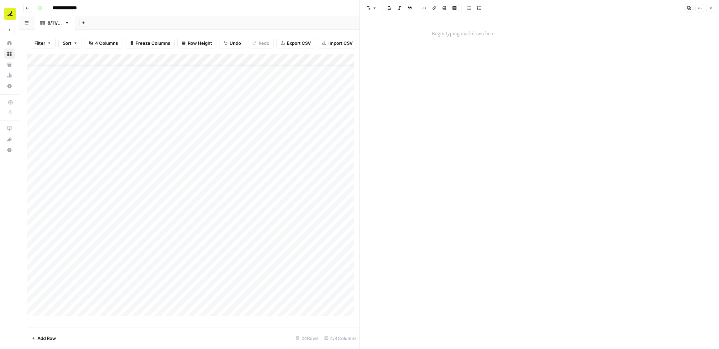
click at [437, 36] on p at bounding box center [539, 34] width 216 height 9
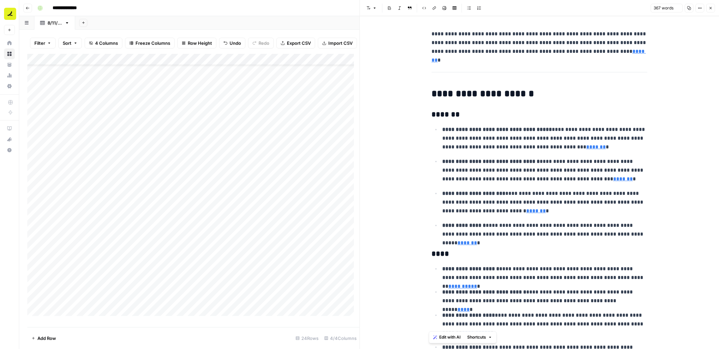
scroll to position [349, 0]
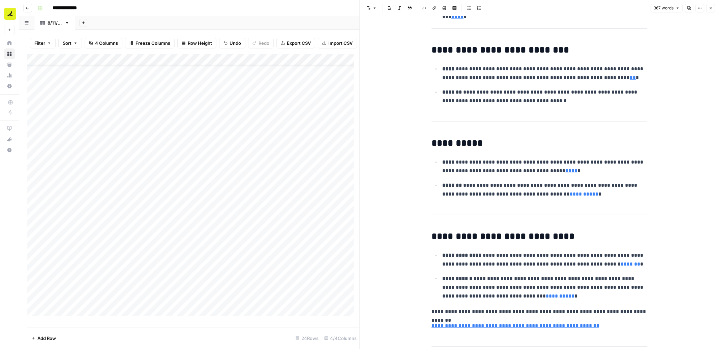
click at [711, 9] on icon "button" at bounding box center [710, 8] width 4 height 4
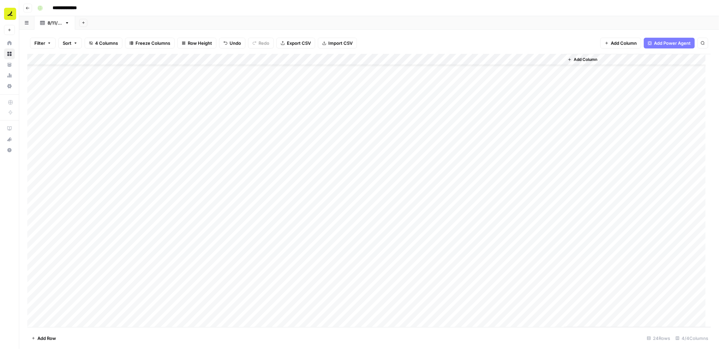
click at [455, 151] on div "Add Column" at bounding box center [368, 191] width 683 height 274
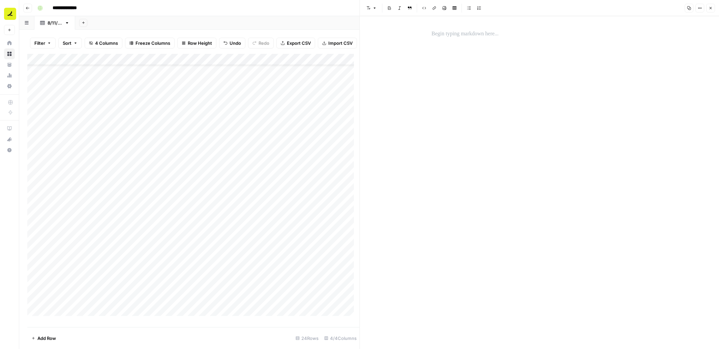
click at [483, 31] on p at bounding box center [539, 34] width 216 height 9
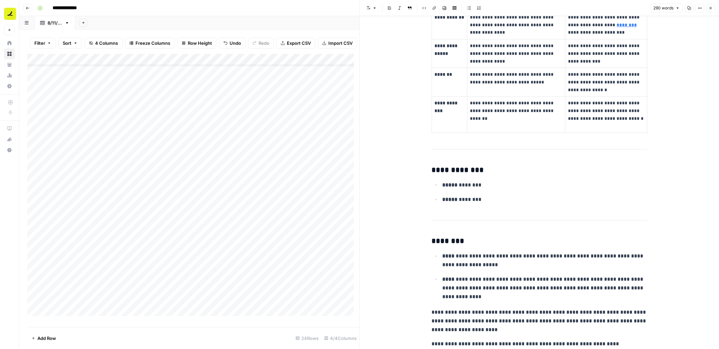
click at [714, 7] on button "Close" at bounding box center [710, 8] width 9 height 9
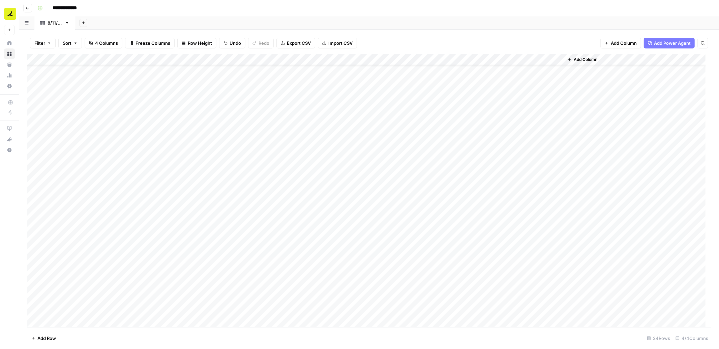
click at [180, 175] on div "Add Column" at bounding box center [368, 191] width 683 height 274
click at [452, 161] on div "Add Column" at bounding box center [368, 191] width 683 height 274
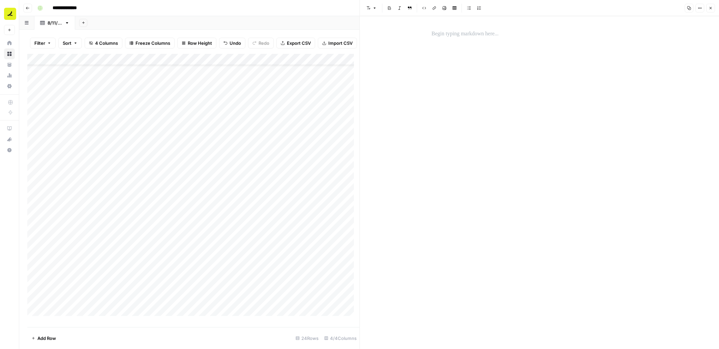
click at [493, 36] on p at bounding box center [539, 34] width 216 height 9
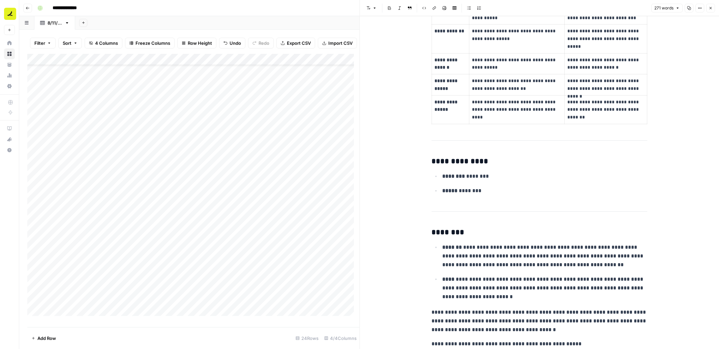
click at [711, 8] on icon "button" at bounding box center [710, 8] width 4 height 4
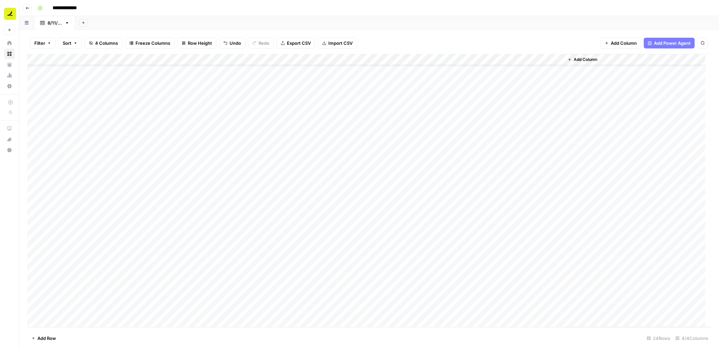
click at [374, 174] on div "Add Column" at bounding box center [368, 191] width 683 height 274
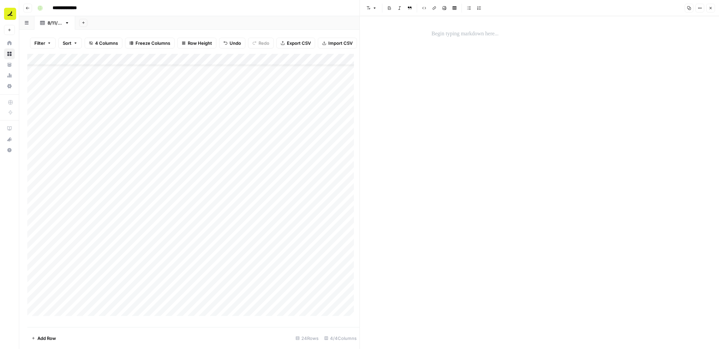
click at [437, 33] on p at bounding box center [539, 34] width 216 height 9
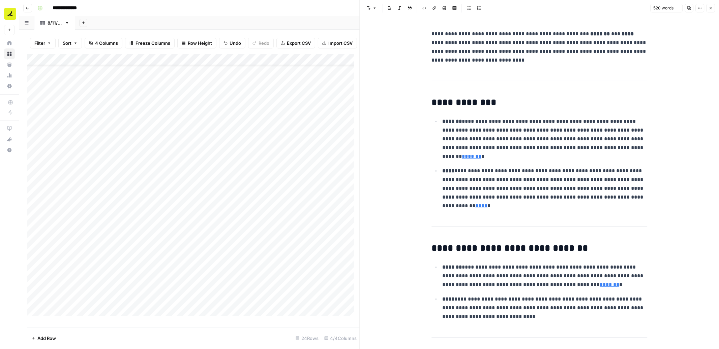
scroll to position [570, 0]
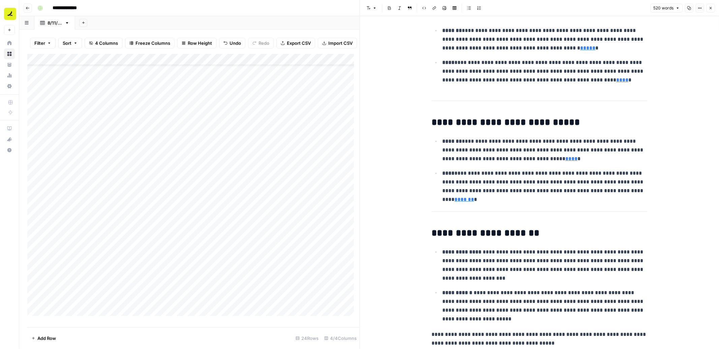
click at [711, 10] on button "Close" at bounding box center [710, 8] width 9 height 9
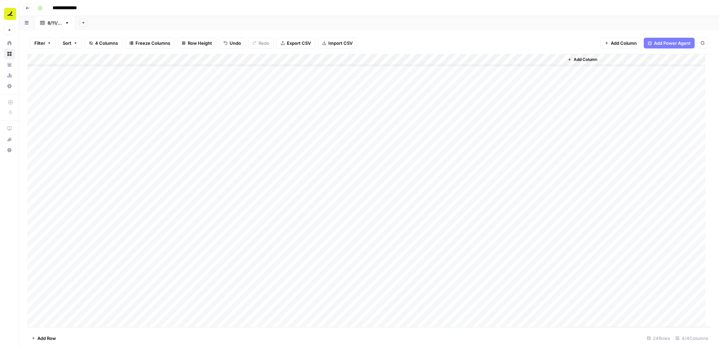
click at [456, 177] on div "Add Column" at bounding box center [368, 191] width 683 height 274
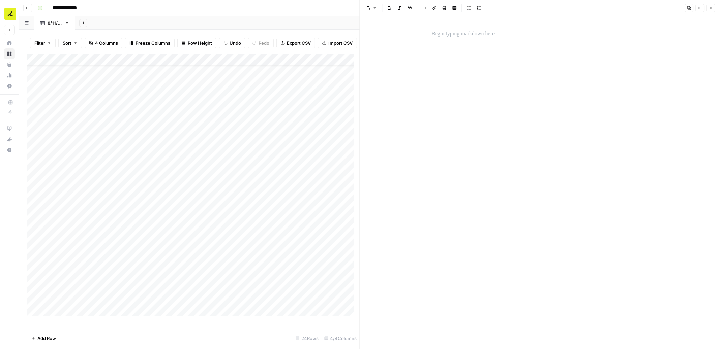
click at [507, 32] on p at bounding box center [539, 34] width 216 height 9
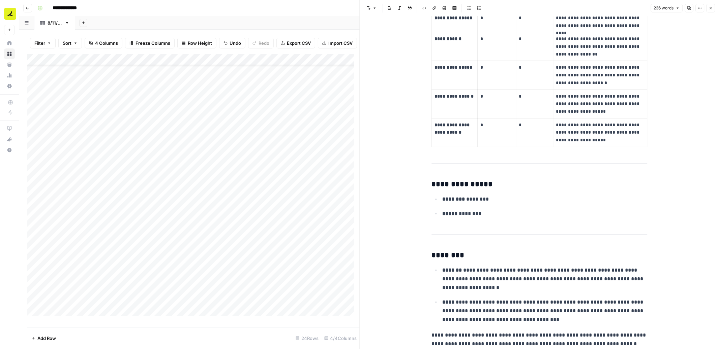
click at [710, 9] on icon "button" at bounding box center [710, 8] width 4 height 4
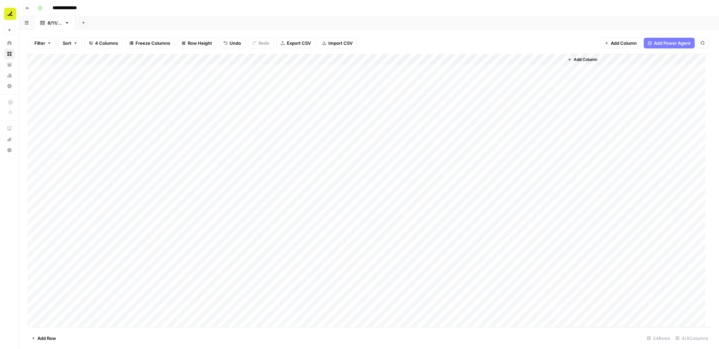
scroll to position [24, 0]
click at [46, 339] on span "Add Row" at bounding box center [46, 338] width 19 height 7
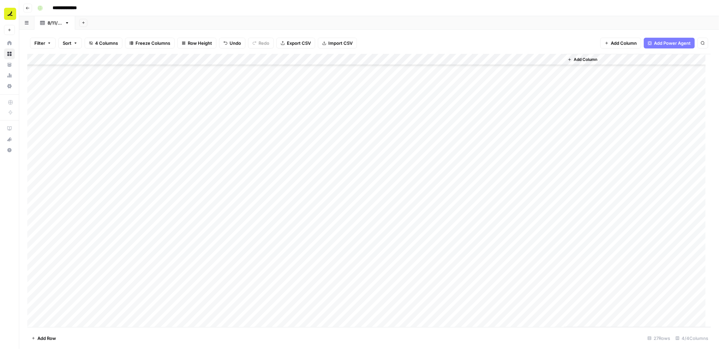
click at [46, 339] on span "Add Row" at bounding box center [46, 338] width 19 height 7
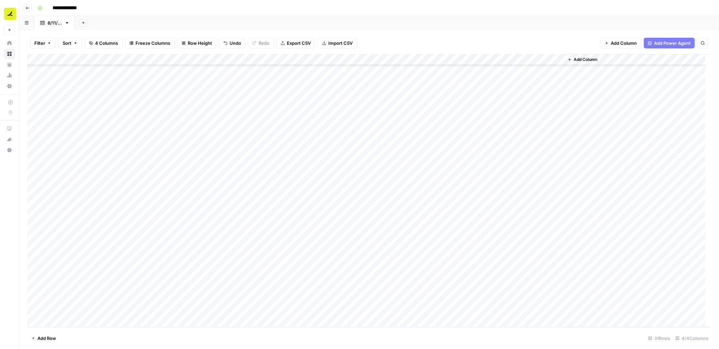
click at [124, 155] on div "Add Column" at bounding box center [368, 191] width 683 height 274
click at [128, 243] on div "Add Column" at bounding box center [368, 191] width 683 height 274
click at [209, 151] on div "Add Column" at bounding box center [368, 191] width 683 height 274
click at [219, 165] on div "Add Column" at bounding box center [368, 191] width 683 height 274
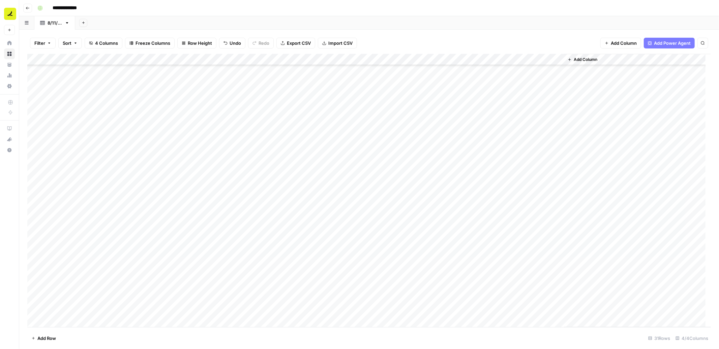
click at [217, 149] on div "Add Column" at bounding box center [368, 191] width 683 height 274
click at [216, 233] on div "Add Column" at bounding box center [368, 191] width 683 height 274
click at [197, 243] on div "Add Column" at bounding box center [368, 191] width 683 height 274
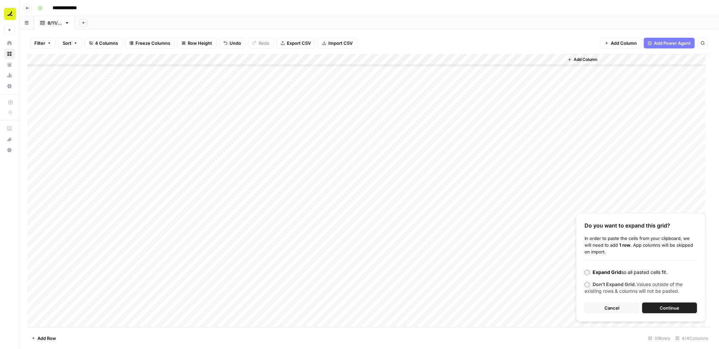
click at [664, 305] on span "Continue" at bounding box center [670, 308] width 20 height 7
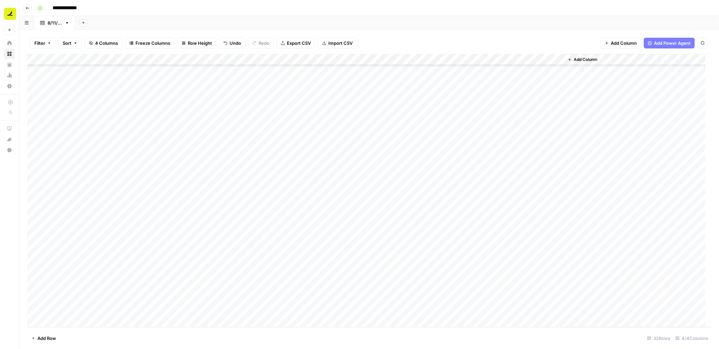
click at [71, 230] on div "Add Column" at bounding box center [368, 191] width 683 height 274
type input "Perplexity"
click at [61, 229] on div "Add Column" at bounding box center [368, 191] width 683 height 274
type input "Microsoft"
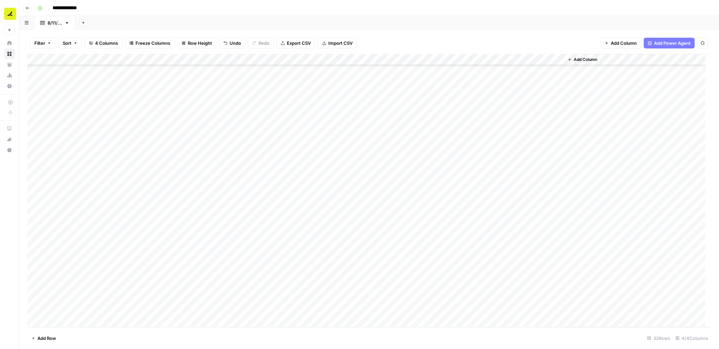
click at [75, 231] on div "Add Column" at bounding box center [368, 191] width 683 height 274
click at [57, 291] on button "Microsoft" at bounding box center [62, 293] width 26 height 8
click at [61, 224] on div "Add Column" at bounding box center [368, 191] width 683 height 274
click at [44, 292] on icon "button" at bounding box center [44, 292] width 5 height 5
click at [66, 290] on button "Microsoft" at bounding box center [62, 293] width 26 height 8
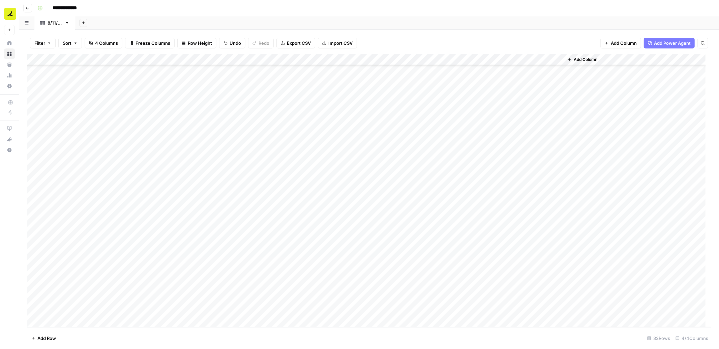
click at [78, 260] on div "Add Column" at bounding box center [368, 191] width 683 height 274
click at [57, 242] on div "Add Column" at bounding box center [368, 191] width 683 height 274
type input "Microsoft C"
click at [64, 301] on button "Microsoft" at bounding box center [62, 304] width 26 height 8
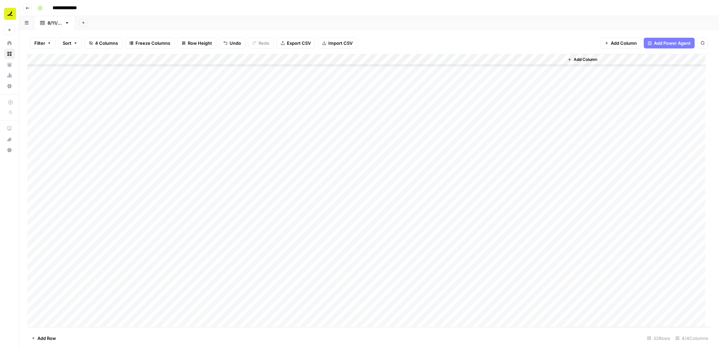
click at [66, 242] on div "Add Column" at bounding box center [368, 191] width 683 height 274
click at [66, 242] on button "Microsoft" at bounding box center [59, 244] width 26 height 8
click at [59, 244] on button "Microsoft" at bounding box center [59, 244] width 26 height 8
click at [44, 305] on icon "button" at bounding box center [44, 304] width 5 height 5
drag, startPoint x: 44, startPoint y: 303, endPoint x: 46, endPoint y: 263, distance: 40.1
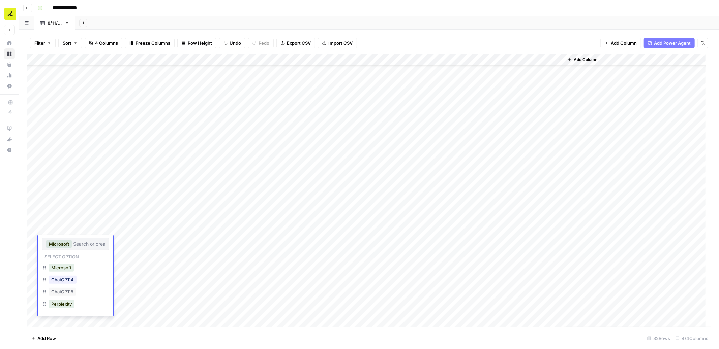
click at [84, 225] on div "Add Column" at bounding box center [368, 191] width 683 height 274
click at [91, 238] on div "Add Column" at bounding box center [368, 191] width 683 height 274
drag, startPoint x: 97, startPoint y: 246, endPoint x: 95, endPoint y: 311, distance: 65.7
click at [96, 311] on div "Add Column" at bounding box center [368, 191] width 683 height 274
click at [74, 58] on div "Add Column" at bounding box center [368, 191] width 683 height 274
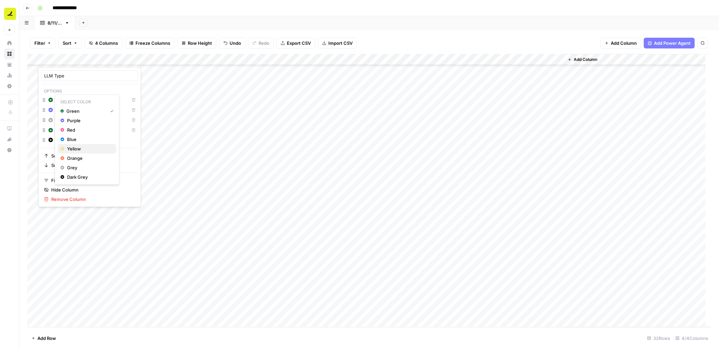
click at [83, 147] on span "Yellow" at bounding box center [89, 149] width 44 height 7
click at [83, 245] on div "Add Column" at bounding box center [368, 191] width 683 height 274
click at [318, 234] on div "Add Column" at bounding box center [368, 191] width 683 height 274
click at [155, 229] on div "Add Column" at bounding box center [368, 191] width 683 height 274
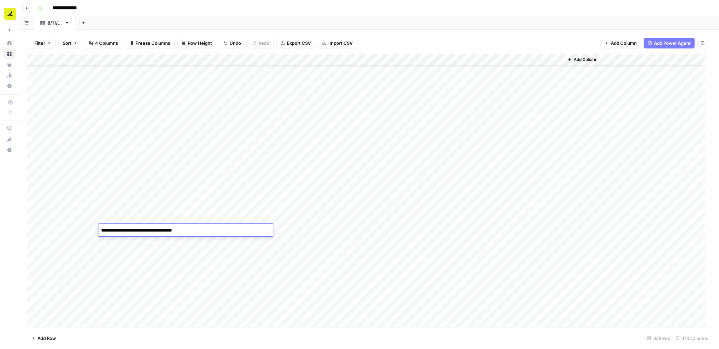
click at [334, 232] on div "Add Column" at bounding box center [368, 191] width 683 height 274
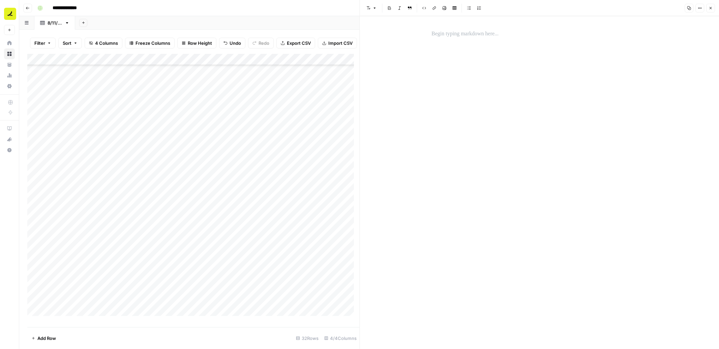
click at [488, 35] on p at bounding box center [539, 34] width 216 height 9
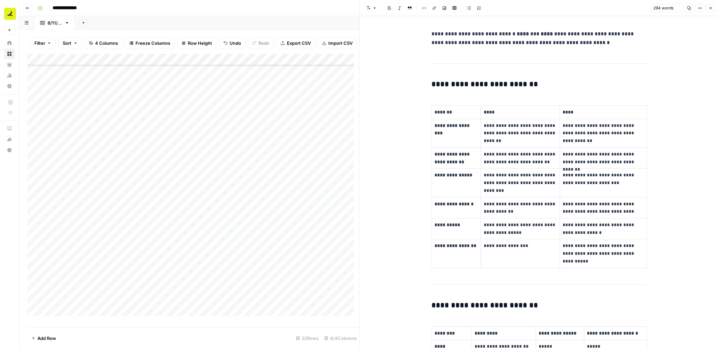
scroll to position [450, 0]
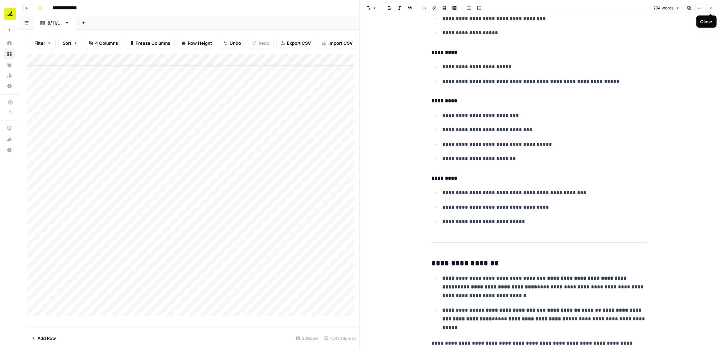
click at [713, 8] on button "Close" at bounding box center [710, 8] width 9 height 9
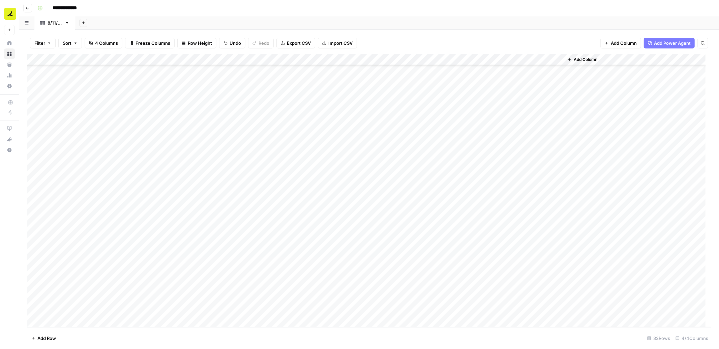
click at [195, 240] on div "Add Column" at bounding box center [368, 191] width 683 height 274
click at [443, 230] on div "Add Column" at bounding box center [368, 191] width 683 height 274
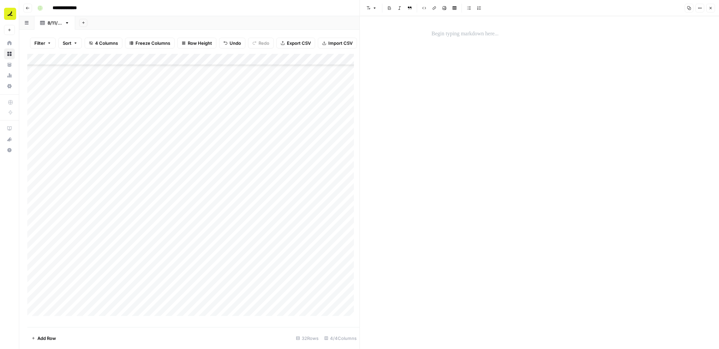
click at [474, 34] on p at bounding box center [539, 34] width 216 height 9
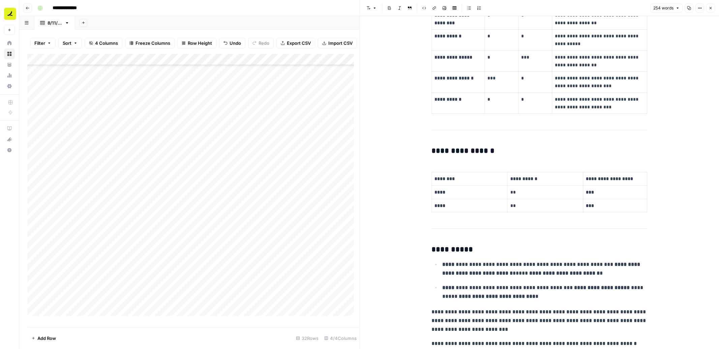
click at [712, 9] on button "Close" at bounding box center [710, 8] width 9 height 9
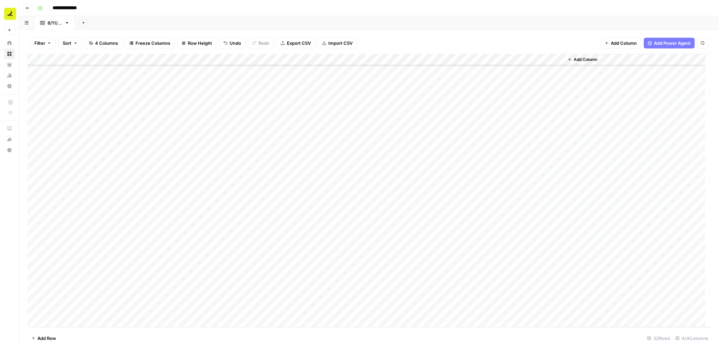
click at [300, 239] on div "Add Column" at bounding box center [368, 191] width 683 height 274
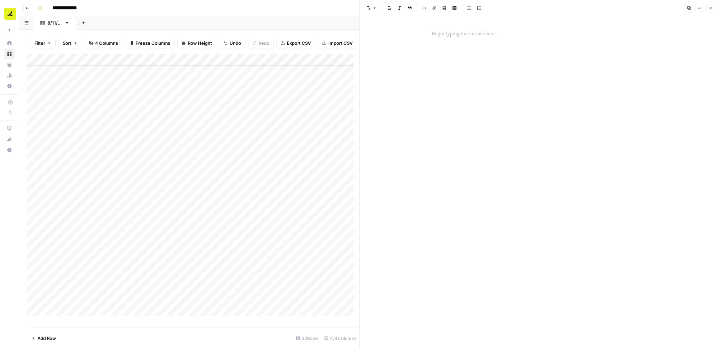
click at [439, 33] on p at bounding box center [539, 34] width 216 height 9
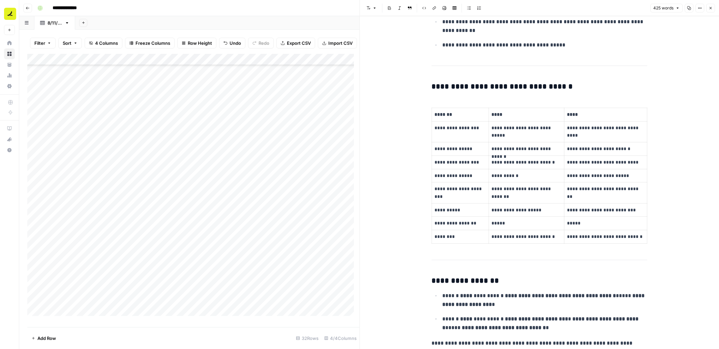
click at [712, 9] on icon "button" at bounding box center [710, 8] width 4 height 4
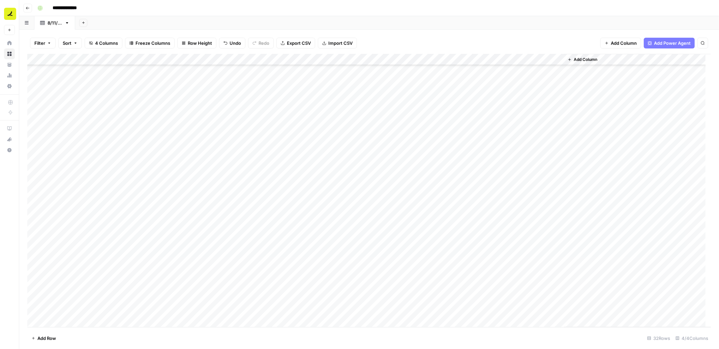
click at [251, 250] on div "Add Column" at bounding box center [368, 191] width 683 height 274
click at [431, 241] on div "Add Column" at bounding box center [368, 191] width 683 height 274
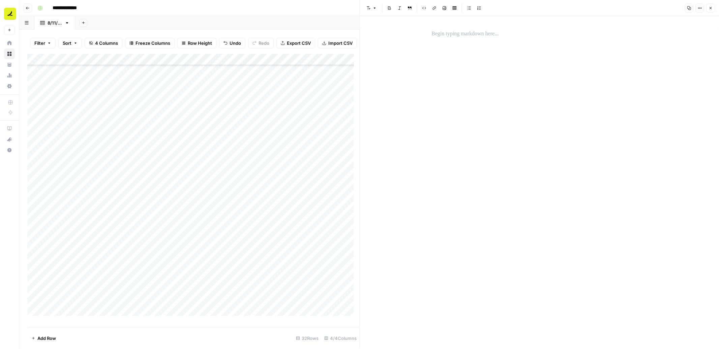
click at [485, 35] on p at bounding box center [539, 34] width 216 height 9
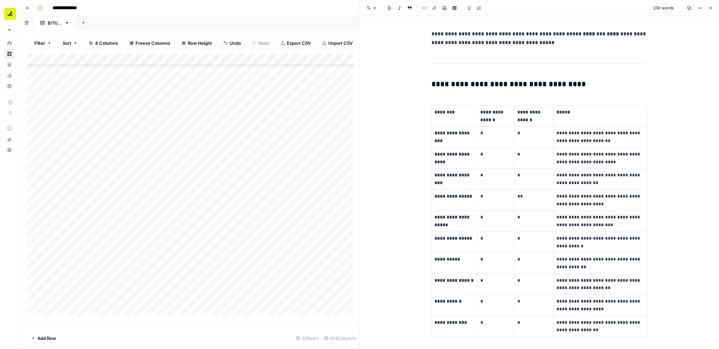
scroll to position [184, 0]
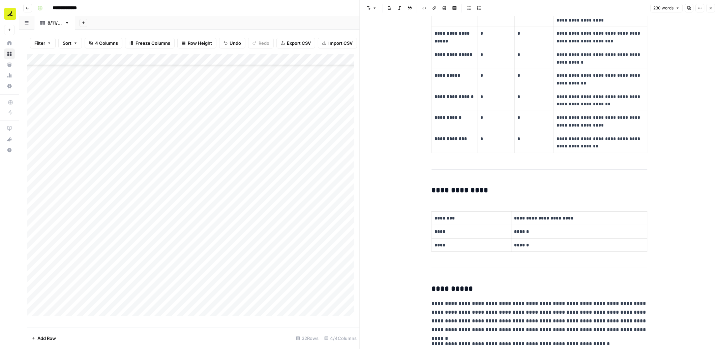
click at [711, 9] on icon "button" at bounding box center [710, 8] width 4 height 4
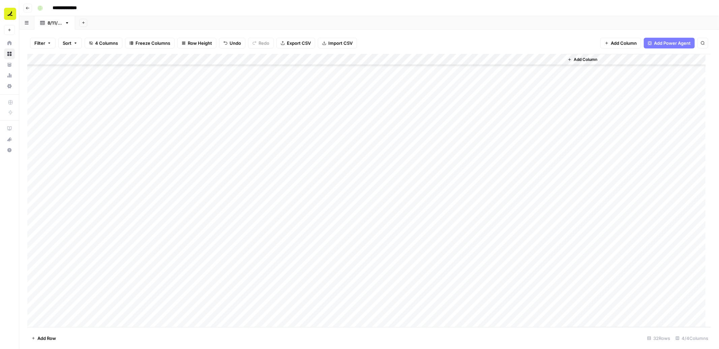
click at [216, 267] on div "Add Column" at bounding box center [368, 191] width 683 height 274
click at [318, 255] on div "Add Column" at bounding box center [368, 191] width 683 height 274
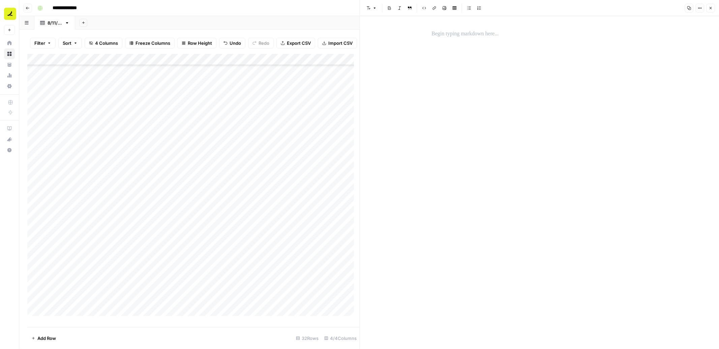
click at [473, 35] on p at bounding box center [539, 34] width 216 height 9
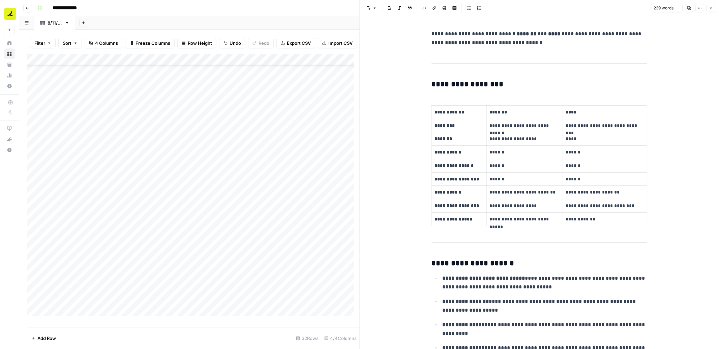
scroll to position [258, 0]
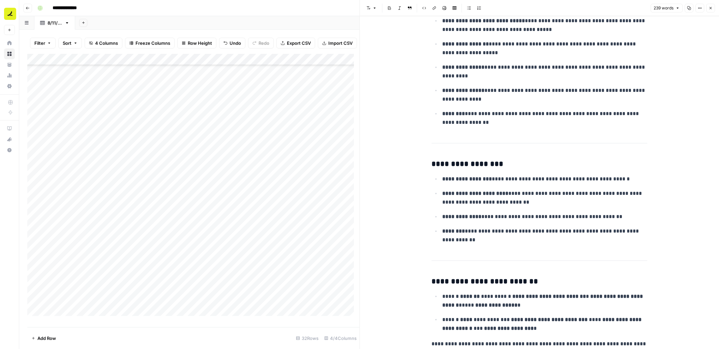
click at [710, 9] on icon "button" at bounding box center [710, 8] width 4 height 4
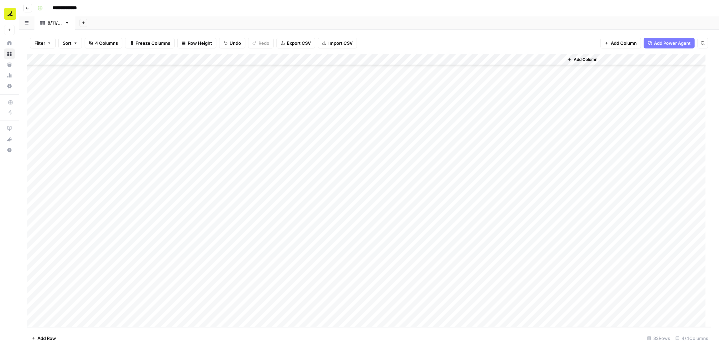
click at [380, 267] on div "Add Column" at bounding box center [368, 191] width 683 height 274
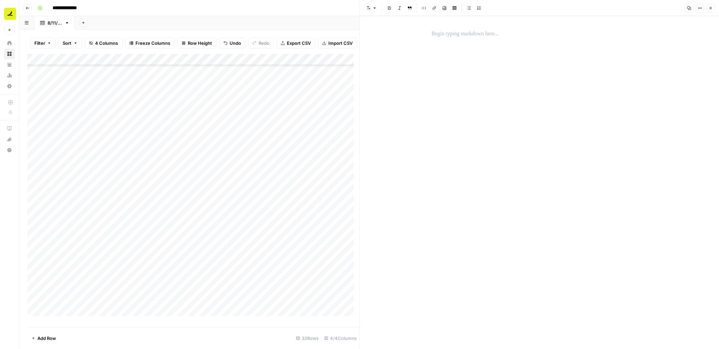
click at [458, 28] on div at bounding box center [539, 34] width 224 height 14
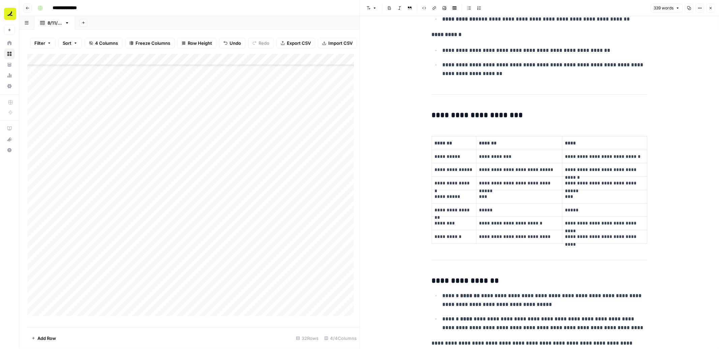
click at [711, 12] on div "339 words Copy Options Close" at bounding box center [682, 8] width 64 height 9
click at [711, 11] on button "Close" at bounding box center [710, 8] width 9 height 9
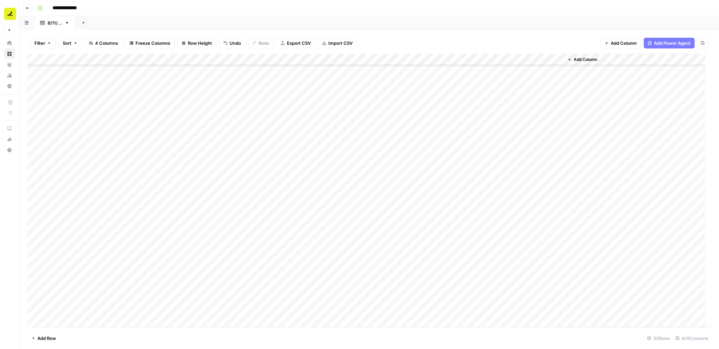
click at [438, 255] on div "Add Column" at bounding box center [368, 191] width 683 height 274
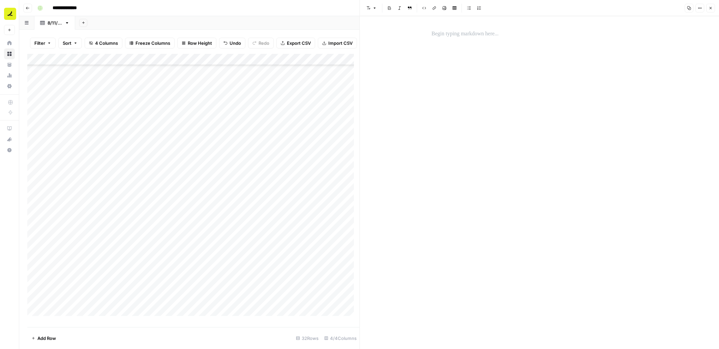
click at [477, 35] on p at bounding box center [539, 34] width 216 height 9
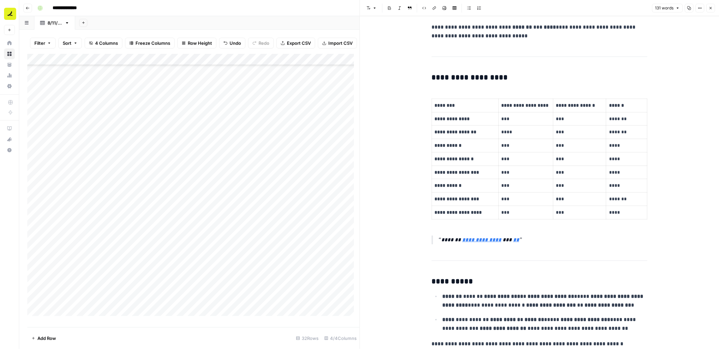
click at [709, 10] on icon "button" at bounding box center [710, 8] width 4 height 4
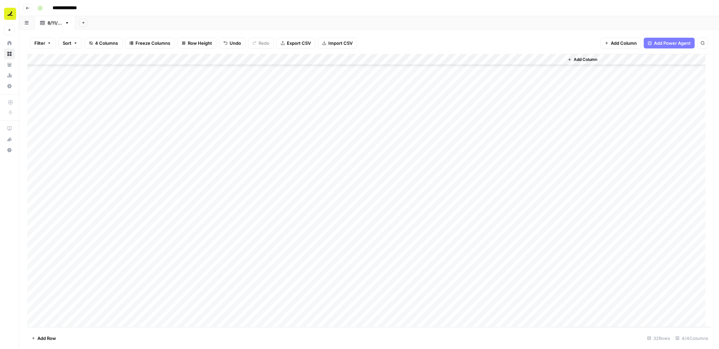
click at [466, 263] on div "Add Column" at bounding box center [368, 191] width 683 height 274
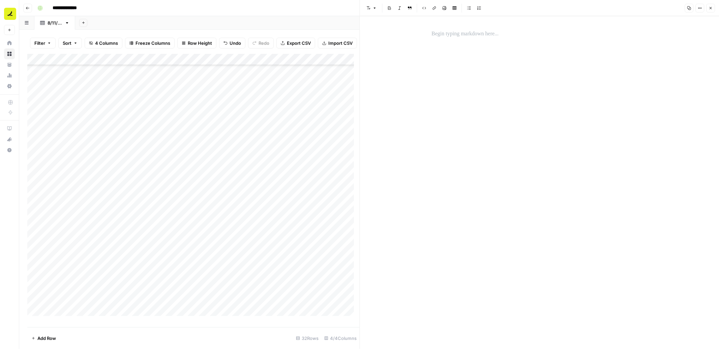
click at [481, 30] on p at bounding box center [539, 34] width 216 height 9
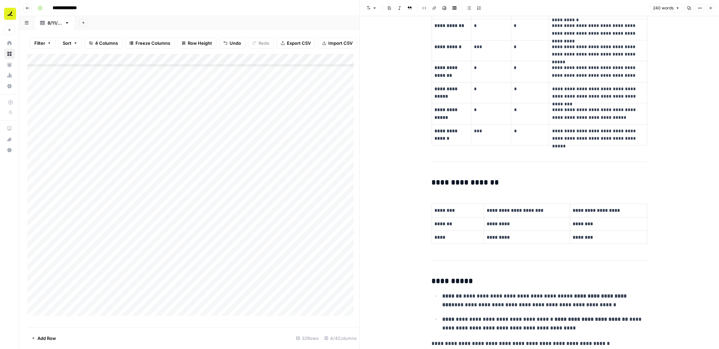
click at [713, 8] on button "Close" at bounding box center [710, 8] width 9 height 9
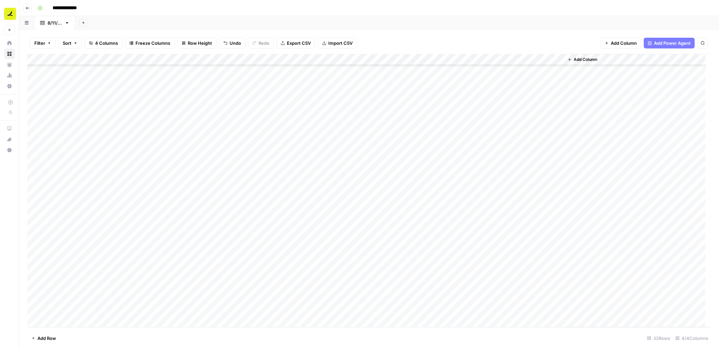
click at [177, 285] on div "Add Column" at bounding box center [368, 191] width 683 height 274
click at [232, 276] on div "Add Column" at bounding box center [368, 191] width 683 height 274
click at [337, 277] on div "Add Column" at bounding box center [368, 191] width 683 height 274
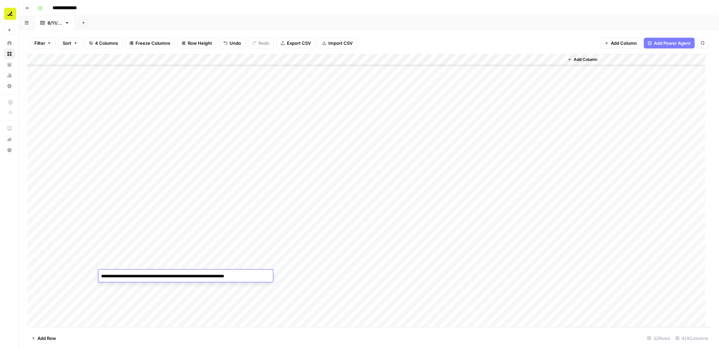
click at [337, 277] on div "Add Column" at bounding box center [368, 191] width 683 height 274
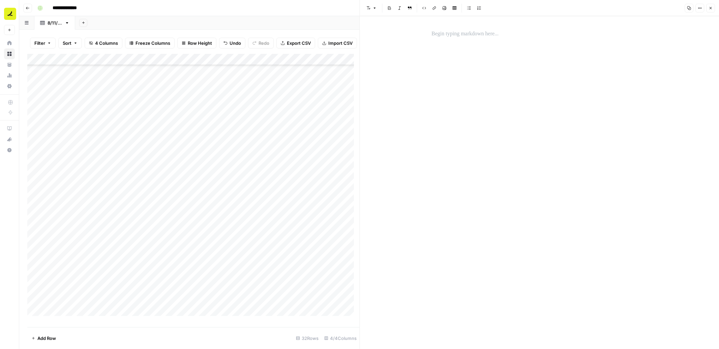
click at [409, 105] on div "New Text" at bounding box center [539, 182] width 359 height 333
click at [469, 29] on div at bounding box center [539, 34] width 224 height 14
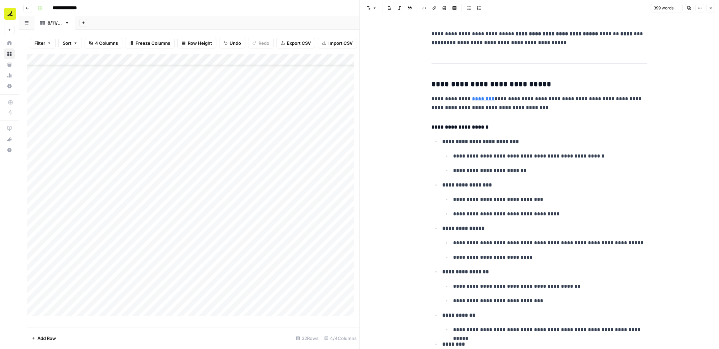
scroll to position [718, 0]
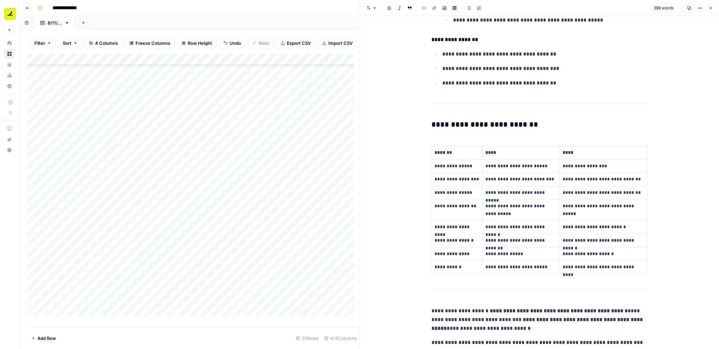
click at [711, 8] on icon "button" at bounding box center [710, 8] width 4 height 4
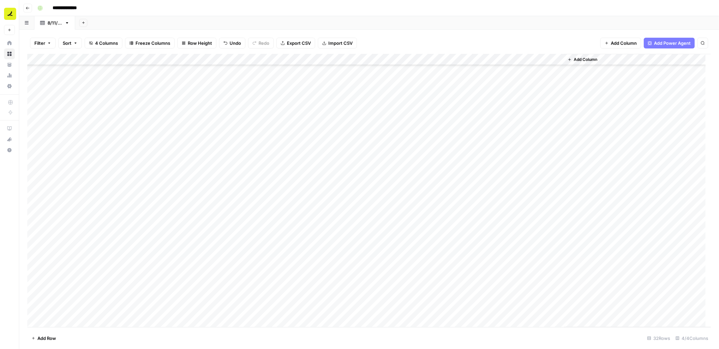
click at [341, 290] on div "Add Column" at bounding box center [368, 191] width 683 height 274
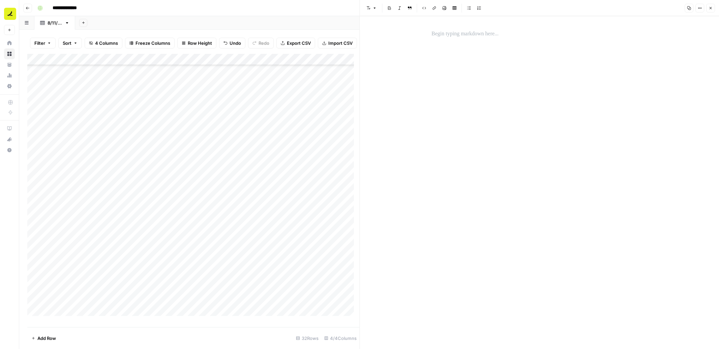
click at [483, 34] on p at bounding box center [539, 34] width 216 height 9
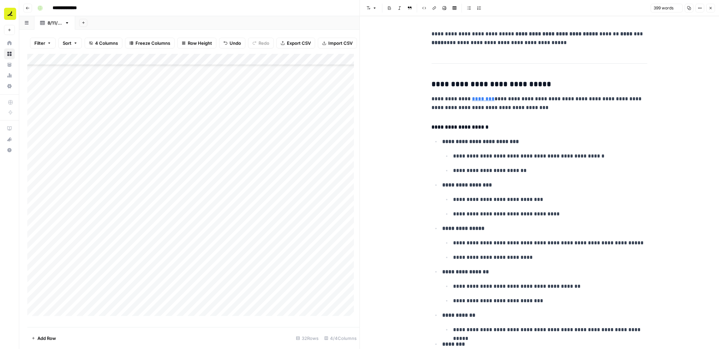
scroll to position [718, 0]
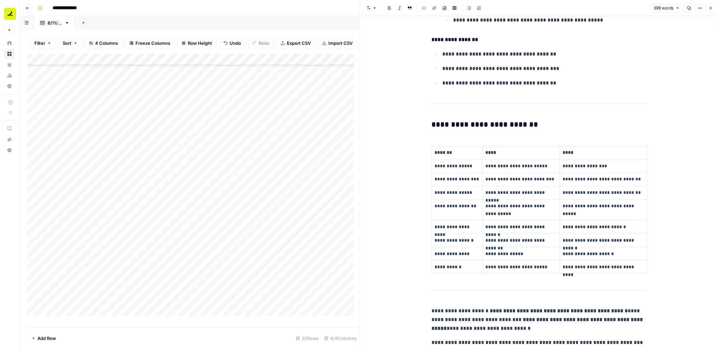
click at [709, 9] on icon "button" at bounding box center [710, 8] width 2 height 2
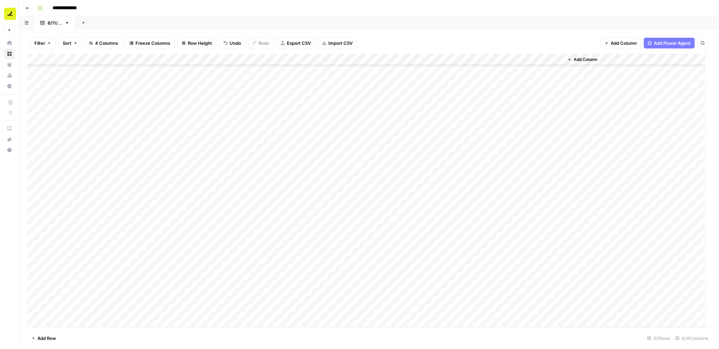
click at [393, 274] on div "Add Column" at bounding box center [368, 191] width 683 height 274
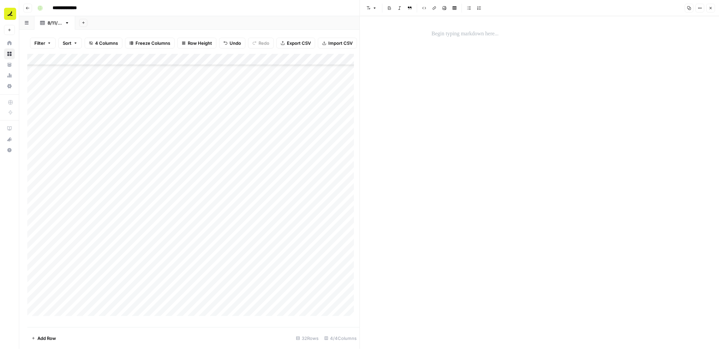
click at [713, 7] on button "Close" at bounding box center [710, 8] width 9 height 9
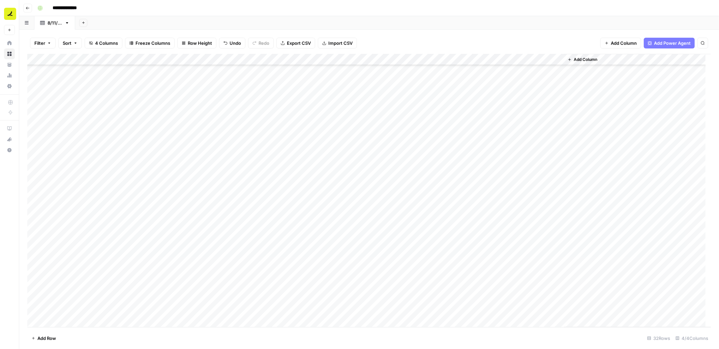
click at [376, 275] on div "Add Column" at bounding box center [368, 191] width 683 height 274
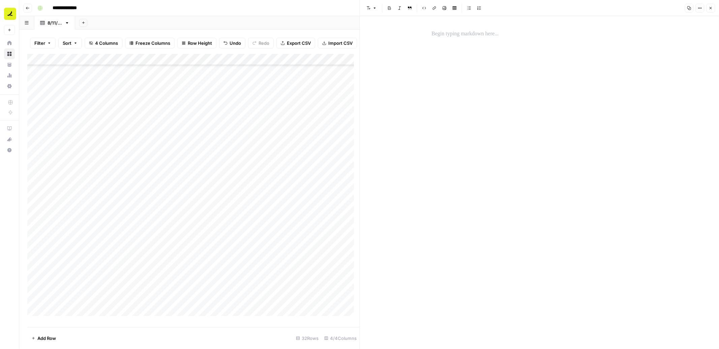
click at [471, 36] on p at bounding box center [539, 34] width 216 height 9
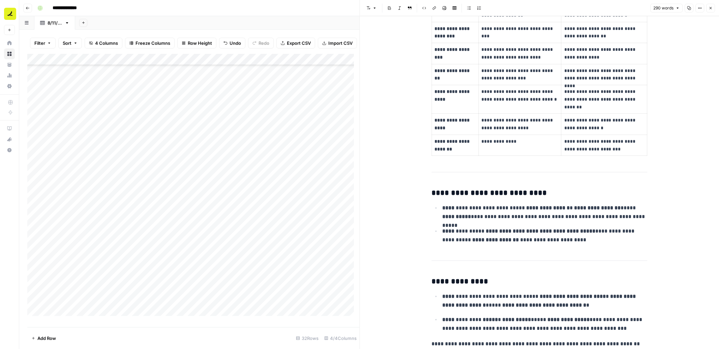
click at [711, 8] on icon "button" at bounding box center [710, 8] width 2 height 2
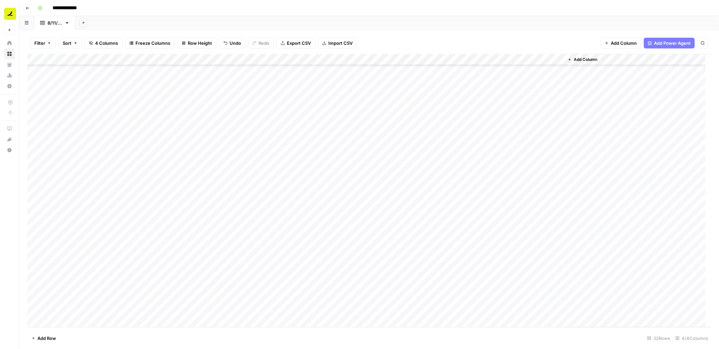
click at [491, 287] on div "Add Column" at bounding box center [368, 191] width 683 height 274
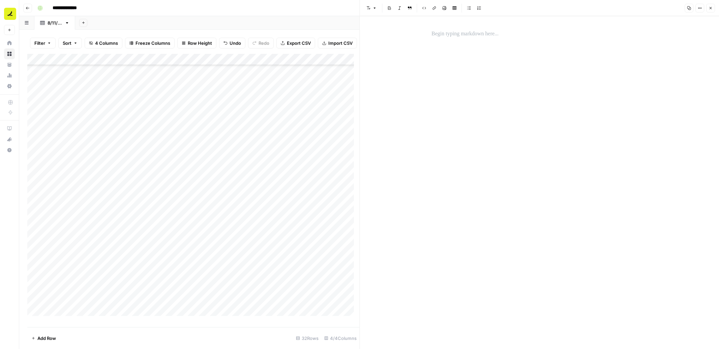
click at [456, 35] on p at bounding box center [539, 34] width 216 height 9
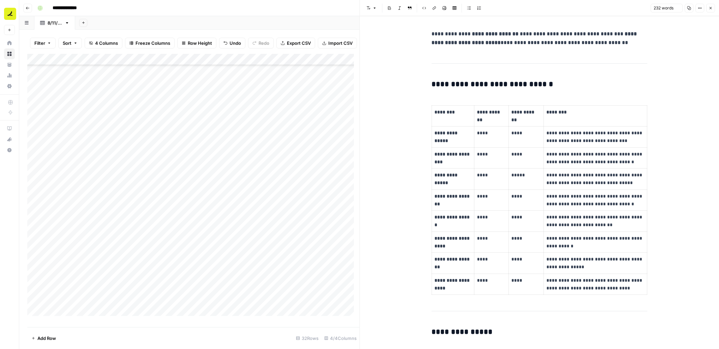
scroll to position [164, 0]
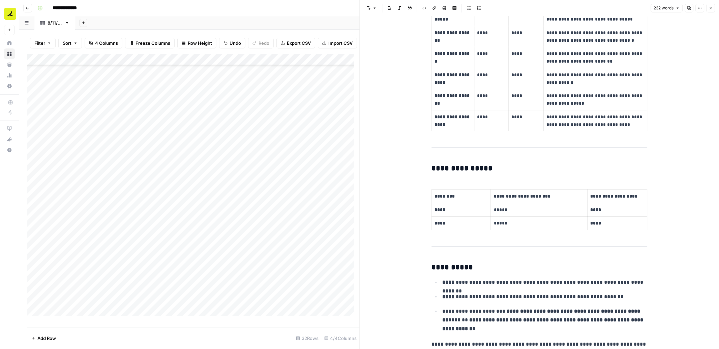
click at [708, 8] on icon "button" at bounding box center [710, 8] width 4 height 4
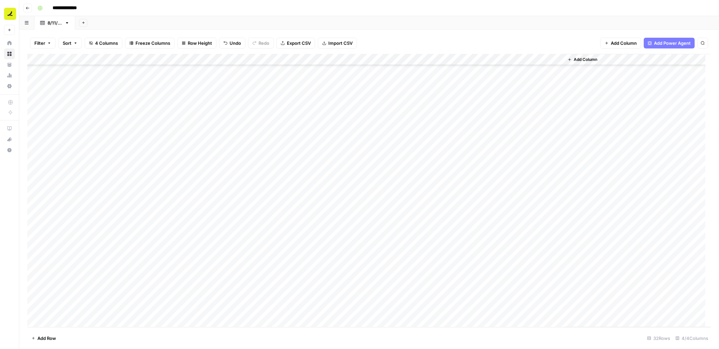
click at [186, 301] on div "Add Column" at bounding box center [368, 191] width 683 height 274
click at [431, 277] on div "Add Column" at bounding box center [368, 191] width 683 height 274
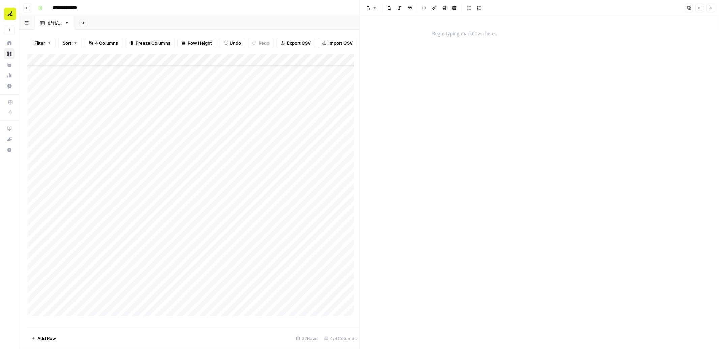
click at [460, 35] on p at bounding box center [539, 34] width 216 height 9
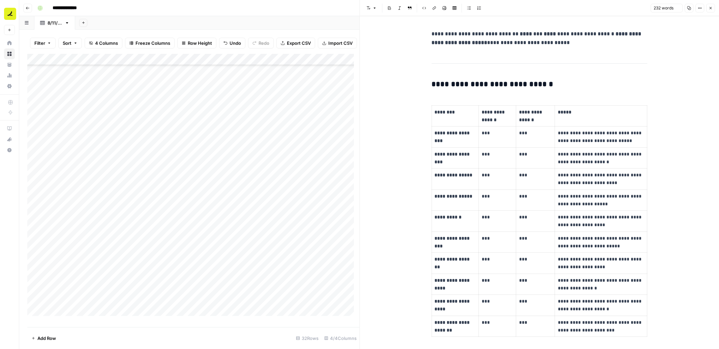
scroll to position [242, 0]
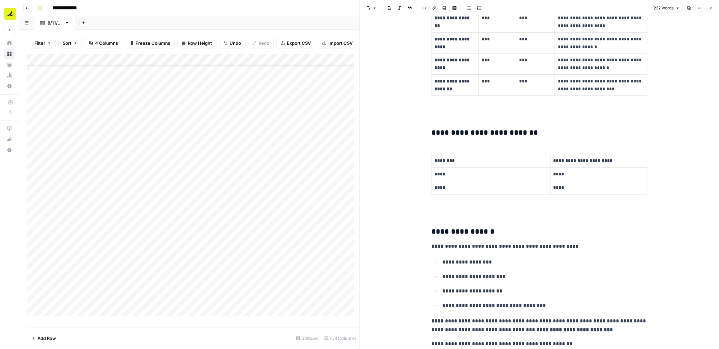
click at [707, 9] on button "Close" at bounding box center [710, 8] width 9 height 9
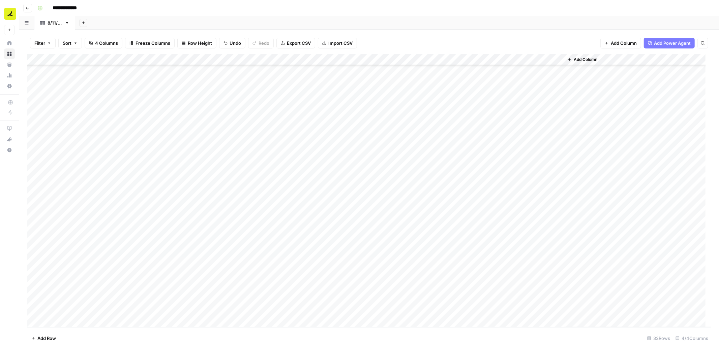
click at [189, 310] on div "Add Column" at bounding box center [368, 191] width 683 height 274
click at [359, 299] on div "Add Column" at bounding box center [368, 191] width 683 height 274
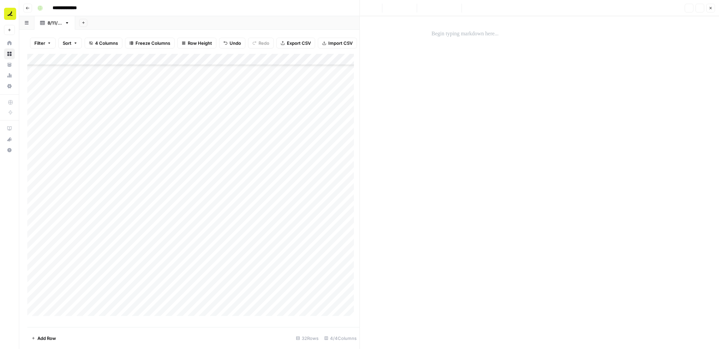
click at [470, 36] on p at bounding box center [539, 34] width 216 height 9
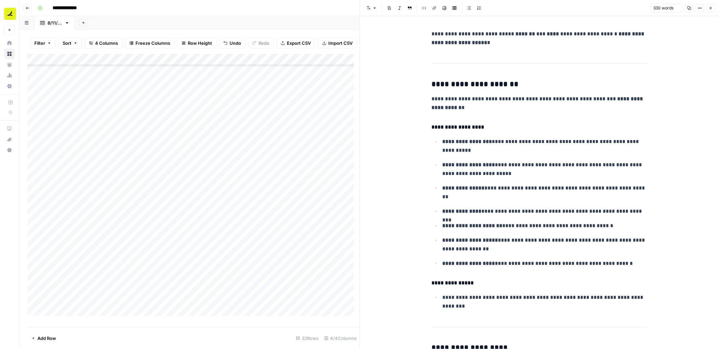
scroll to position [483, 0]
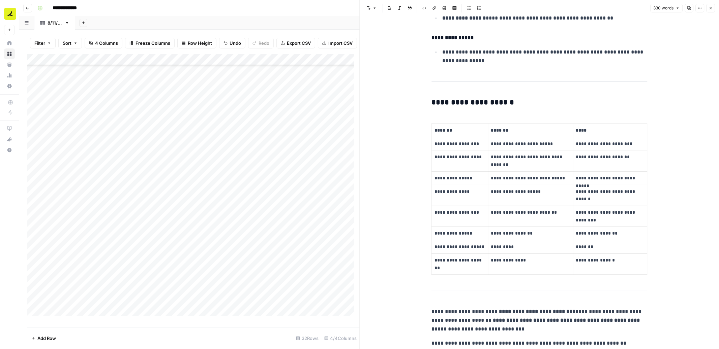
click at [712, 4] on button "Close" at bounding box center [710, 8] width 9 height 9
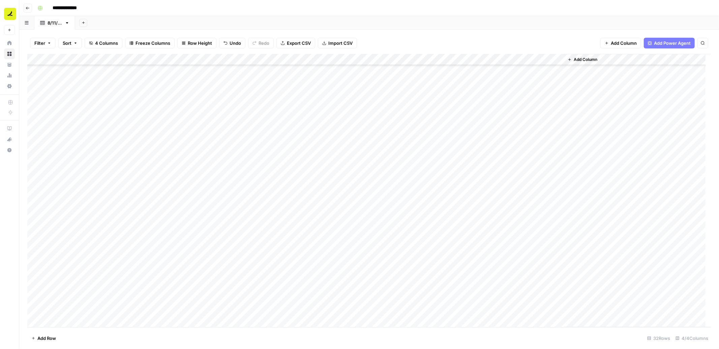
click at [366, 312] on div "Add Column" at bounding box center [368, 191] width 683 height 274
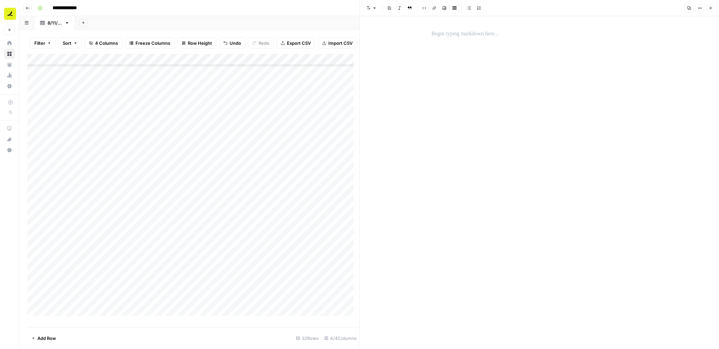
click at [472, 36] on p at bounding box center [539, 34] width 216 height 9
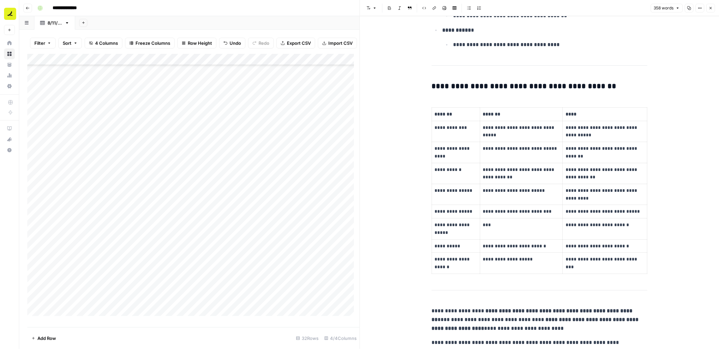
click at [712, 9] on button "Close" at bounding box center [710, 8] width 9 height 9
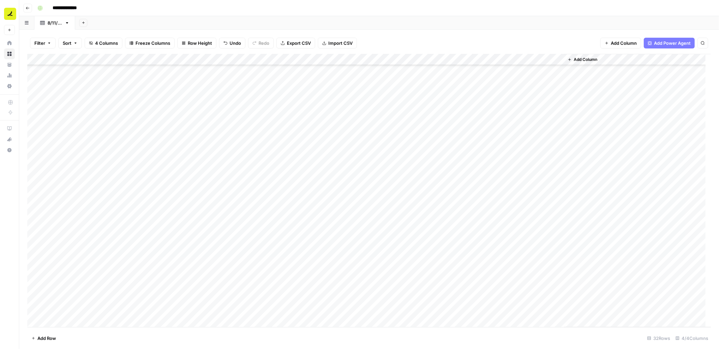
click at [463, 297] on div "Add Column" at bounding box center [368, 191] width 683 height 274
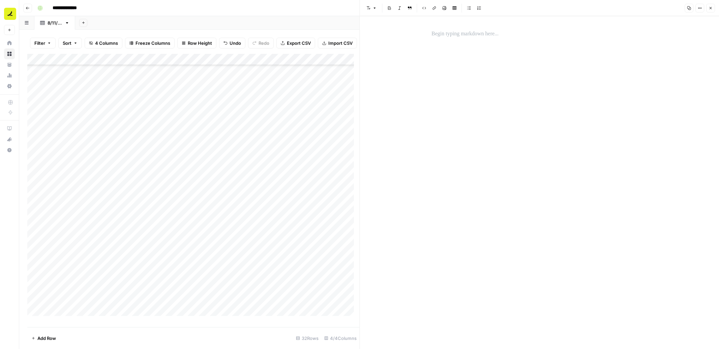
click at [439, 36] on p at bounding box center [539, 34] width 216 height 9
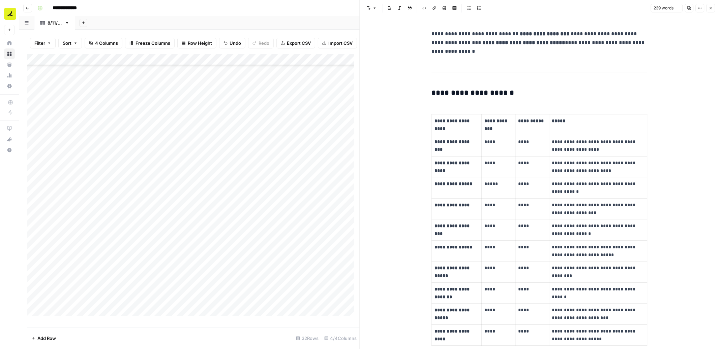
scroll to position [214, 0]
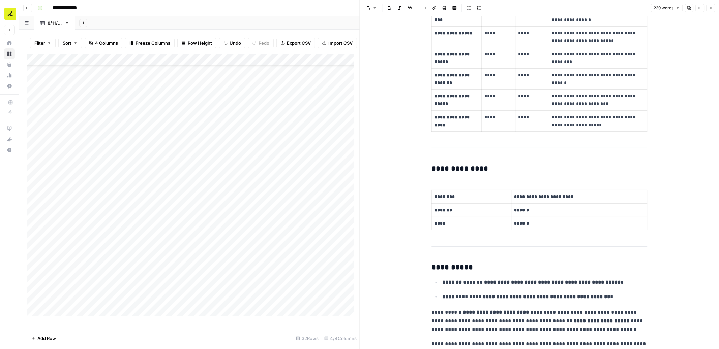
click at [710, 10] on button "Close" at bounding box center [710, 8] width 9 height 9
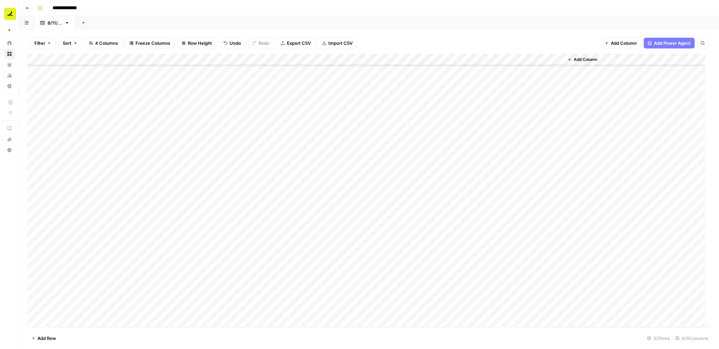
click at [447, 314] on div "Add Column" at bounding box center [368, 191] width 683 height 274
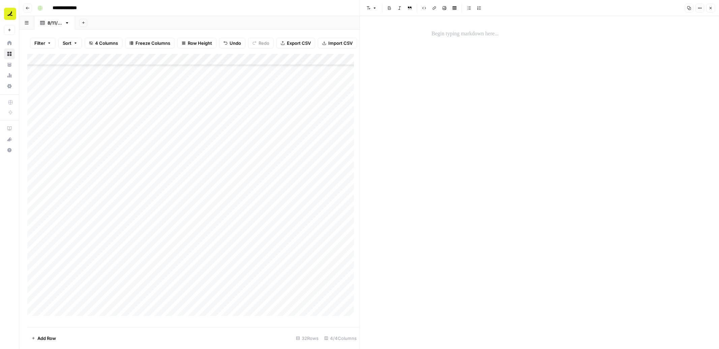
click at [476, 35] on p at bounding box center [539, 34] width 216 height 9
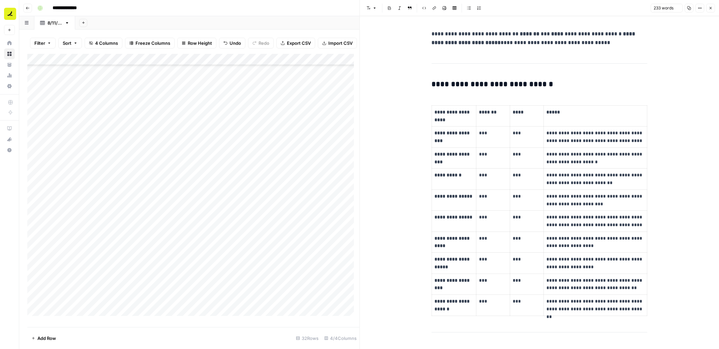
scroll to position [171, 0]
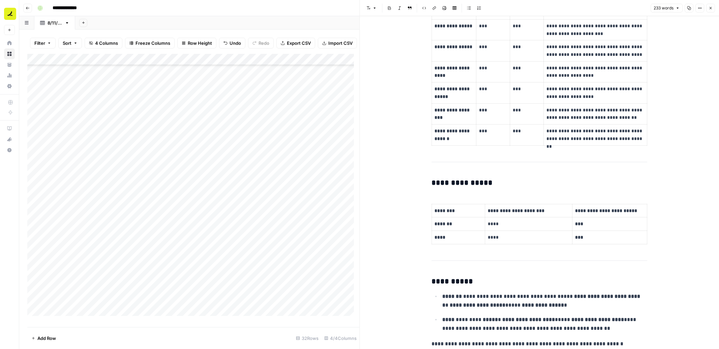
click at [713, 7] on button "Close" at bounding box center [710, 8] width 9 height 9
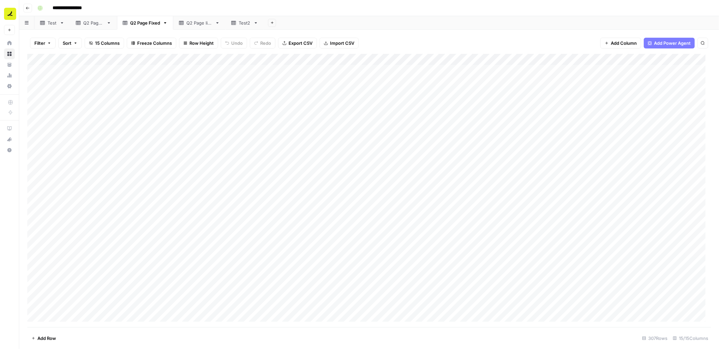
click at [624, 7] on div "**********" at bounding box center [373, 8] width 677 height 11
